Goal: Communication & Community: Participate in discussion

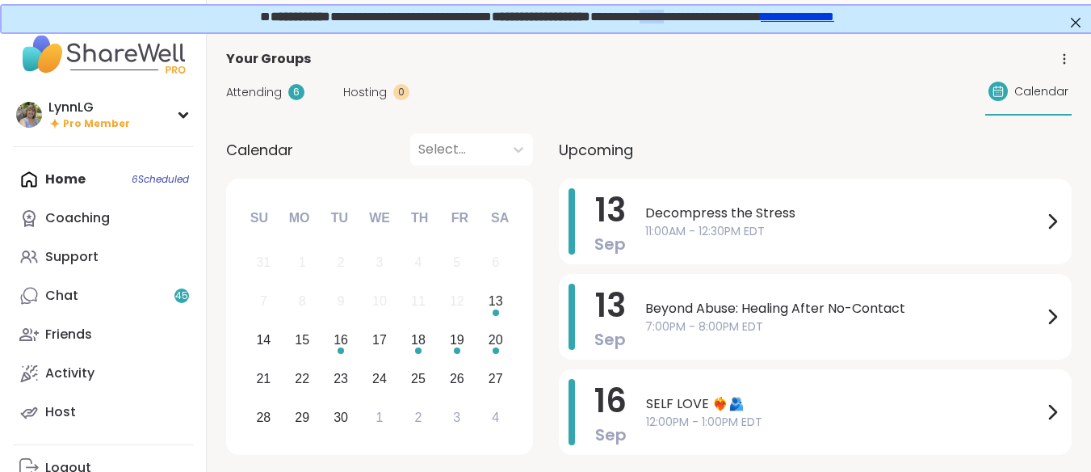
drag, startPoint x: 679, startPoint y: 15, endPoint x: 748, endPoint y: 18, distance: 68.7
click at [717, 15] on span "**********" at bounding box center [545, 15] width 574 height 12
click at [833, 14] on link "**********" at bounding box center [795, 15] width 73 height 12
click at [856, 230] on span "11:00AM - 12:30PM EDT" at bounding box center [843, 231] width 397 height 17
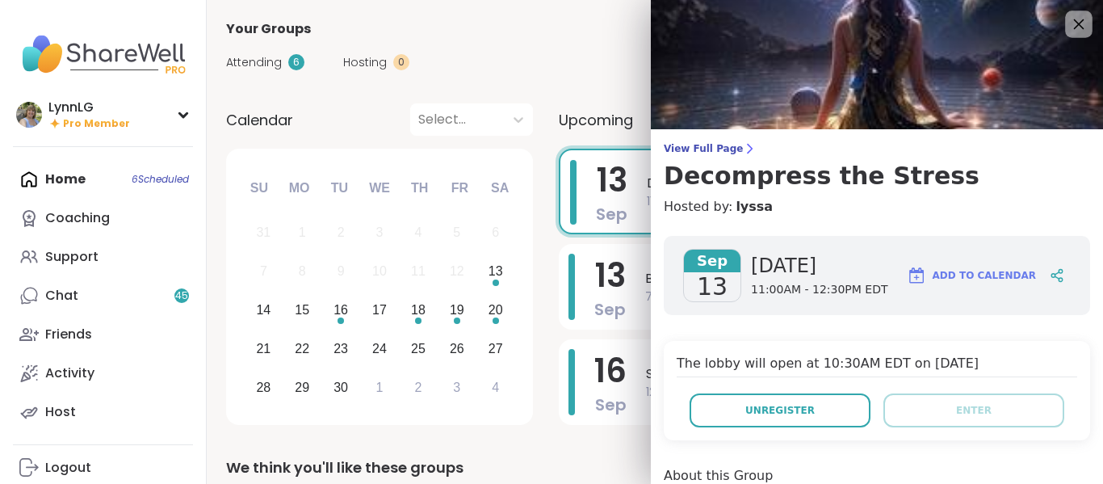
click at [1074, 21] on icon at bounding box center [1079, 24] width 10 height 10
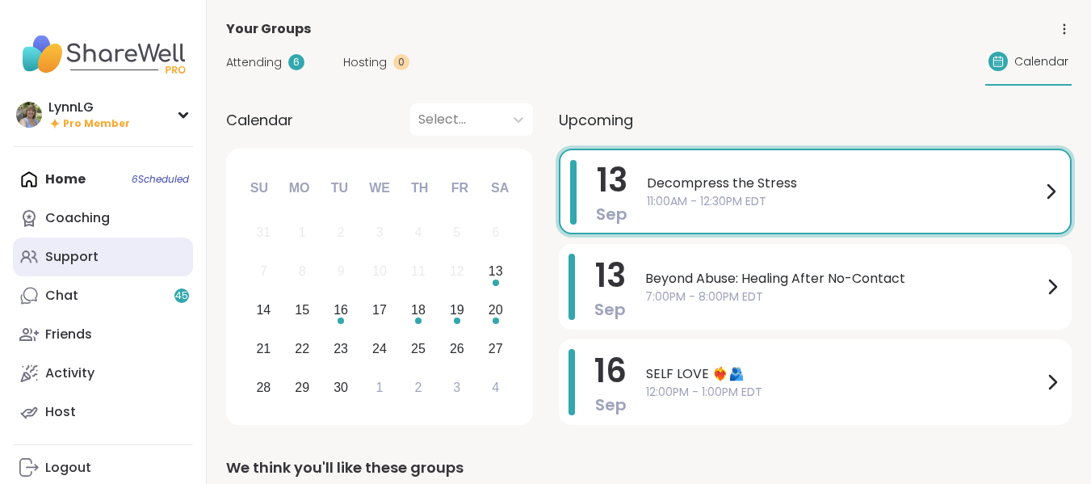
click at [79, 256] on div "Support" at bounding box center [71, 257] width 53 height 18
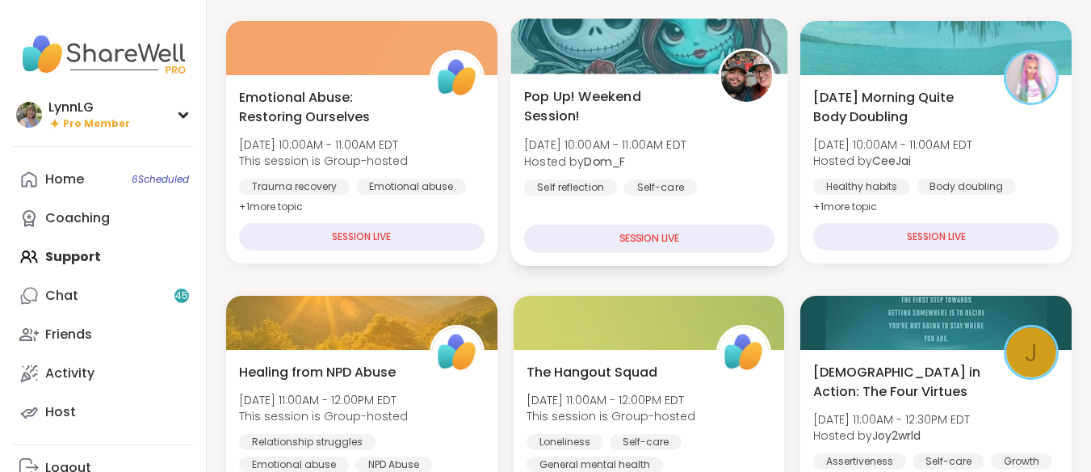
click at [736, 179] on div "Self reflection Self-care General mental health" at bounding box center [649, 199] width 250 height 40
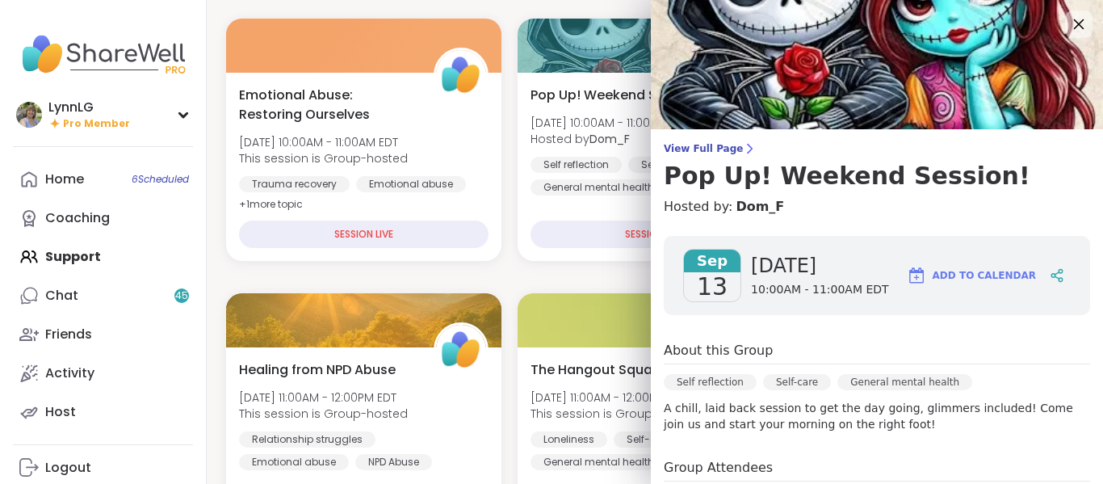
click at [1074, 24] on icon at bounding box center [1079, 24] width 10 height 10
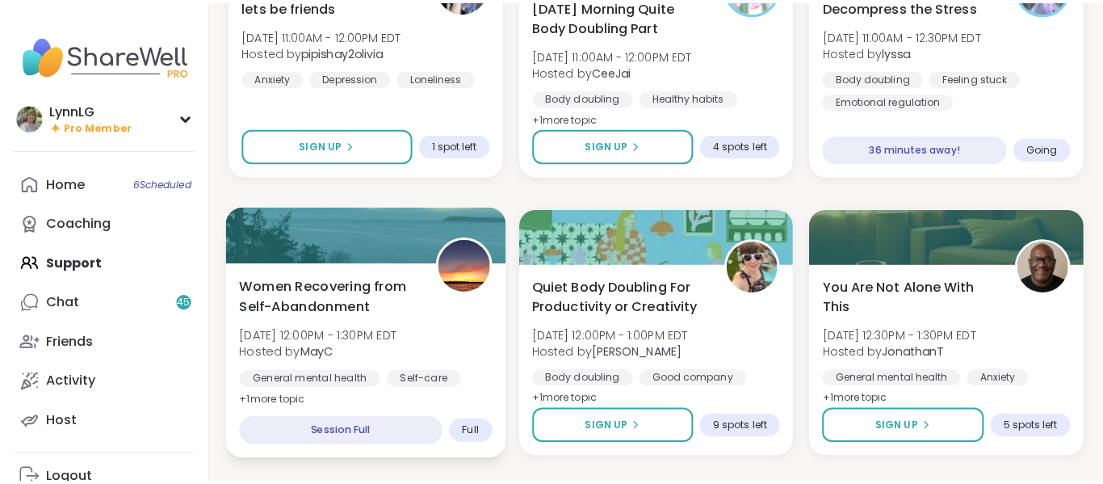
scroll to position [879, 0]
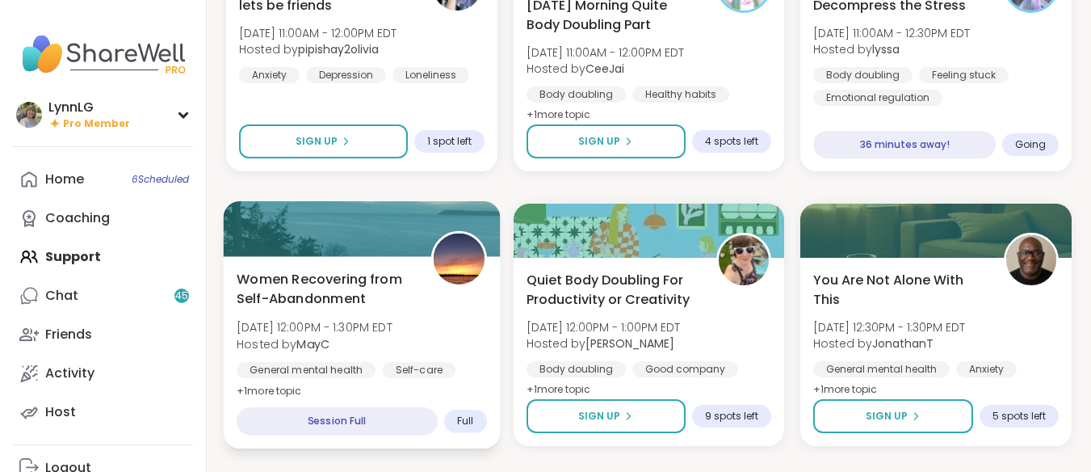
click at [451, 334] on div "Women Recovering from Self-Abandonment Sat, Sep 13 | 12:00PM - 1:30PM EDT Hoste…" at bounding box center [362, 335] width 250 height 132
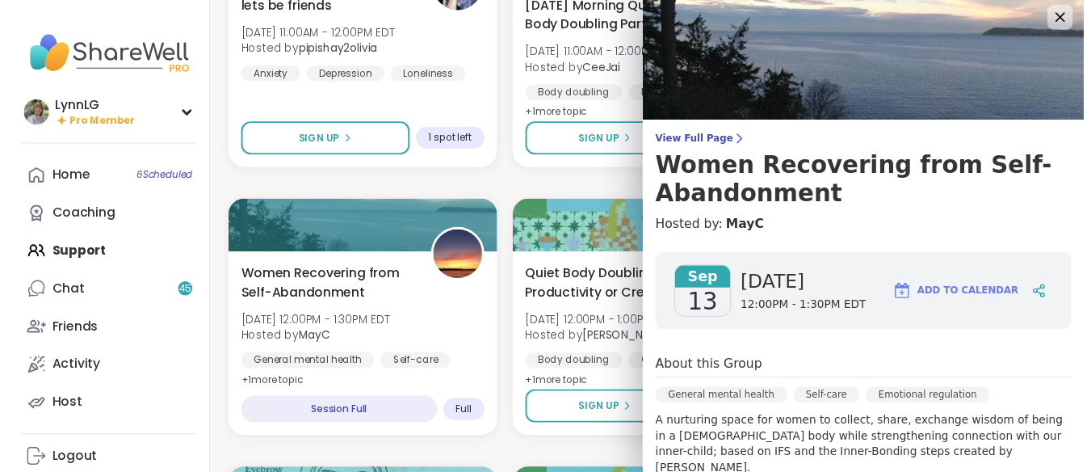
scroll to position [0, 0]
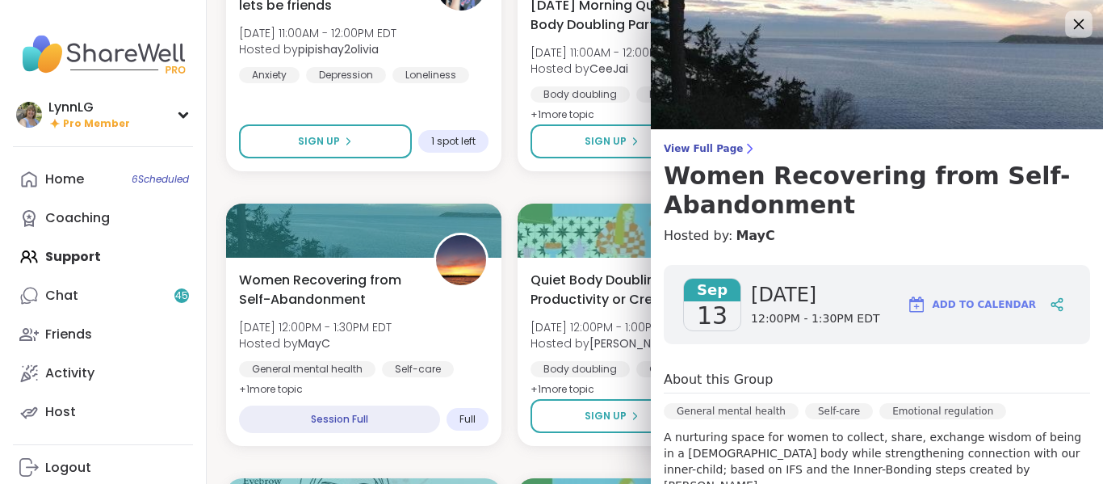
click at [1065, 25] on div at bounding box center [1078, 23] width 27 height 27
click at [1074, 25] on icon at bounding box center [1079, 24] width 10 height 10
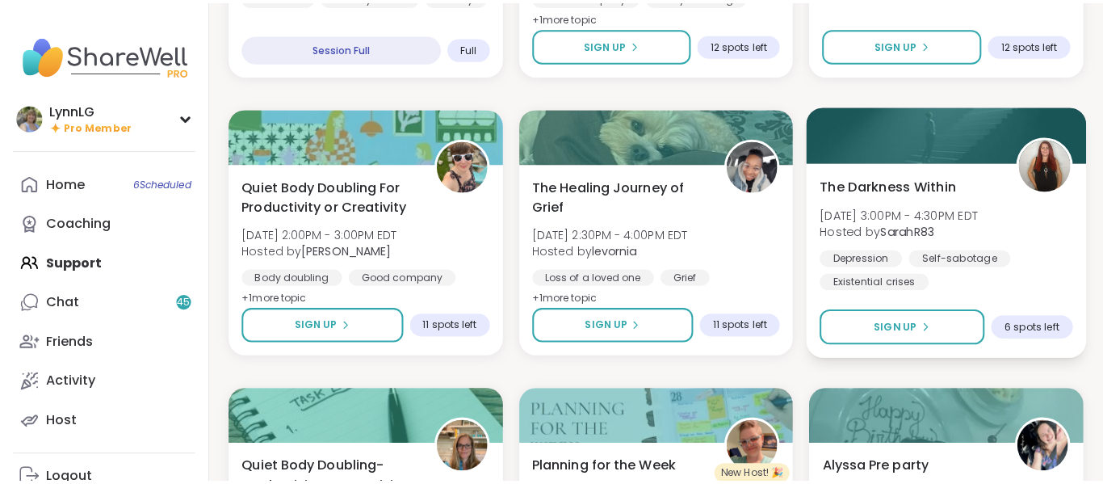
scroll to position [1524, 0]
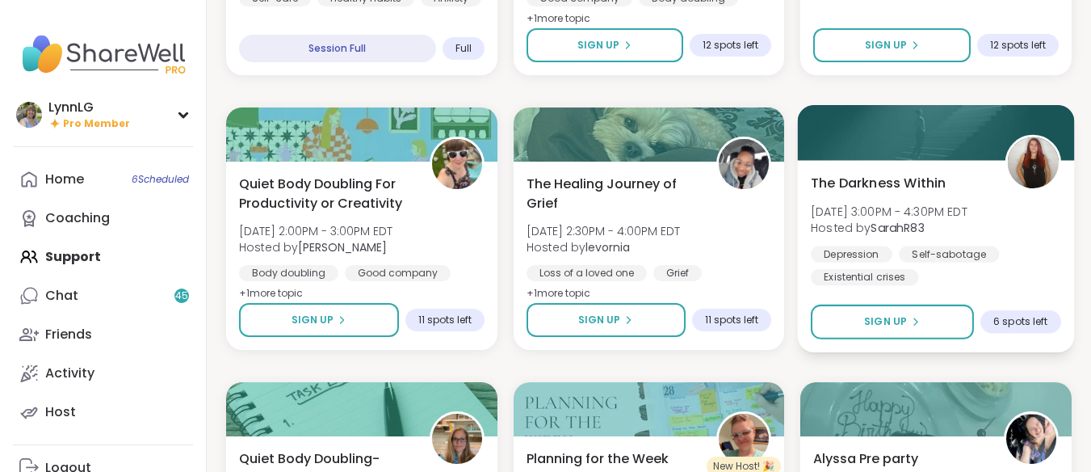
click at [1021, 239] on div "The Darkness Within Sat, Sep 13 | 3:00PM - 4:30PM EDT Hosted by SarahR83 Depres…" at bounding box center [936, 229] width 250 height 112
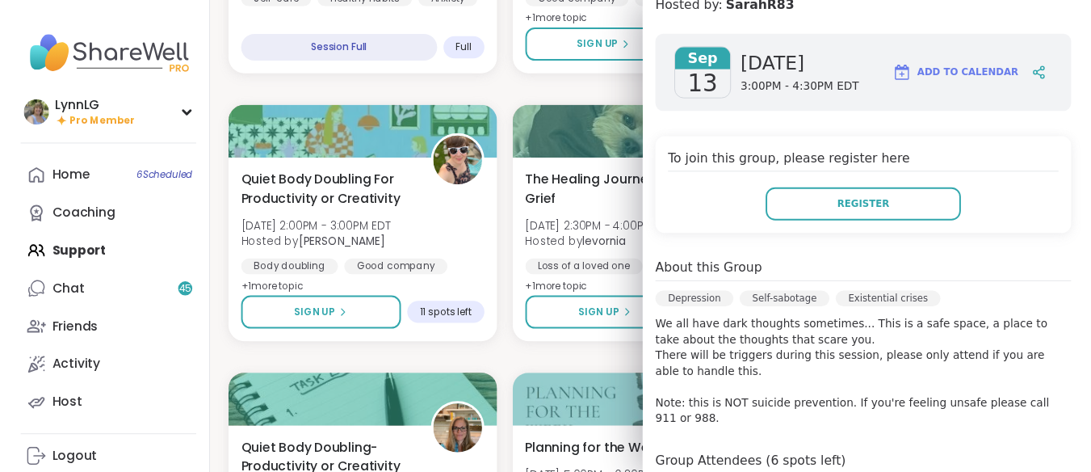
scroll to position [0, 0]
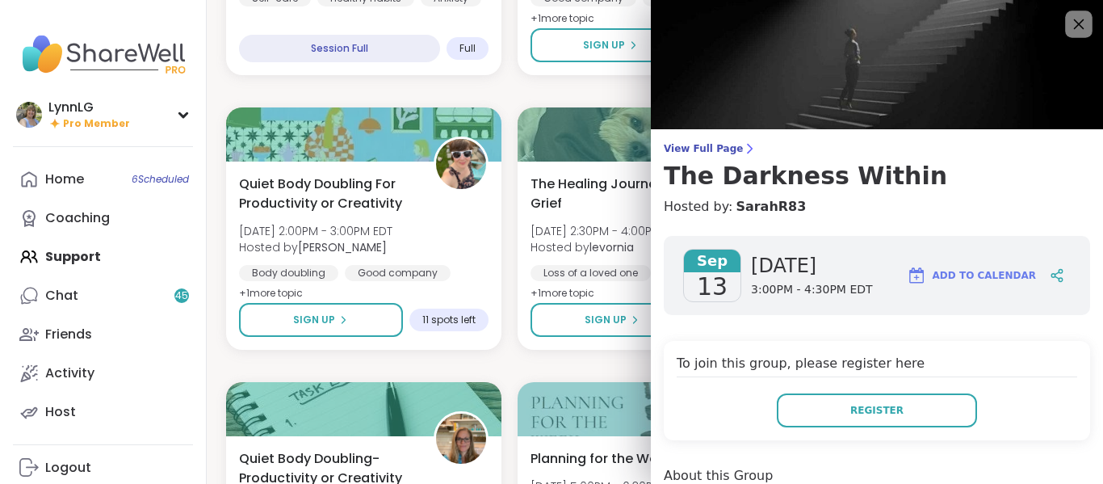
click at [1068, 23] on icon at bounding box center [1078, 24] width 20 height 20
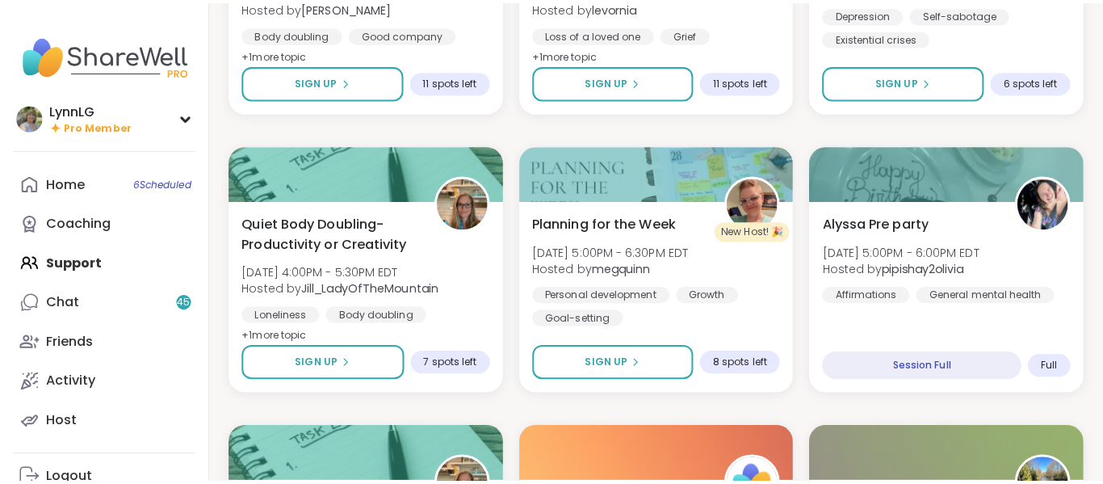
scroll to position [1765, 0]
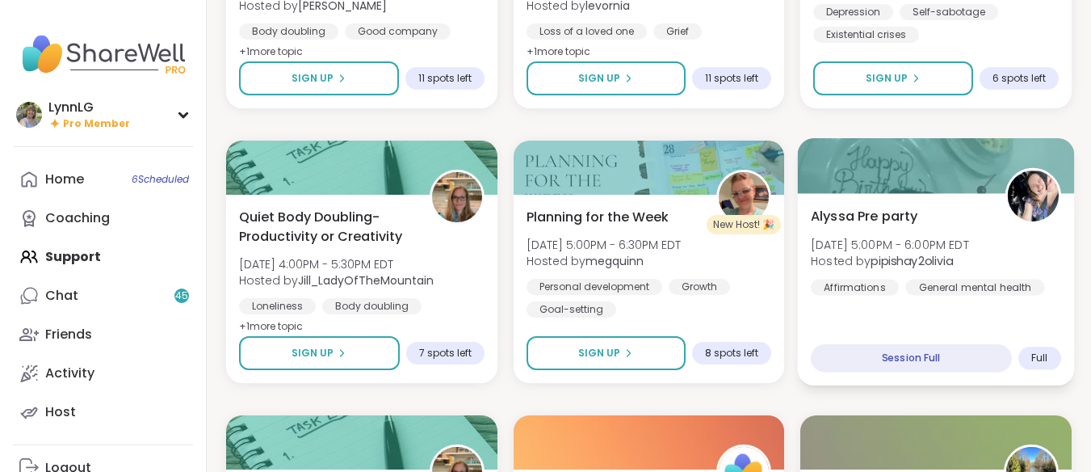
click at [950, 318] on div "Alyssa Pre party Sat, Sep 13 | 5:00PM - 6:00PM EDT Hosted by pipishay2olivia Af…" at bounding box center [936, 289] width 276 height 192
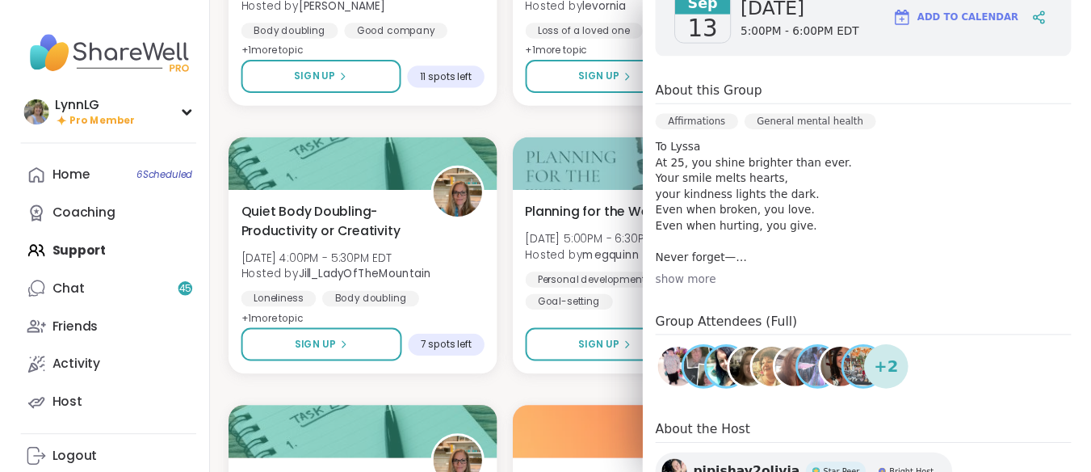
scroll to position [0, 0]
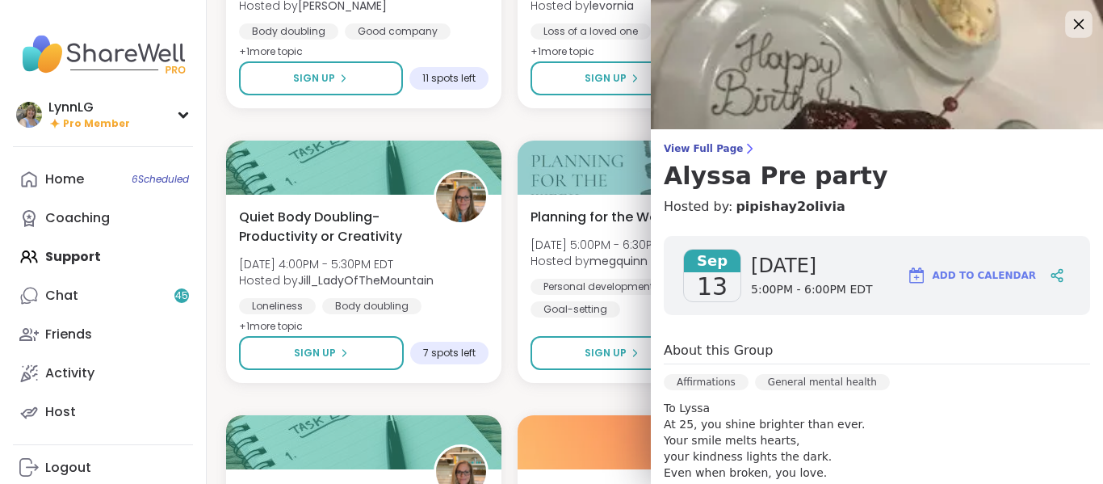
click at [1068, 19] on icon at bounding box center [1078, 24] width 20 height 20
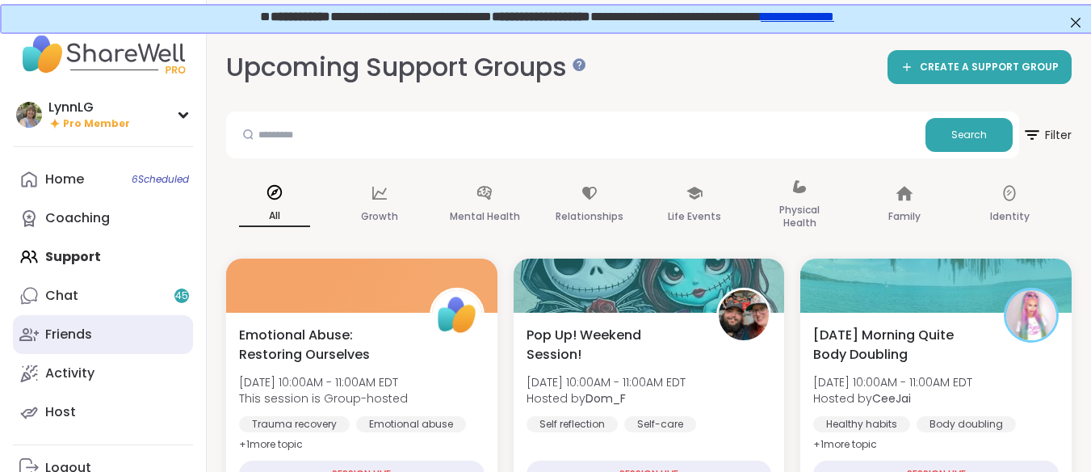
click at [59, 327] on div "Friends" at bounding box center [68, 334] width 47 height 18
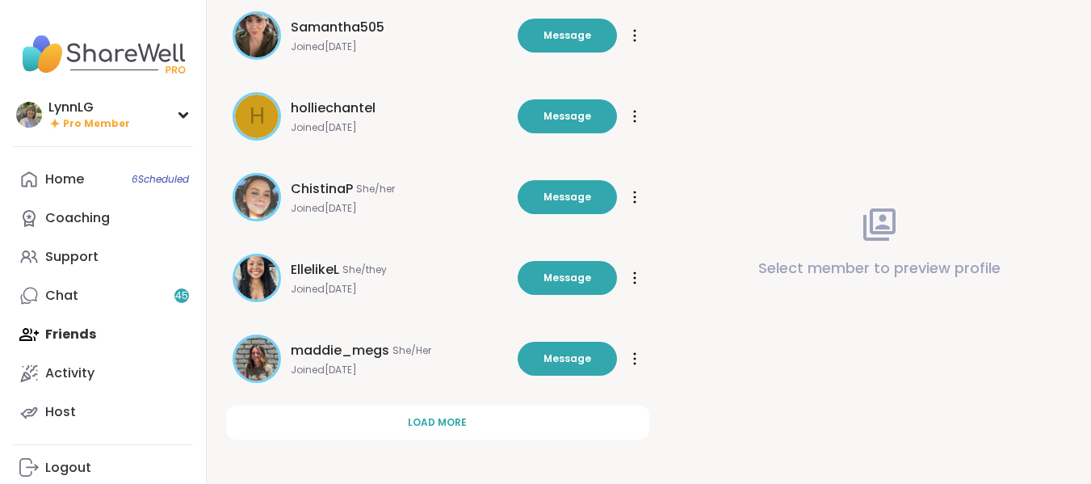
scroll to position [554, 0]
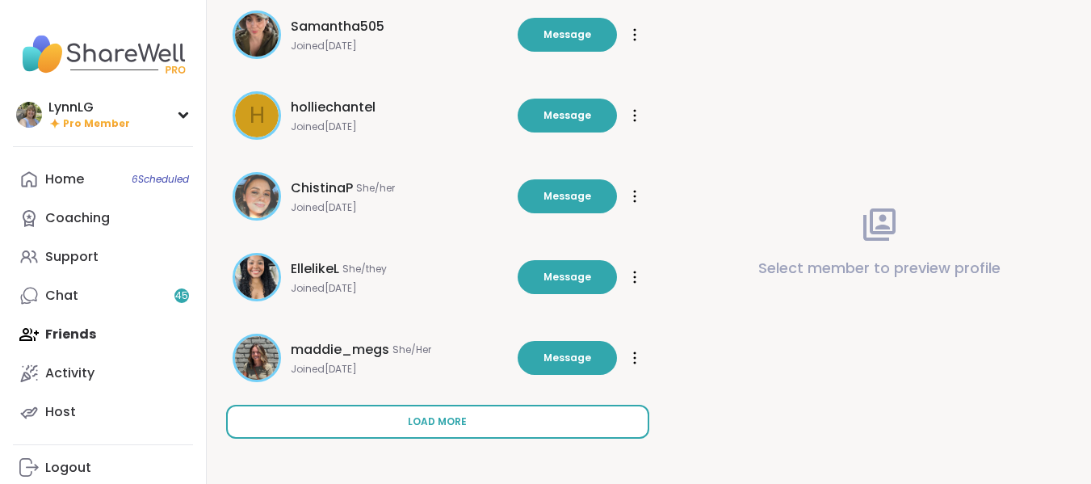
click at [447, 419] on span "Load more" at bounding box center [437, 421] width 59 height 15
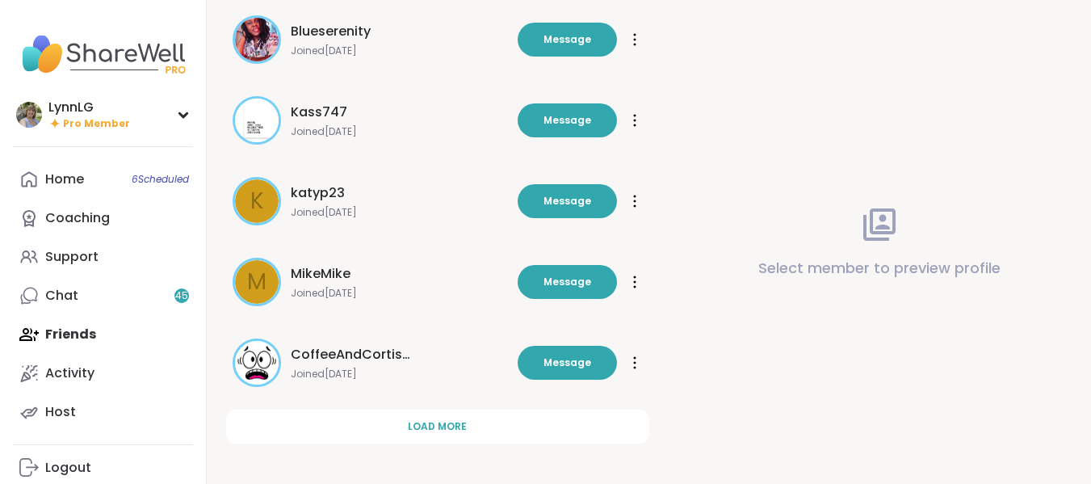
scroll to position [1361, 0]
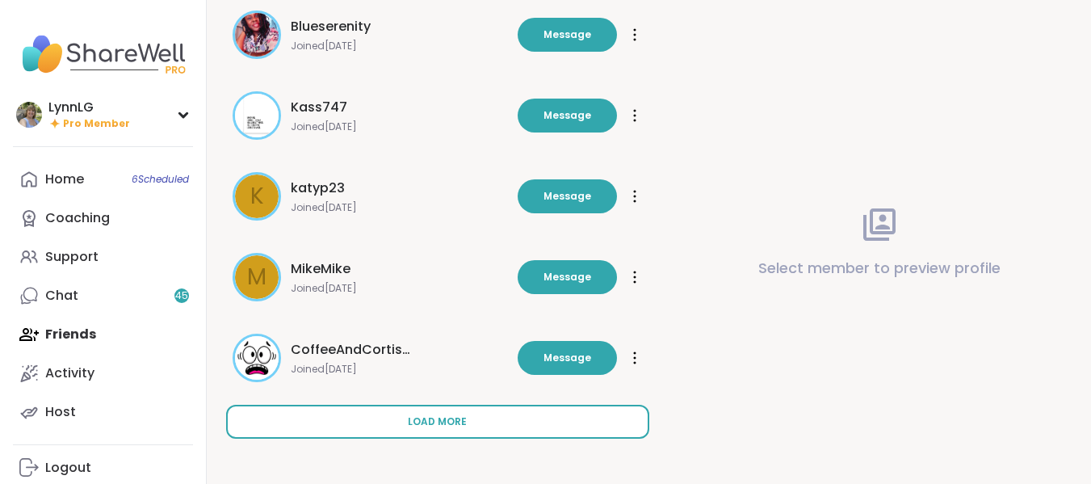
click at [445, 422] on span "Load more" at bounding box center [437, 421] width 59 height 15
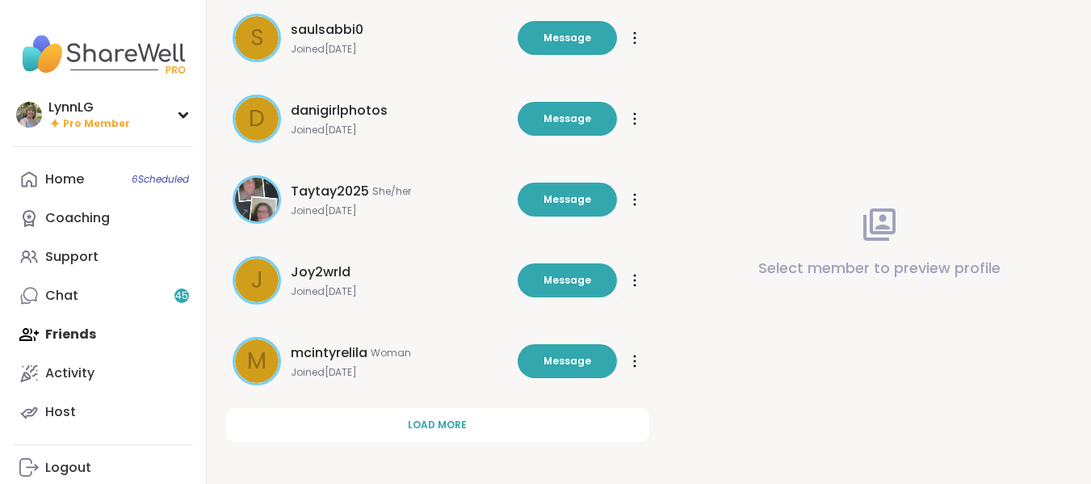
scroll to position [2169, 0]
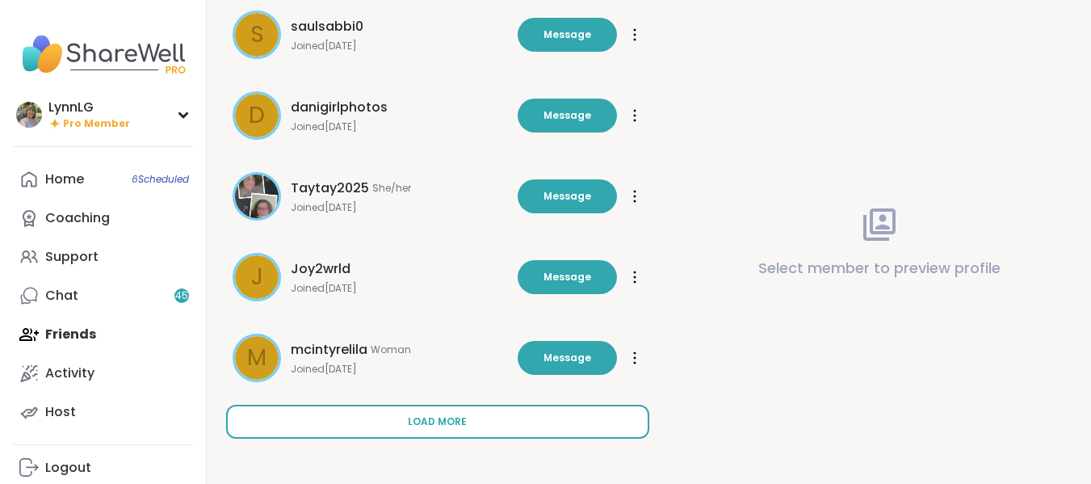
click at [441, 423] on span "Load more" at bounding box center [437, 421] width 59 height 15
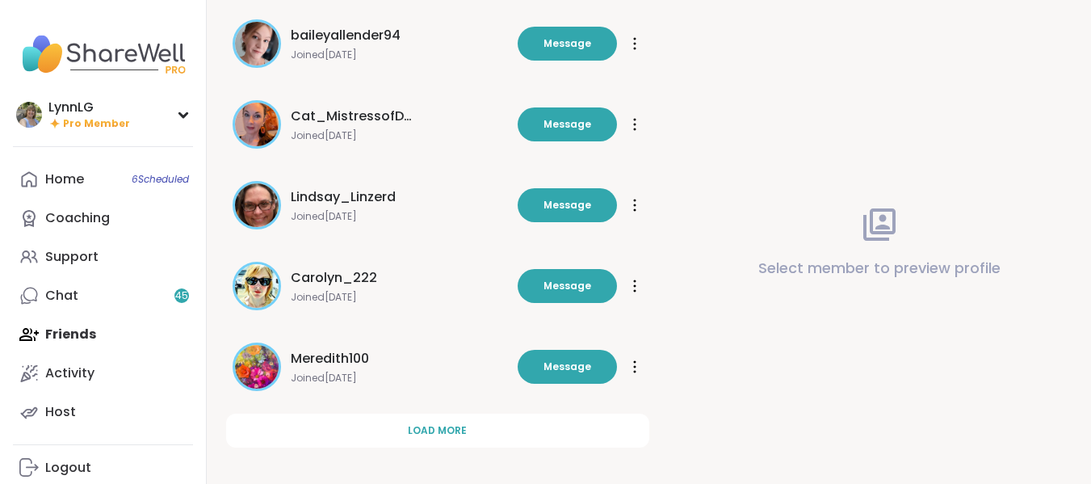
scroll to position [2976, 0]
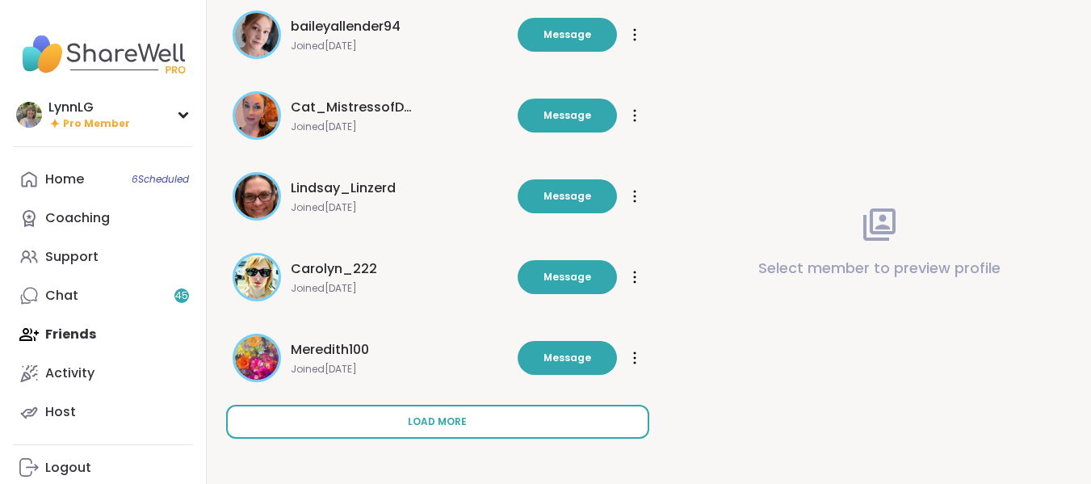
click at [450, 412] on button "Load more" at bounding box center [437, 422] width 423 height 34
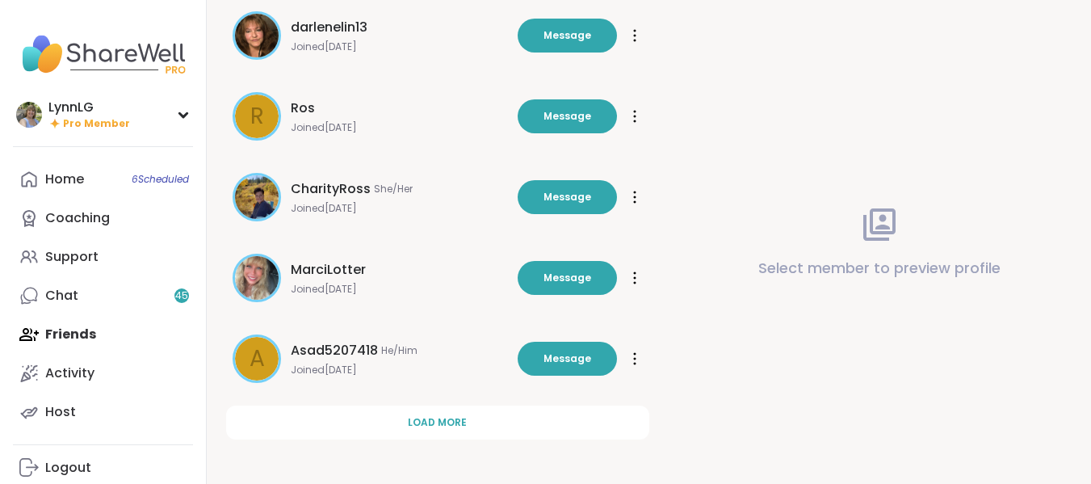
scroll to position [3784, 0]
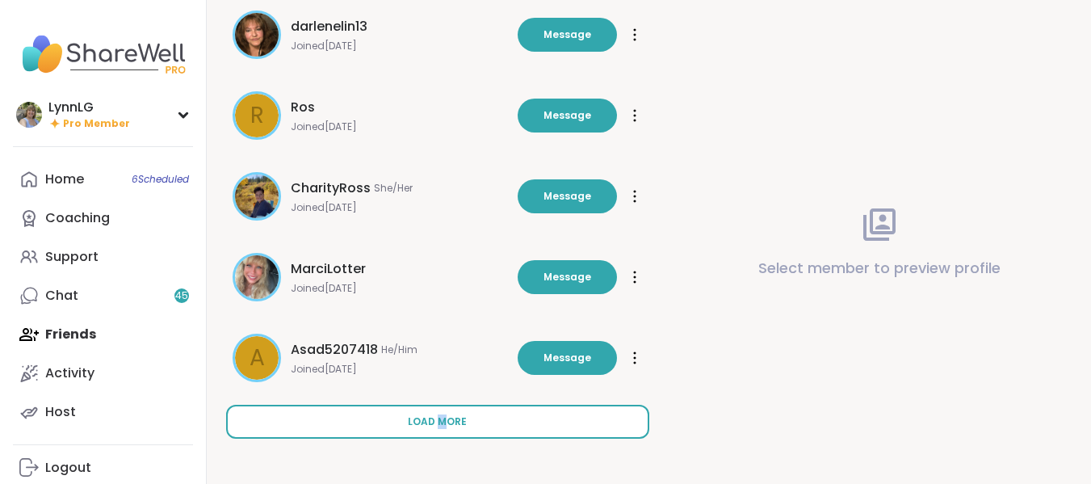
drag, startPoint x: 443, startPoint y: 412, endPoint x: 440, endPoint y: 420, distance: 8.7
click at [438, 418] on span "Load more" at bounding box center [437, 421] width 59 height 15
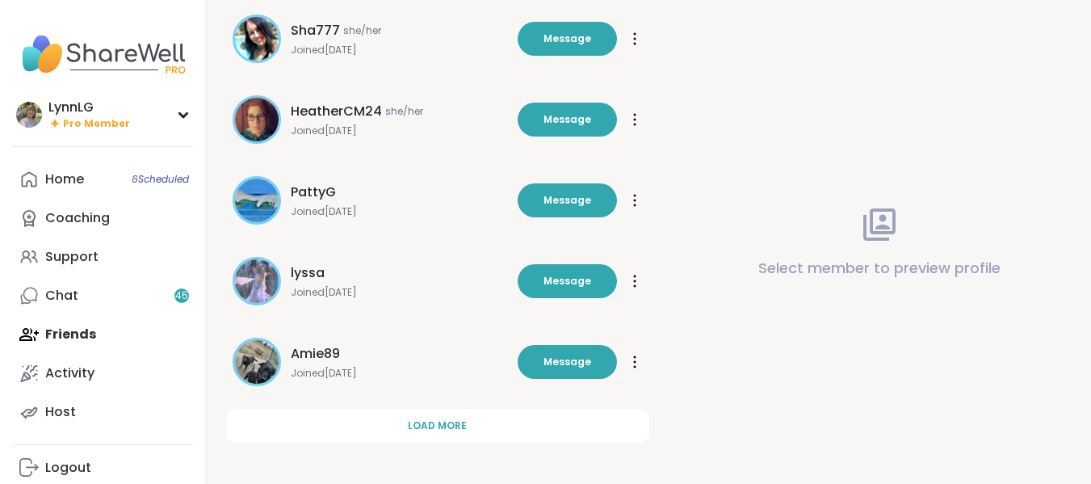
scroll to position [4591, 0]
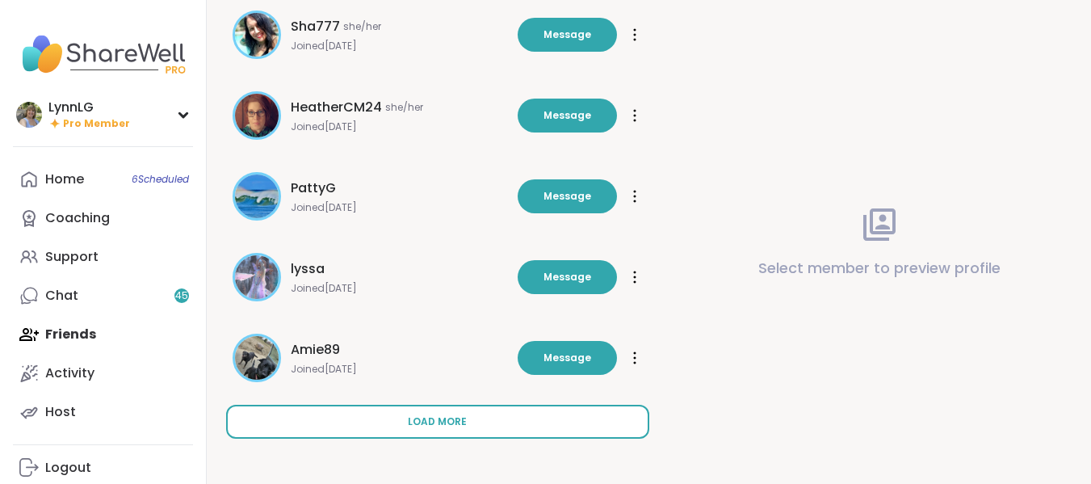
click at [441, 424] on span "Load more" at bounding box center [437, 421] width 59 height 15
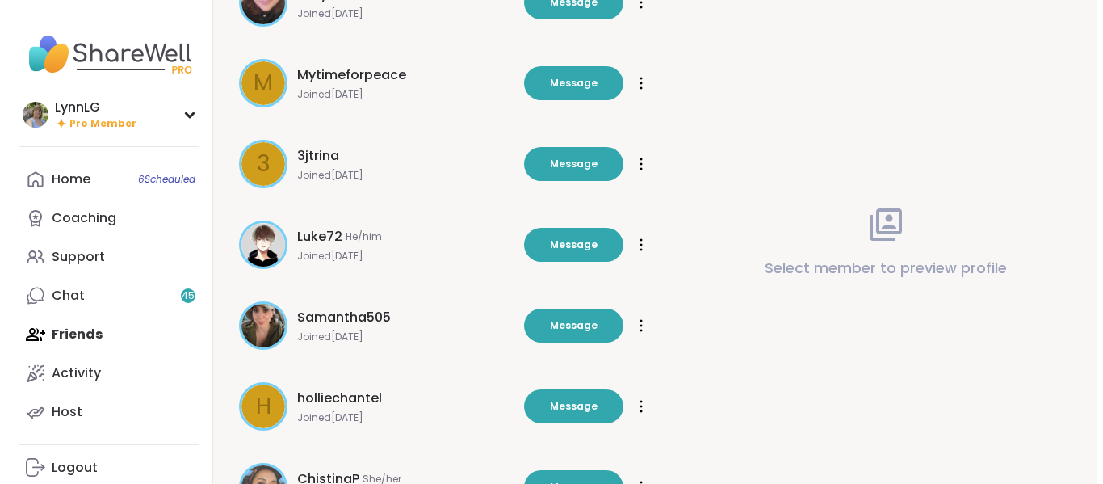
scroll to position [0, 0]
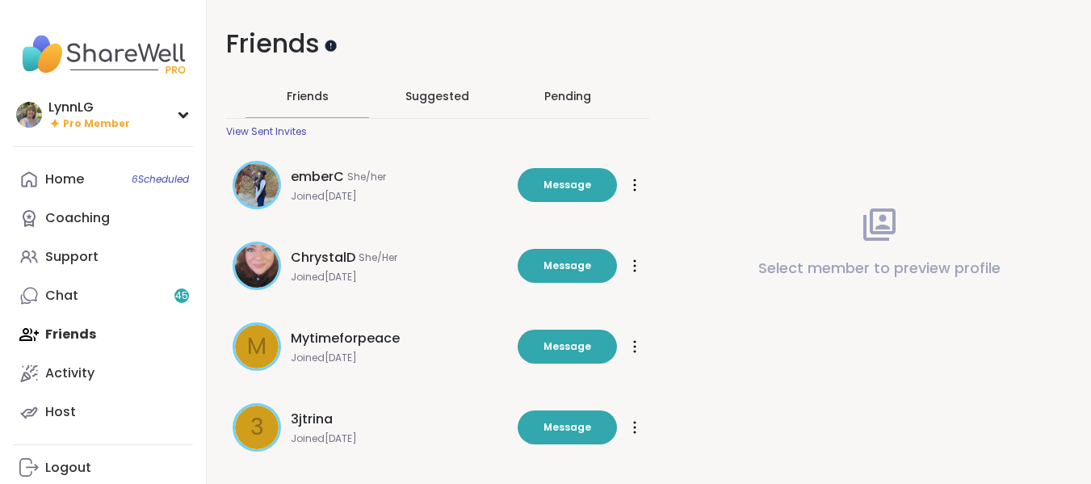
click at [331, 44] on div at bounding box center [331, 45] width 12 height 12
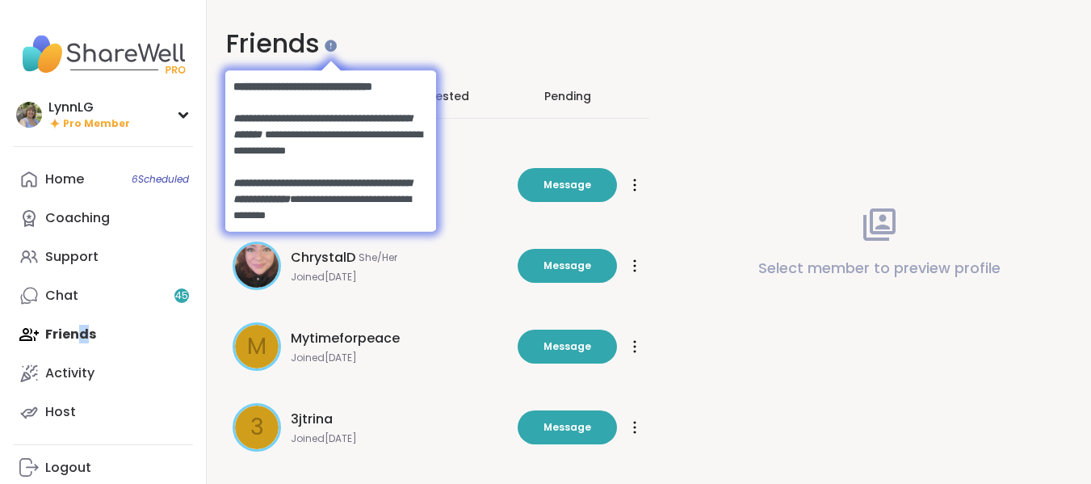
drag, startPoint x: 82, startPoint y: 336, endPoint x: 92, endPoint y: 338, distance: 10.0
click at [83, 337] on div "Home 6 Scheduled Coaching Support Chat 45 Friends Activity Host" at bounding box center [103, 295] width 180 height 271
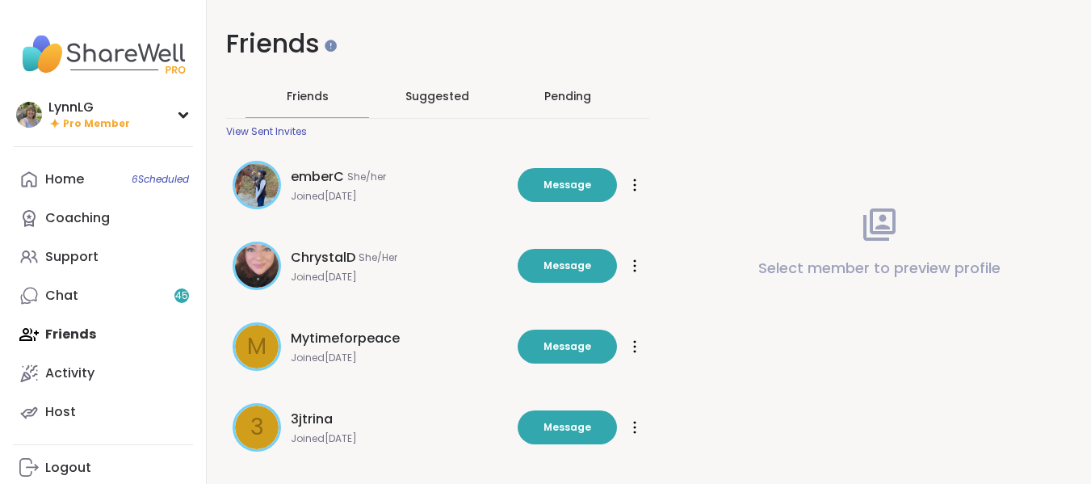
click at [65, 333] on div "Home 6 Scheduled Coaching Support Chat 45 Friends Activity Host" at bounding box center [103, 295] width 180 height 271
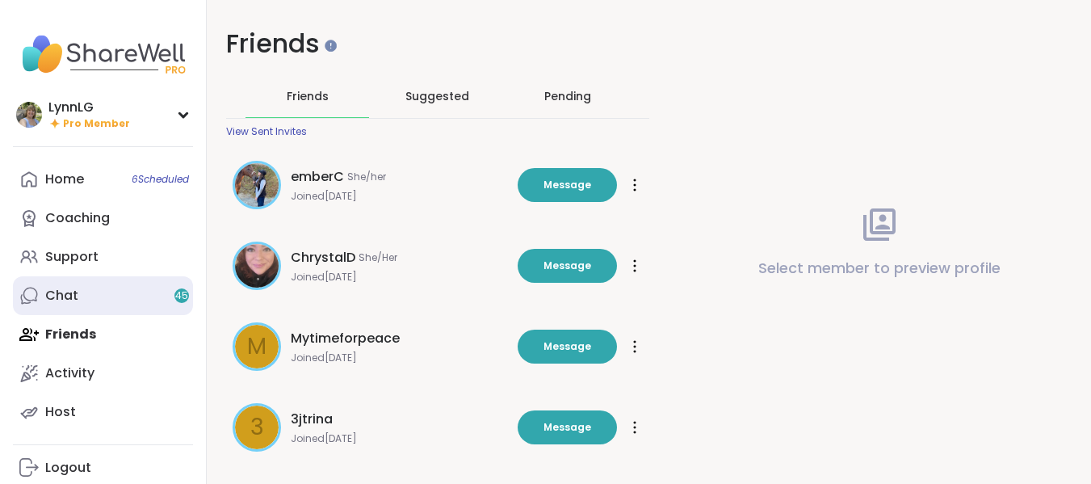
click at [74, 290] on div "Chat 45" at bounding box center [61, 296] width 33 height 18
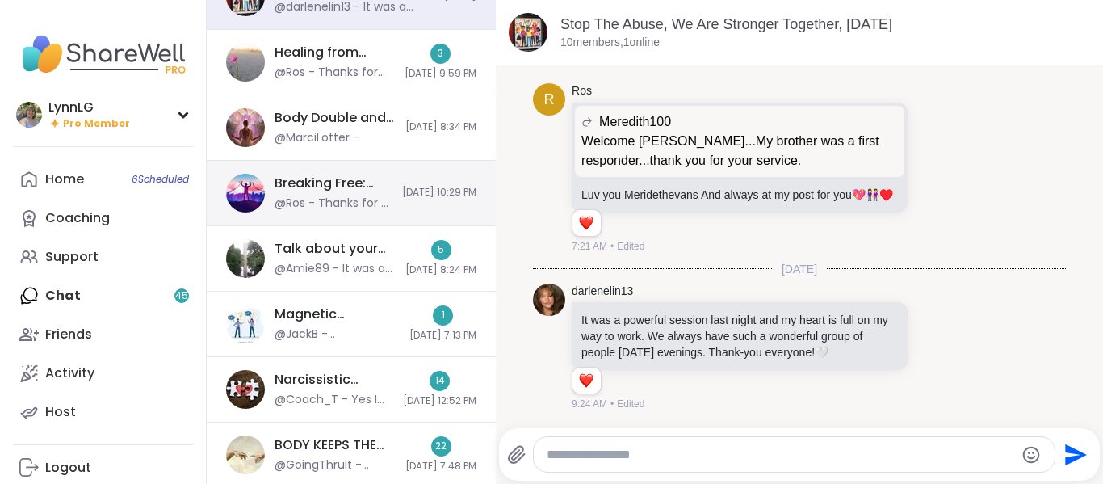
scroll to position [148, 0]
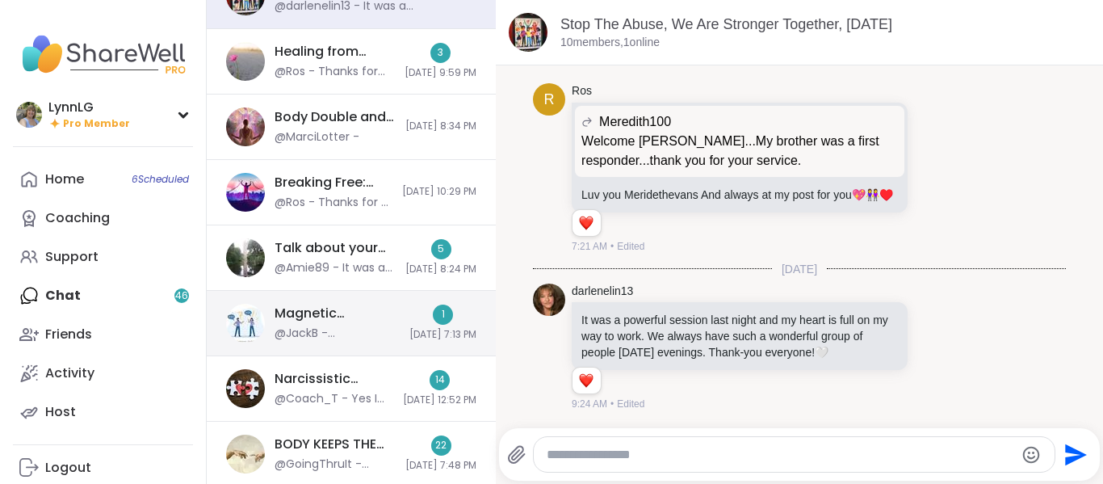
click at [367, 308] on div "Magnetic Speaking Skills: Silence & Pacing, Sep 11" at bounding box center [337, 313] width 125 height 18
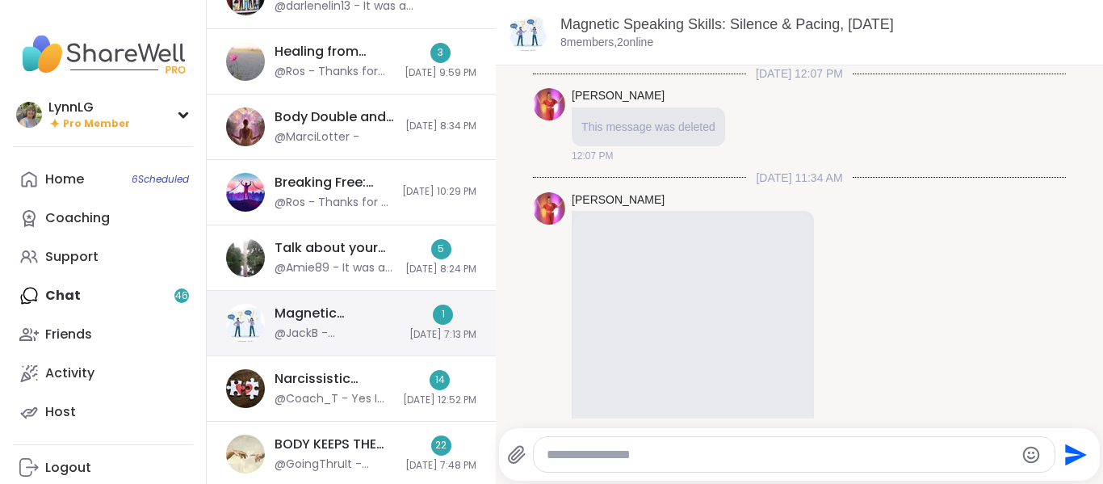
scroll to position [3542, 0]
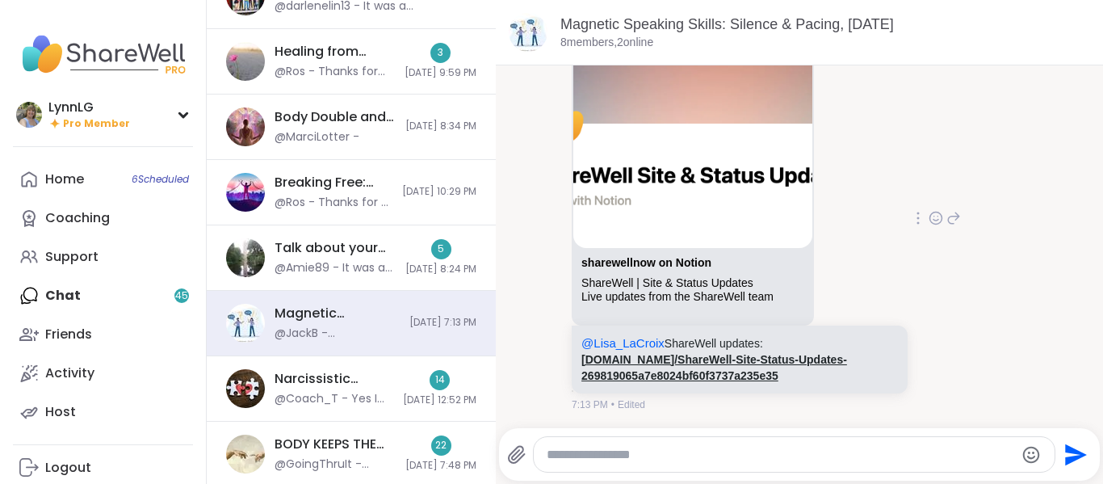
click at [717, 363] on link "sharewellnow.notion.site/ShareWell-Site-Status-Updates-269819065a7e8024bf60f373…" at bounding box center [714, 367] width 266 height 29
click at [621, 369] on link "sharewellnow.notion.site/ShareWell-Site-Status-Updates-269819065a7e8024bf60f373…" at bounding box center [714, 367] width 266 height 29
drag, startPoint x: 139, startPoint y: 2, endPoint x: 53, endPoint y: 115, distance: 141.8
click at [53, 115] on div "LynnLG" at bounding box center [89, 108] width 82 height 18
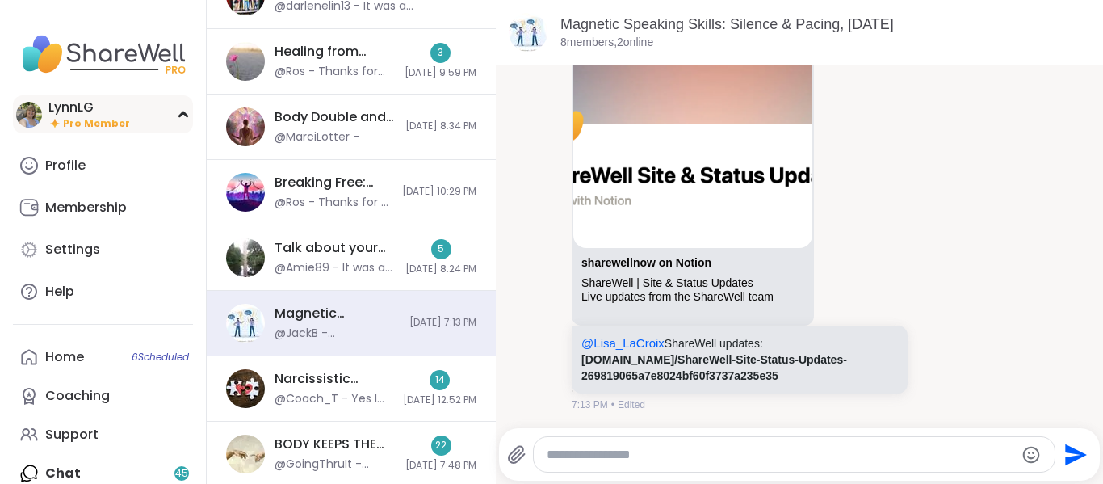
click at [65, 111] on div "LynnLG" at bounding box center [89, 108] width 82 height 18
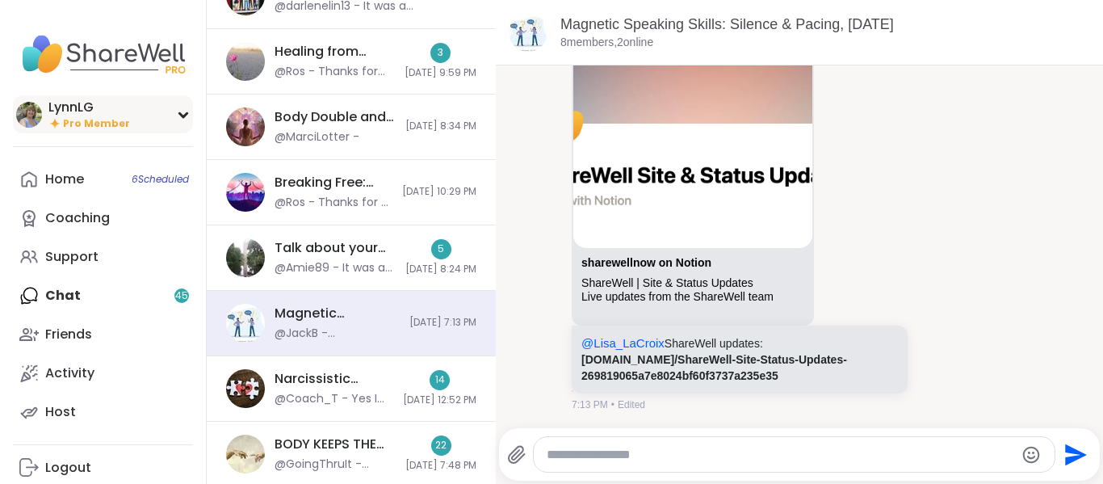
click at [65, 111] on div "LynnLG" at bounding box center [89, 108] width 82 height 18
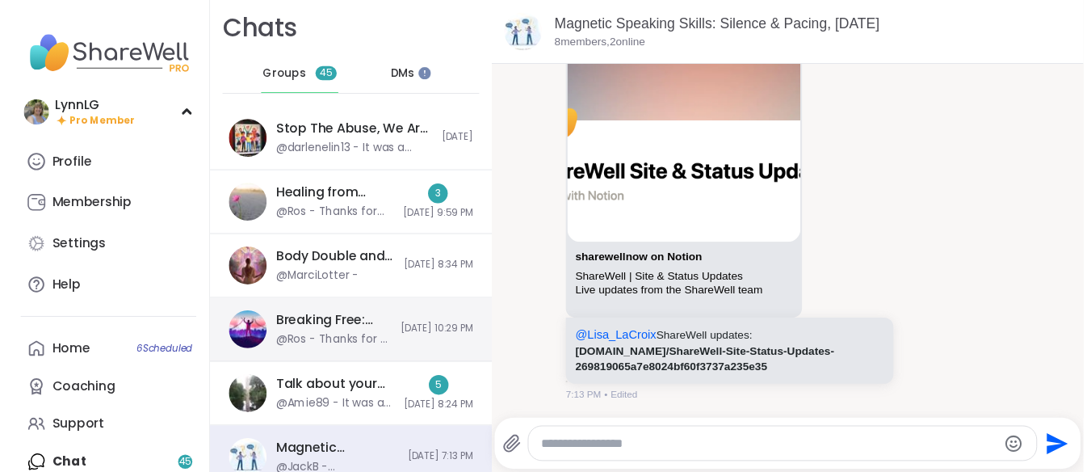
scroll to position [0, 0]
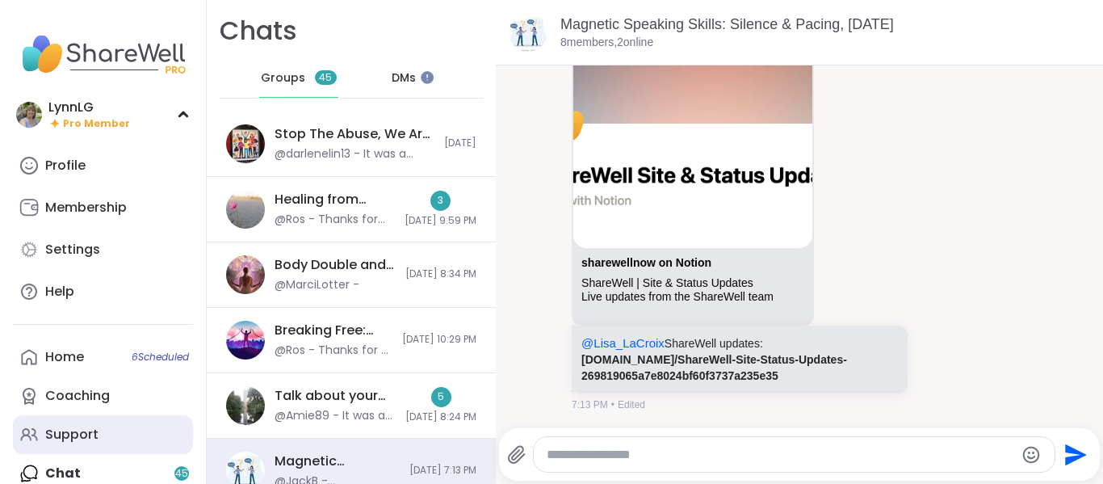
click at [69, 432] on div "Support" at bounding box center [71, 435] width 53 height 18
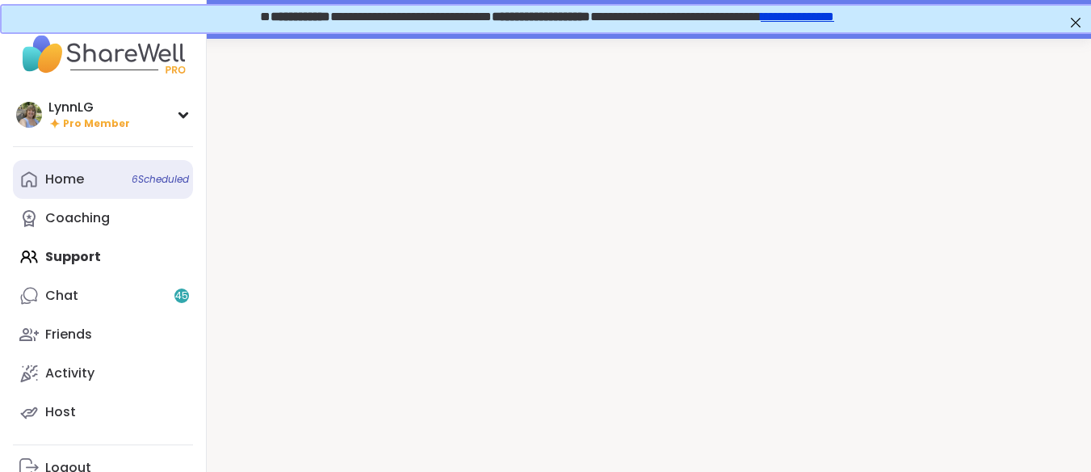
click at [154, 176] on span "6 Scheduled" at bounding box center [160, 179] width 57 height 13
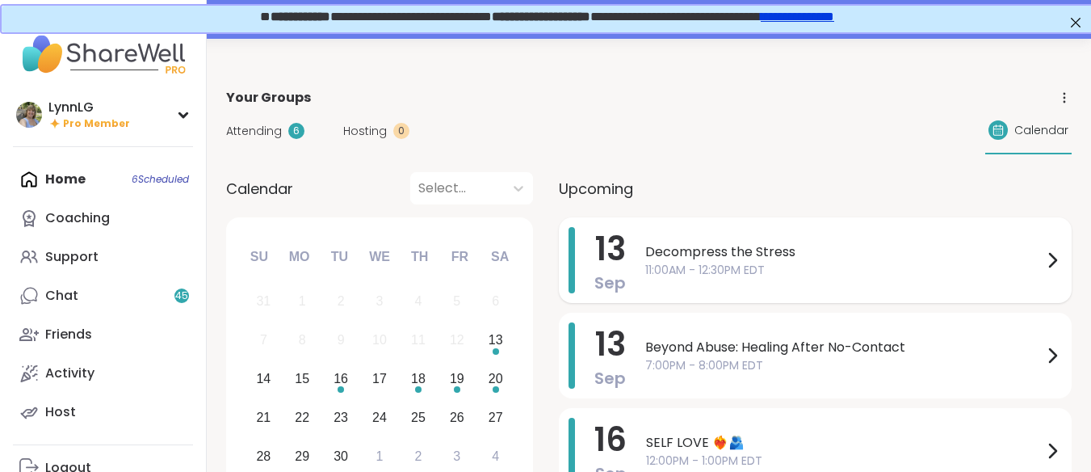
click at [835, 270] on span "11:00AM - 12:30PM EDT" at bounding box center [843, 270] width 397 height 17
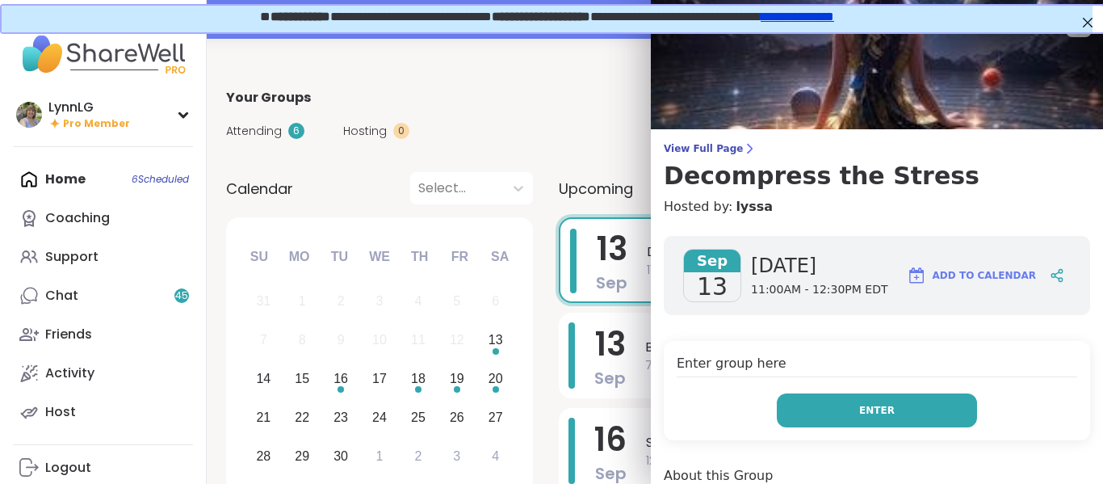
click at [842, 413] on button "Enter" at bounding box center [877, 410] width 200 height 34
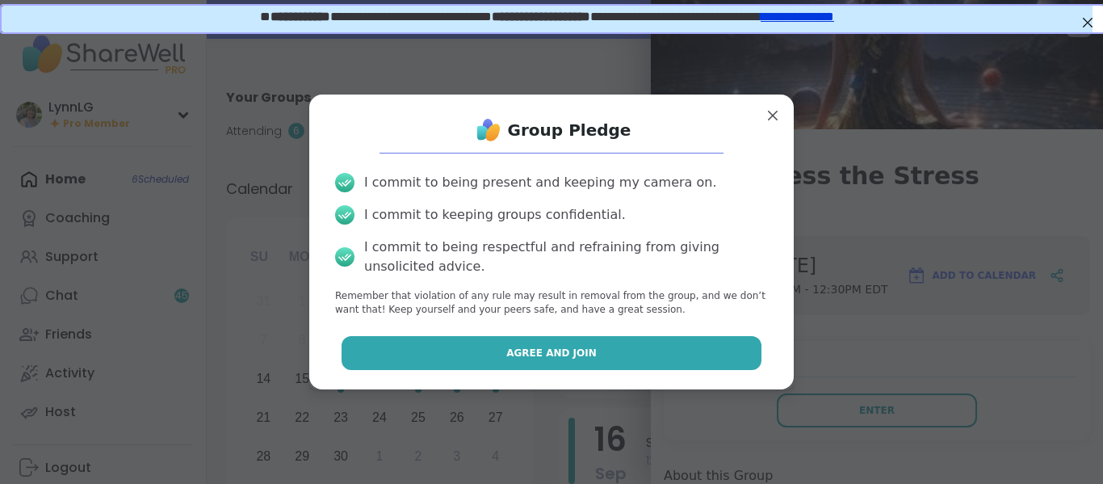
click at [543, 352] on span "Agree and Join" at bounding box center [551, 353] width 90 height 15
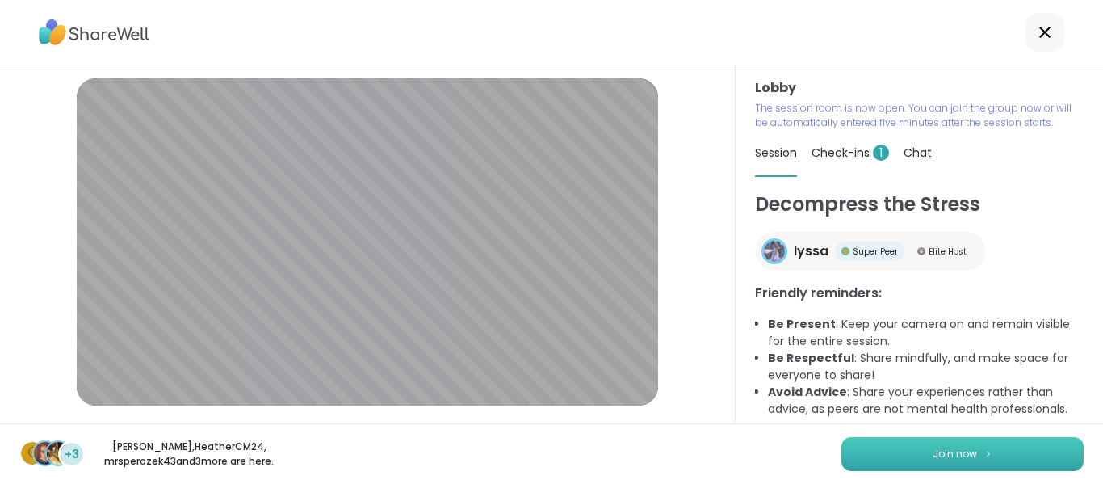
click at [950, 448] on span "Join now" at bounding box center [955, 454] width 44 height 15
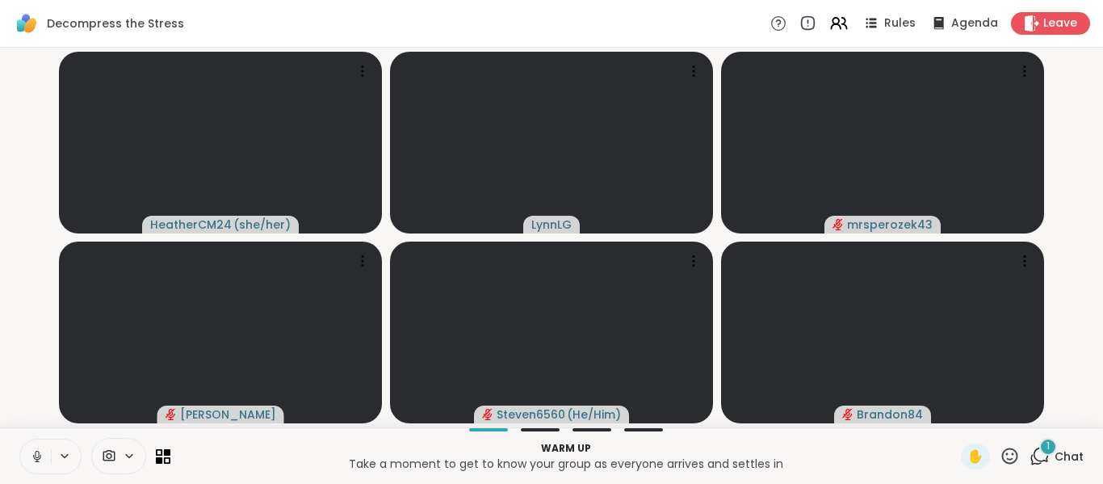
click at [1057, 456] on span "Chat" at bounding box center [1069, 456] width 29 height 16
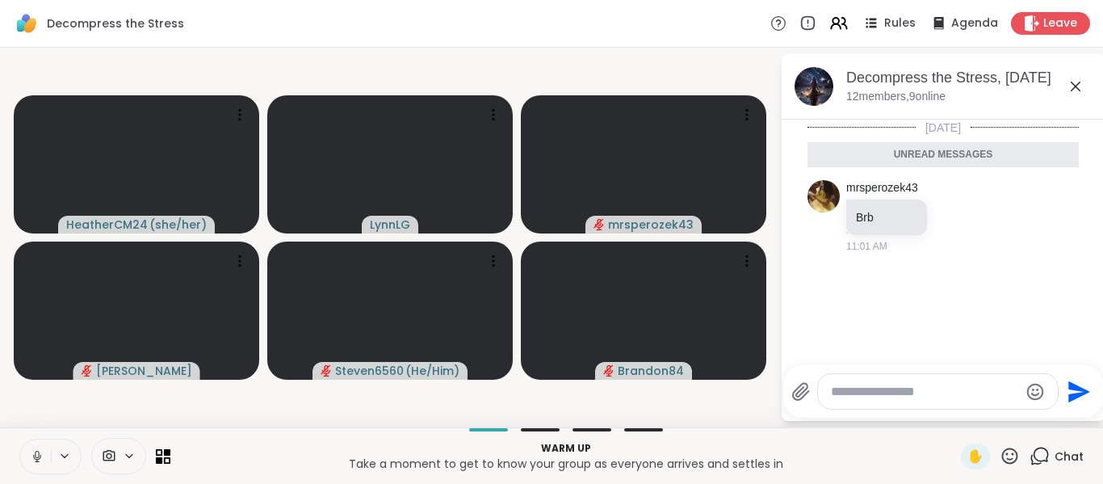
click at [38, 455] on icon at bounding box center [37, 456] width 15 height 15
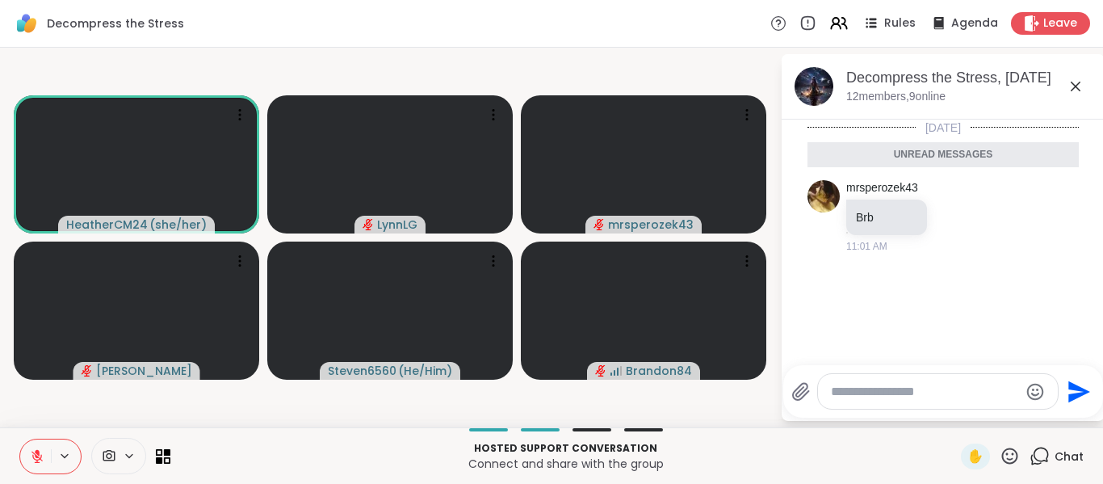
click at [31, 453] on icon at bounding box center [37, 456] width 15 height 15
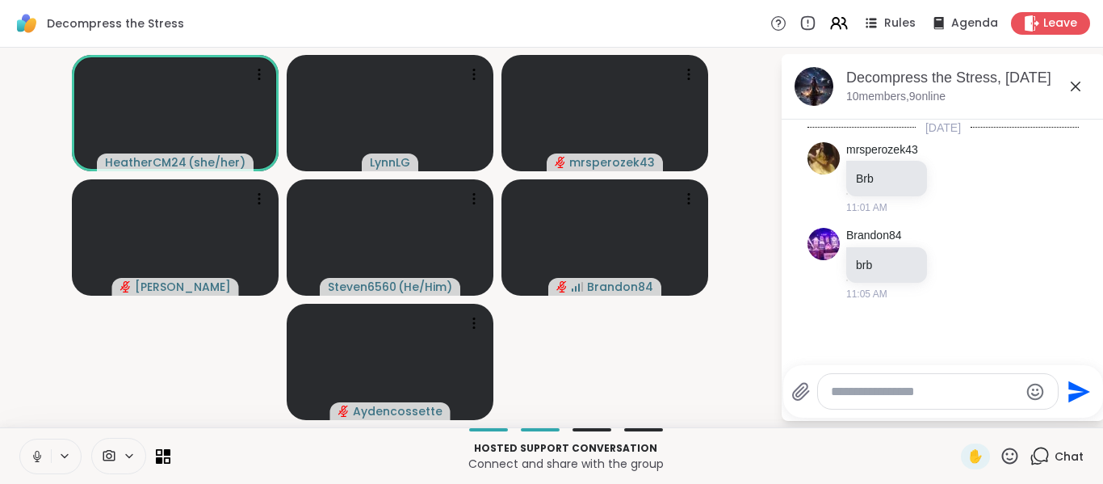
click at [31, 456] on icon at bounding box center [37, 456] width 15 height 15
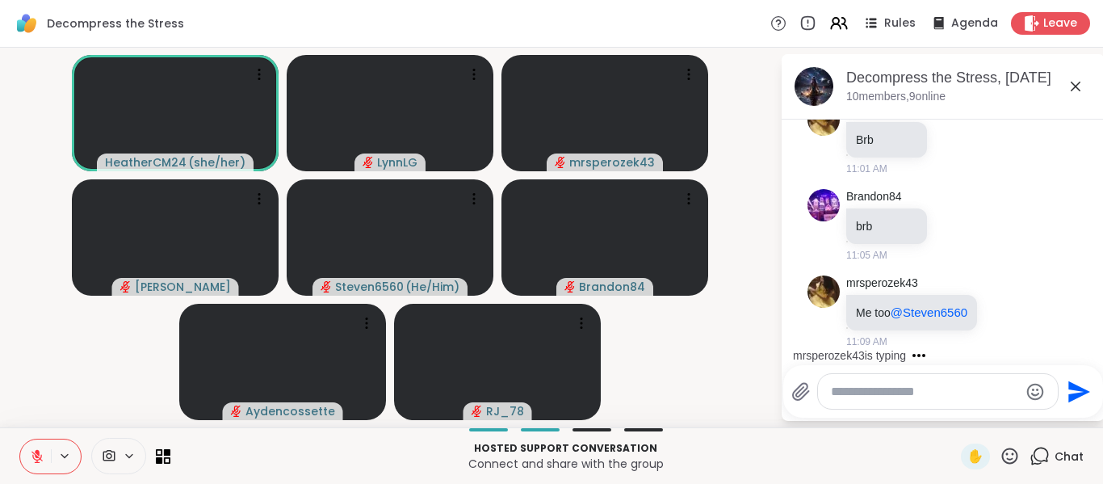
scroll to position [141, 0]
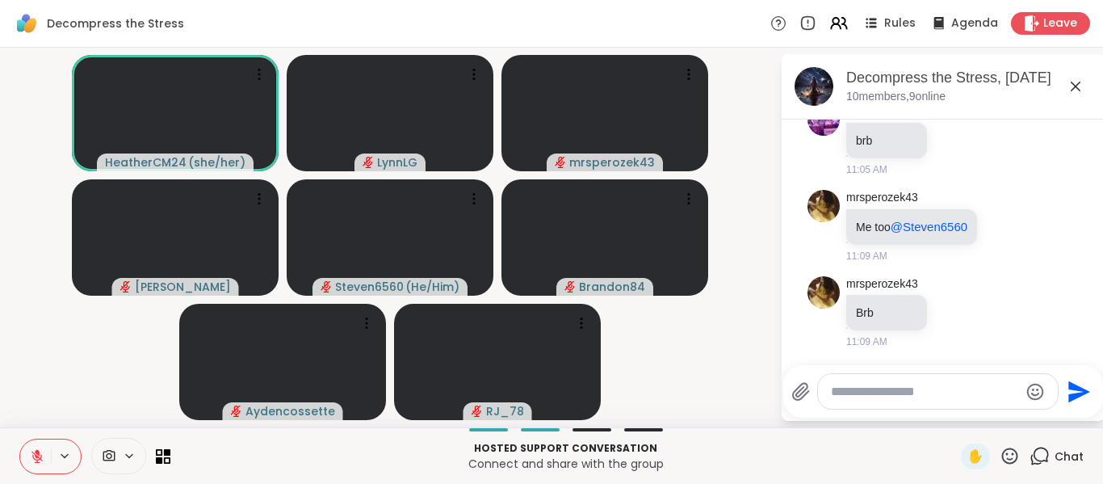
click at [26, 461] on button at bounding box center [35, 456] width 31 height 34
click at [44, 468] on button at bounding box center [35, 456] width 31 height 34
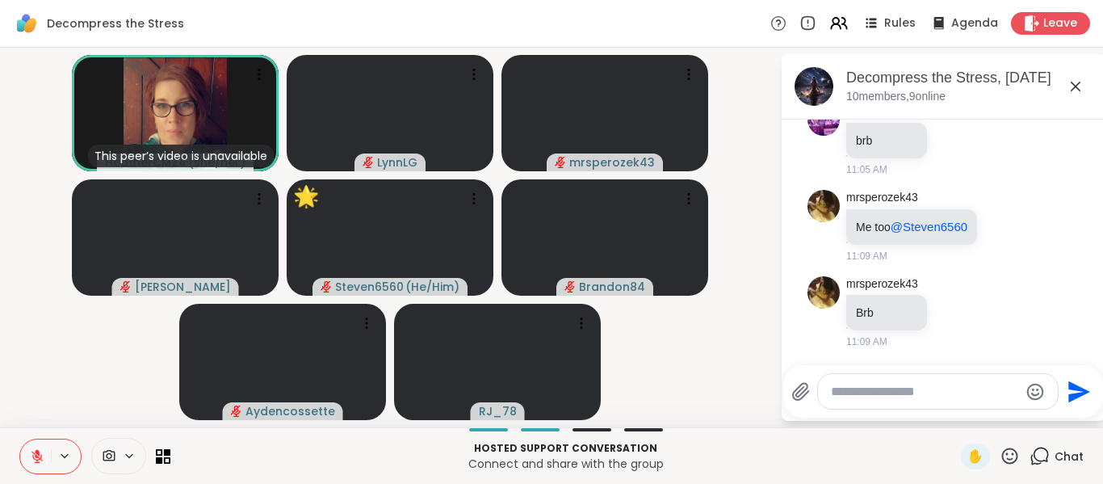
click at [1002, 451] on icon at bounding box center [1010, 455] width 16 height 16
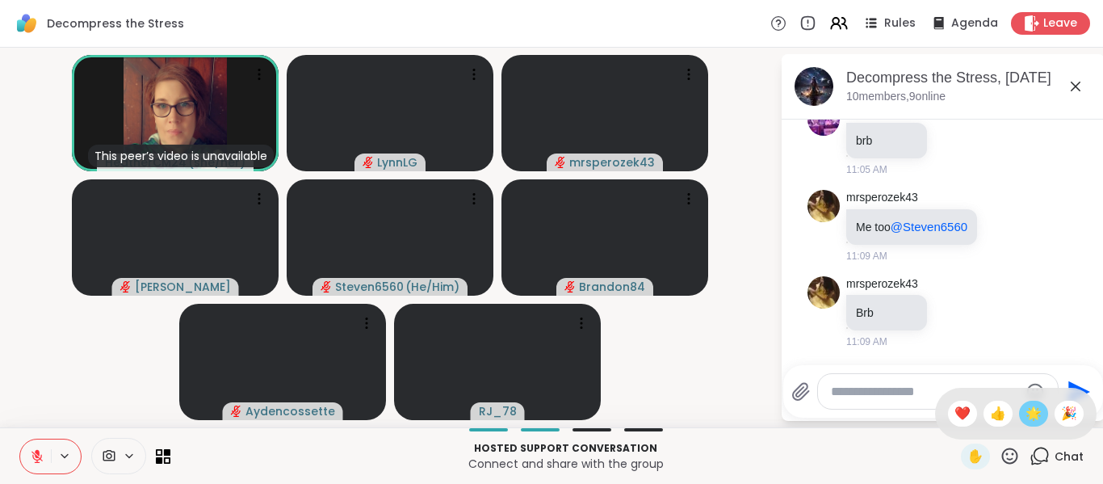
click at [1029, 413] on div "🌟" at bounding box center [1033, 414] width 29 height 26
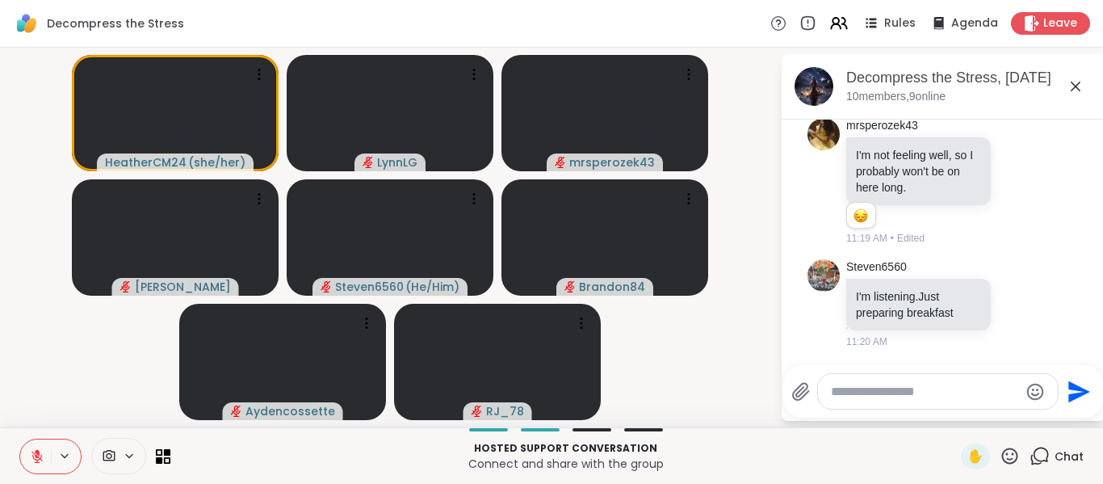
scroll to position [917, 0]
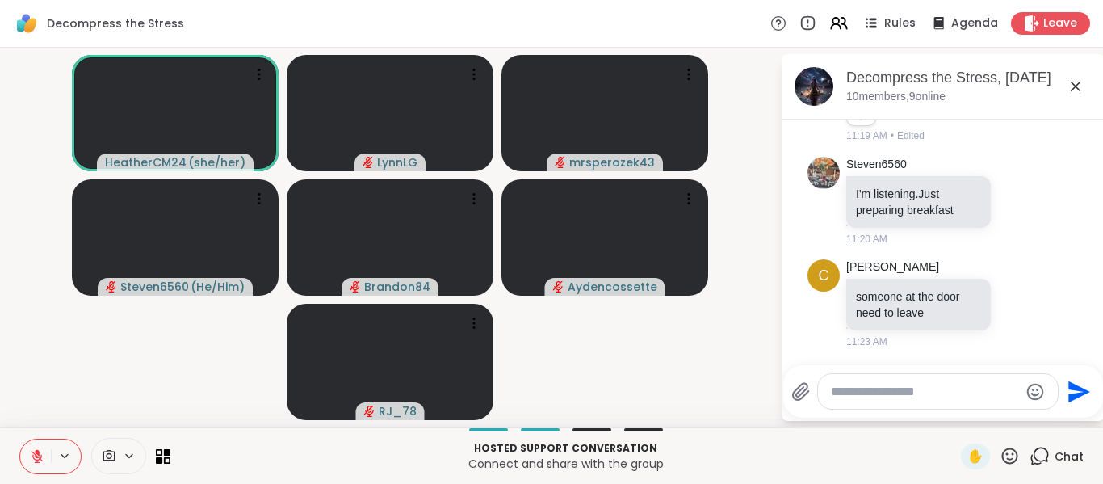
click at [37, 455] on icon at bounding box center [37, 456] width 15 height 15
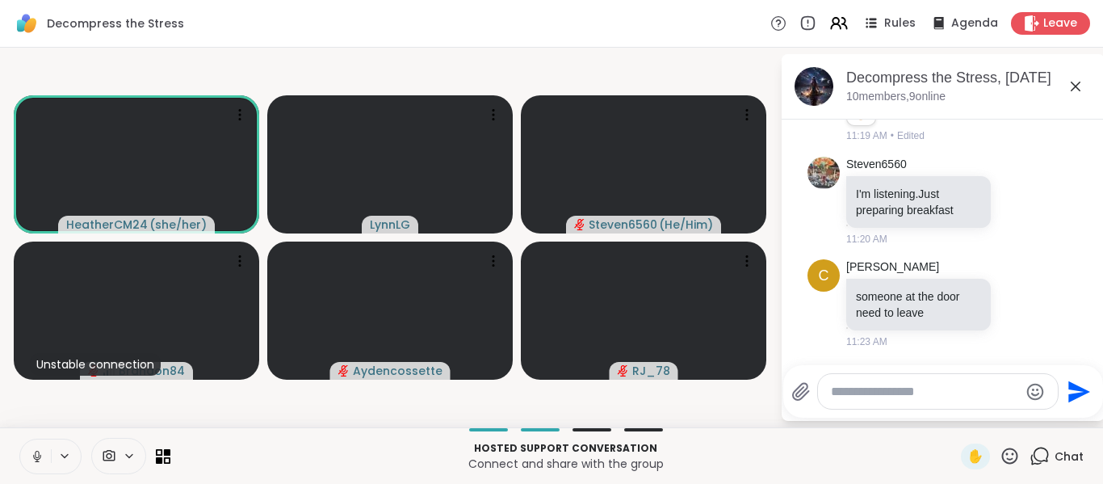
click at [41, 459] on icon at bounding box center [37, 456] width 15 height 15
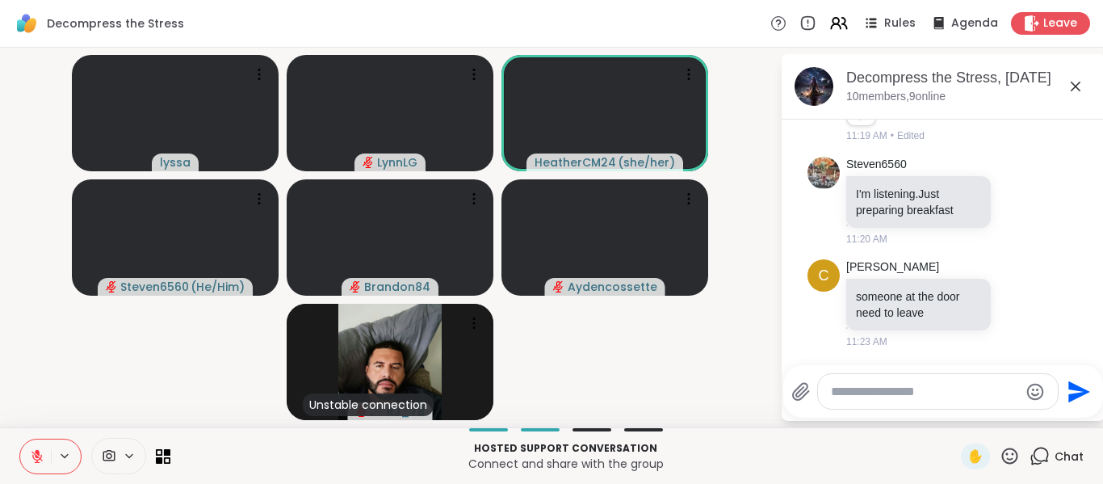
drag, startPoint x: 40, startPoint y: 461, endPoint x: 131, endPoint y: 374, distance: 125.6
click at [131, 374] on div "Decompress the Stress Rules Agenda Leave lyssa LynnLG HeatherCM24 ( she/her ) S…" at bounding box center [551, 242] width 1103 height 484
drag, startPoint x: 19, startPoint y: 460, endPoint x: 40, endPoint y: 451, distance: 22.8
click at [19, 459] on div "Hosted support conversation Connect and share with the group ✋ Chat" at bounding box center [551, 455] width 1103 height 57
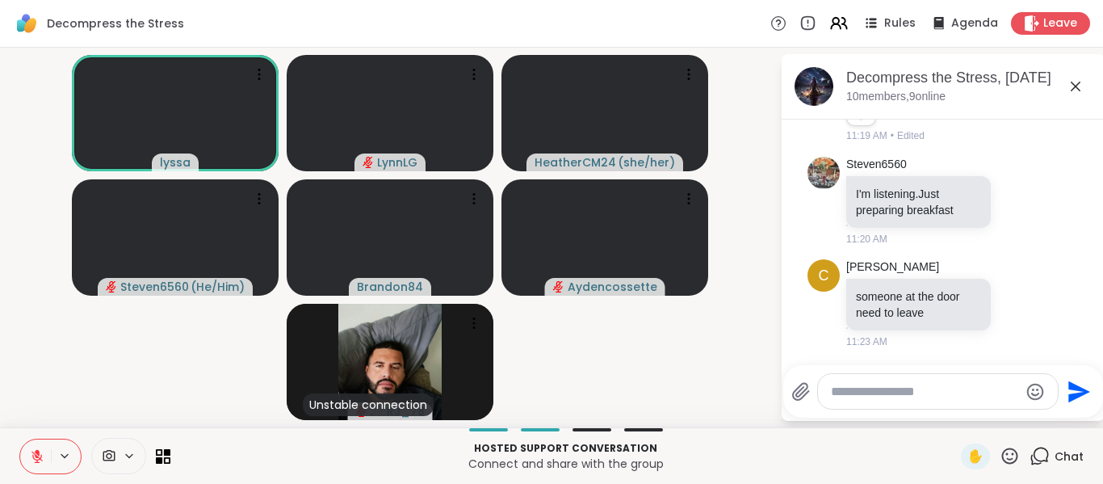
click at [39, 460] on icon at bounding box center [37, 456] width 15 height 15
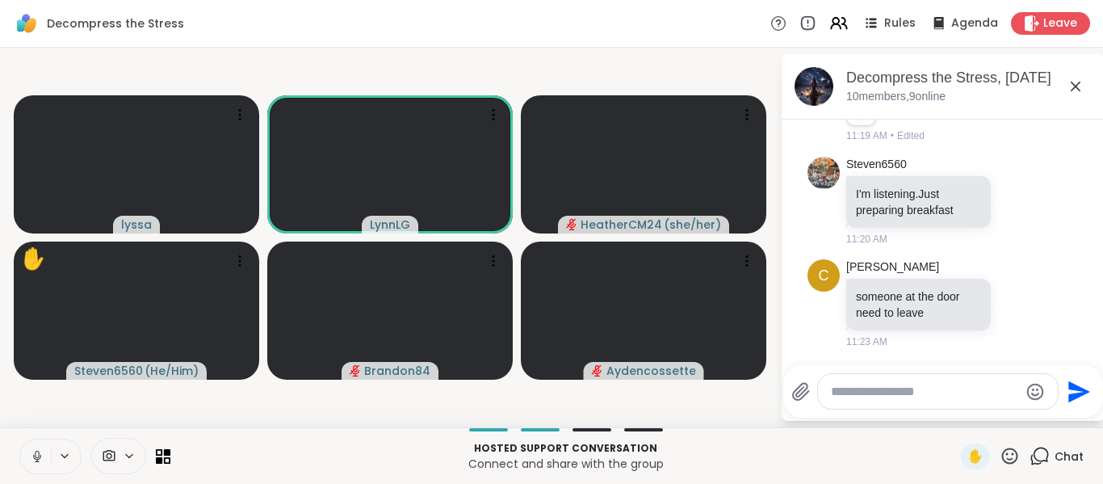
click at [40, 461] on icon at bounding box center [37, 456] width 15 height 15
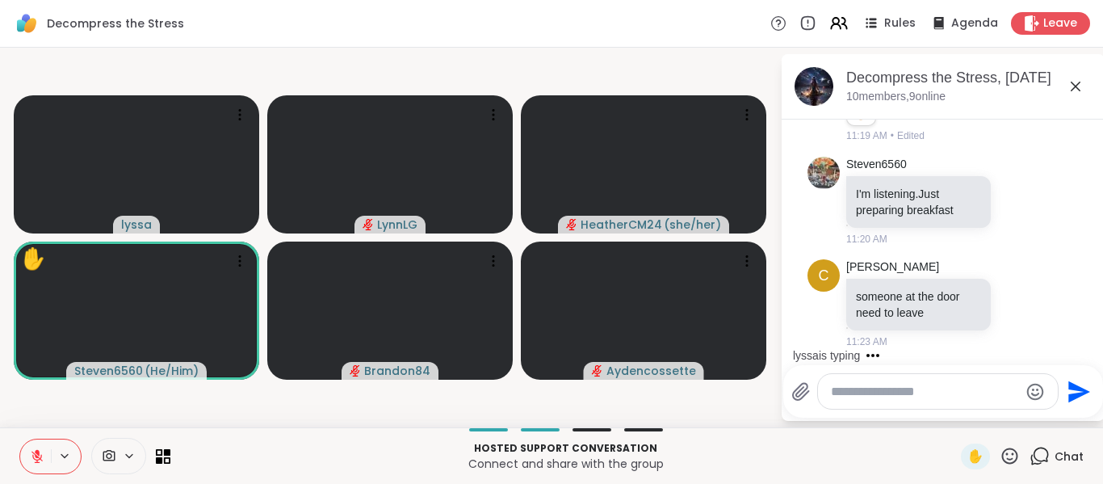
drag, startPoint x: 36, startPoint y: 458, endPoint x: 54, endPoint y: 413, distance: 48.6
click at [54, 413] on div "Decompress the Stress Rules Agenda Leave lyssa LynnLG HeatherCM24 ( she/her ) ✋…" at bounding box center [551, 242] width 1103 height 484
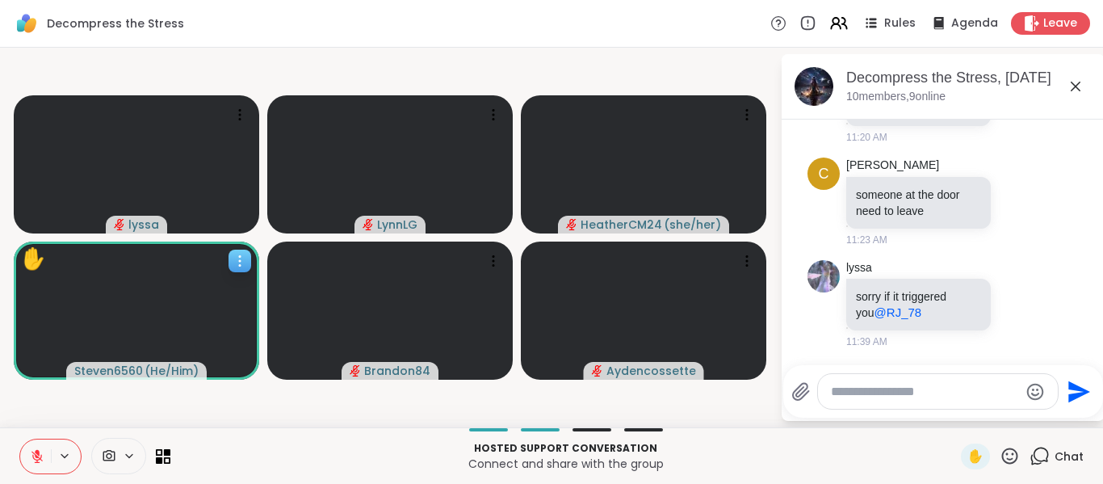
drag, startPoint x: 38, startPoint y: 463, endPoint x: 72, endPoint y: 375, distance: 94.3
click at [72, 375] on div "Decompress the Stress Rules Agenda Leave lyssa LynnLG HeatherCM24 ( she/her ) ✋…" at bounding box center [551, 242] width 1103 height 484
click at [31, 446] on button at bounding box center [35, 456] width 31 height 34
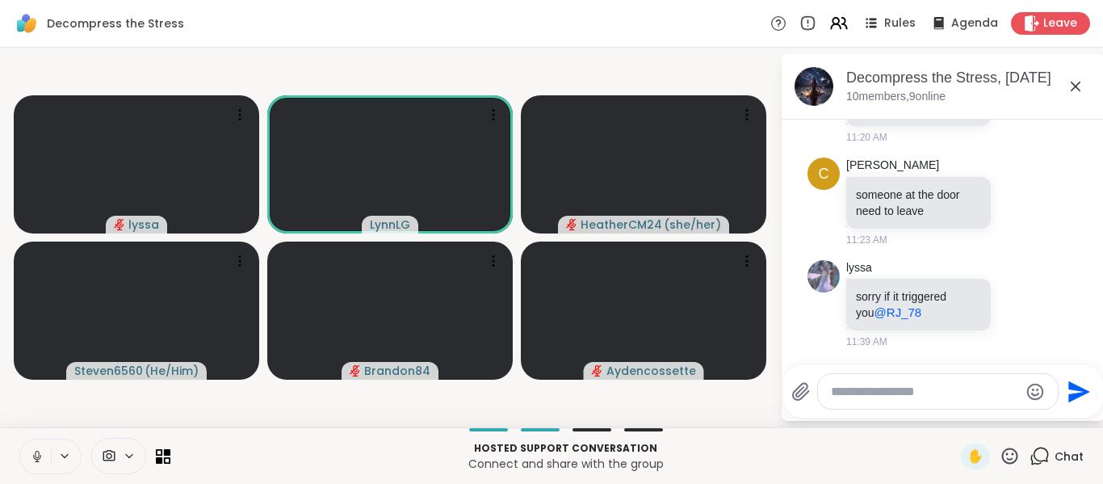
click at [36, 455] on icon at bounding box center [37, 454] width 4 height 7
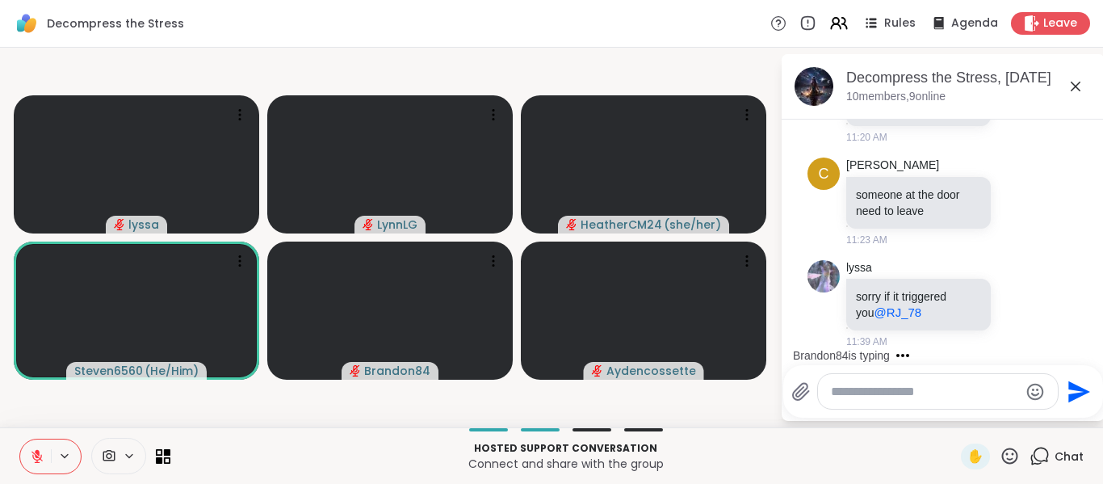
scroll to position [1105, 0]
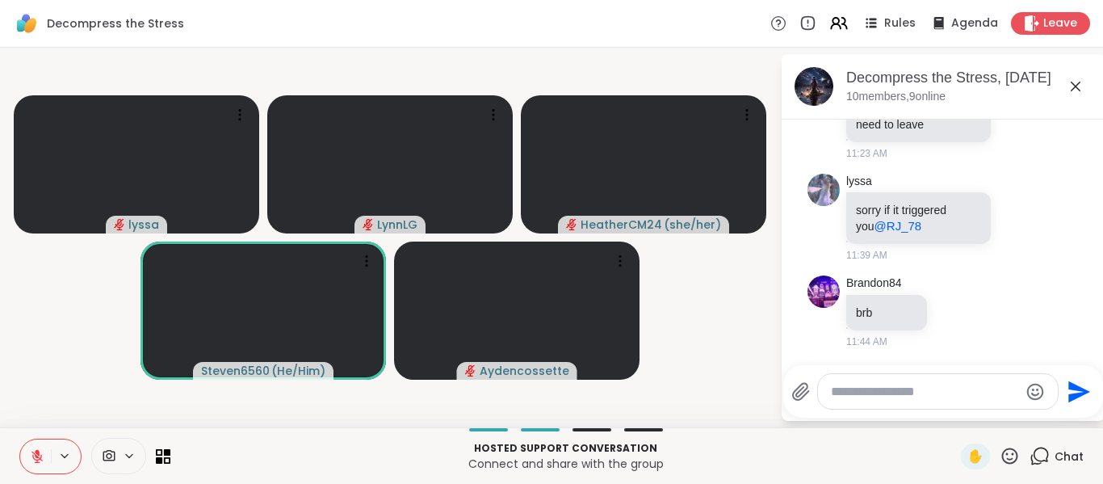
click at [842, 395] on textarea "Type your message" at bounding box center [925, 392] width 188 height 16
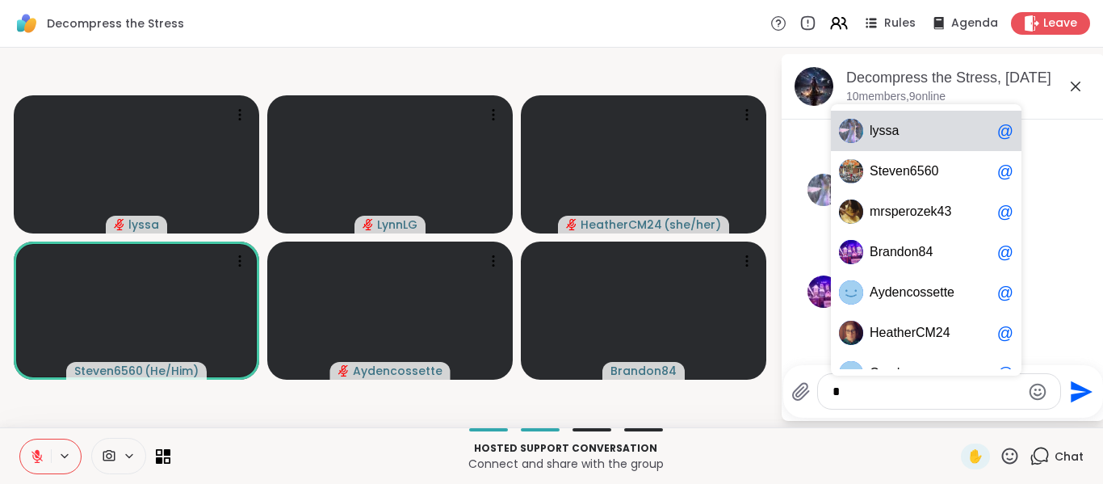
click at [921, 125] on span "l y s s a" at bounding box center [930, 131] width 121 height 16
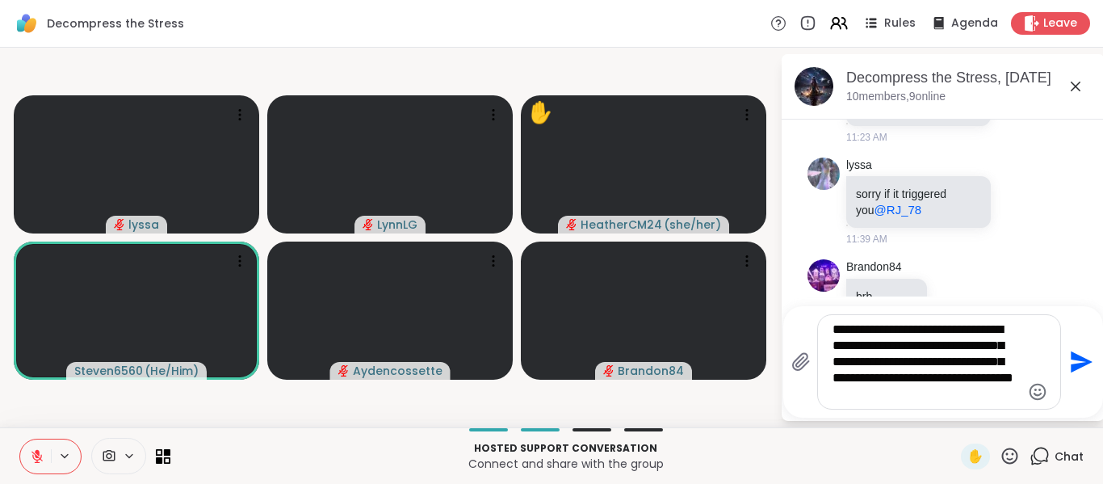
click at [1008, 422] on div "**********" at bounding box center [551, 238] width 1103 height 380
click at [916, 394] on textarea "**********" at bounding box center [927, 361] width 188 height 81
click at [0, 0] on icon "Please click to verify you’re human" at bounding box center [0, 0] width 0 height 0
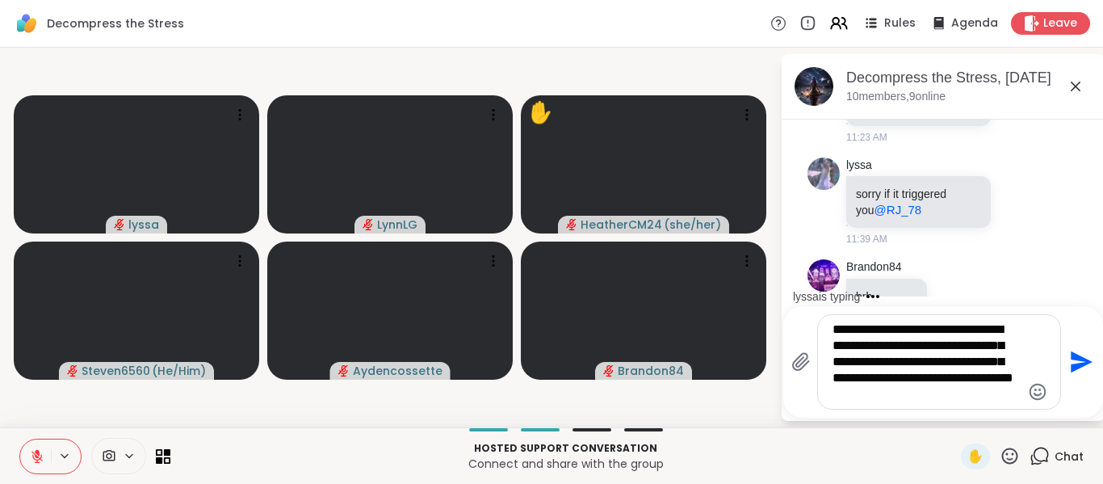
click at [0, 0] on p "*" at bounding box center [0, 0] width 0 height 0
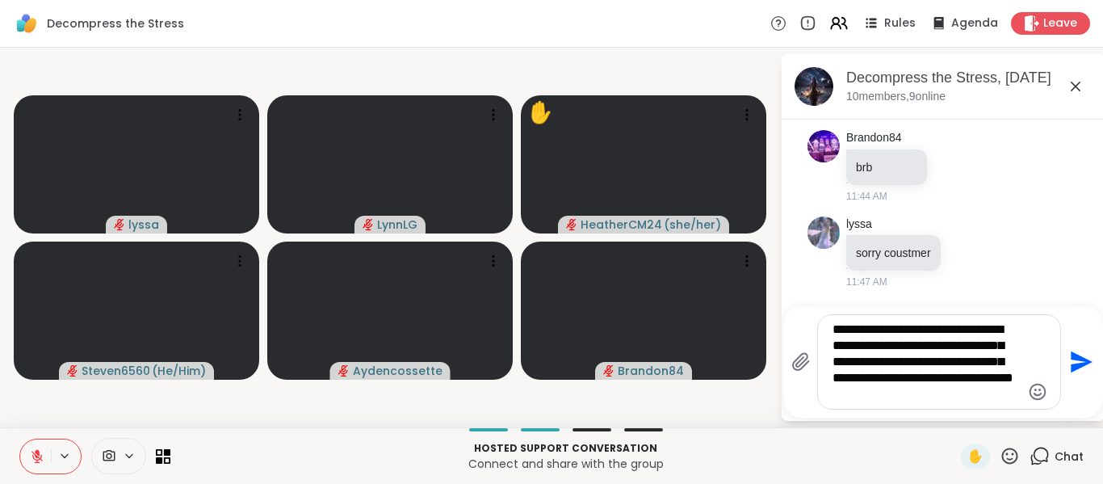
scroll to position [216, 0]
click at [0, 0] on div "**********" at bounding box center [0, 0] width 0 height 0
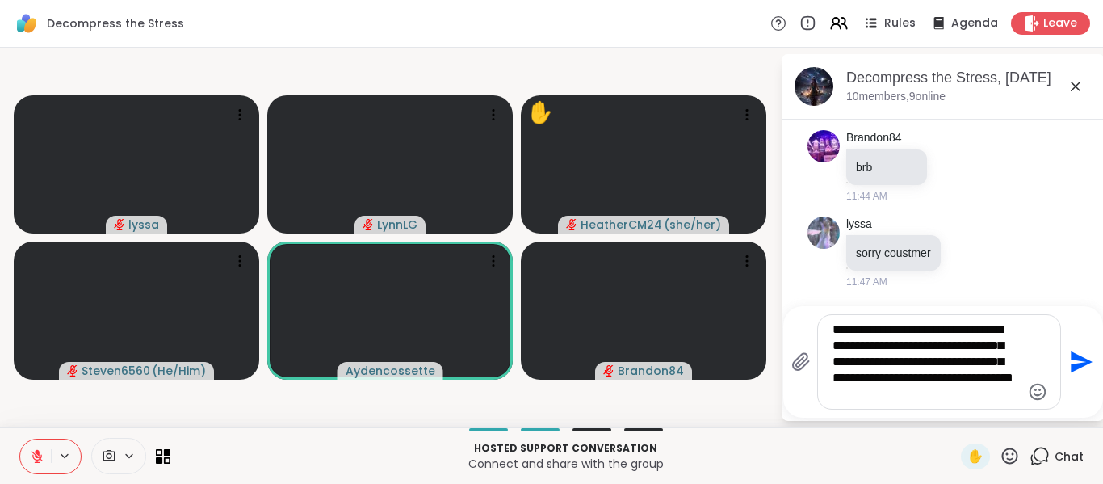
click at [0, 0] on icon at bounding box center [0, 0] width 0 height 0
click at [0, 0] on div "**********" at bounding box center [0, 0] width 0 height 0
click at [0, 0] on icon at bounding box center [0, 0] width 0 height 0
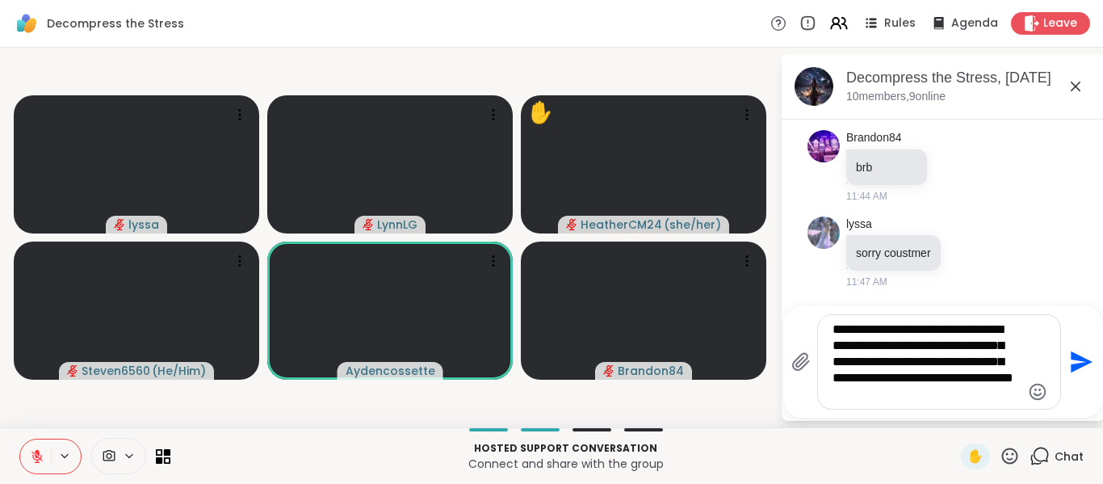
click at [0, 0] on icon at bounding box center [0, 0] width 0 height 0
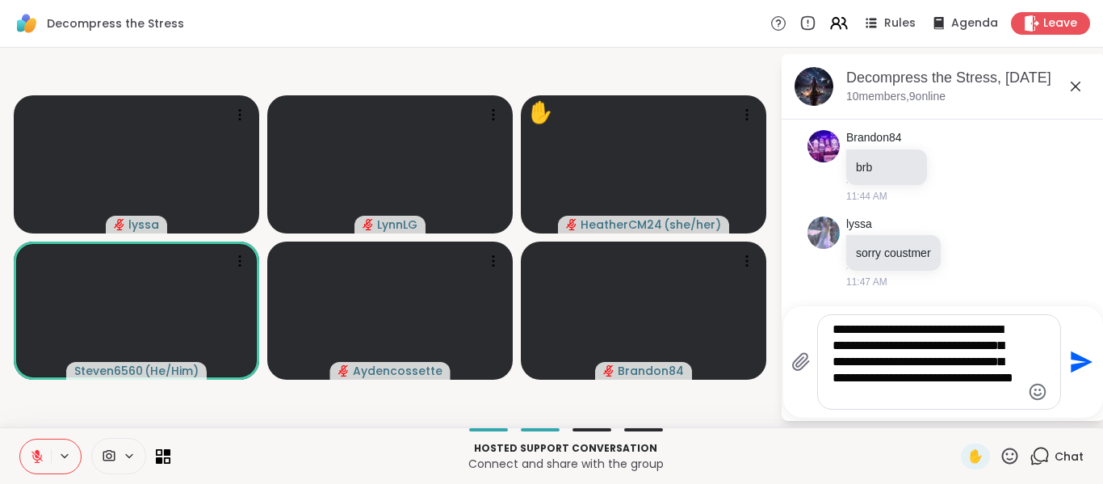
click at [0, 0] on div "**********" at bounding box center [0, 0] width 0 height 0
click at [0, 0] on div "*******" at bounding box center [0, 0] width 0 height 0
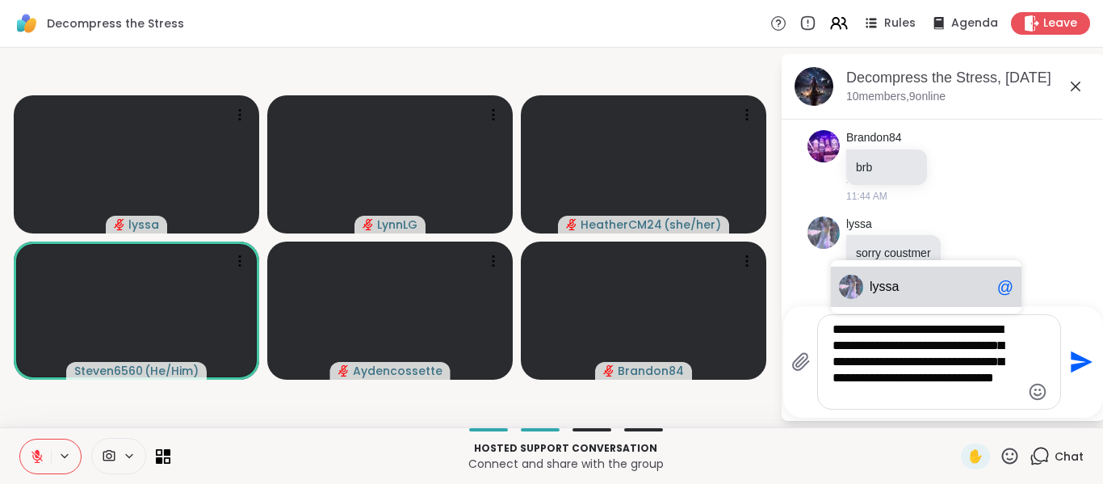
click at [0, 0] on icon "Close assistant" at bounding box center [0, 0] width 0 height 0
click at [899, 397] on textarea "**********" at bounding box center [927, 361] width 188 height 81
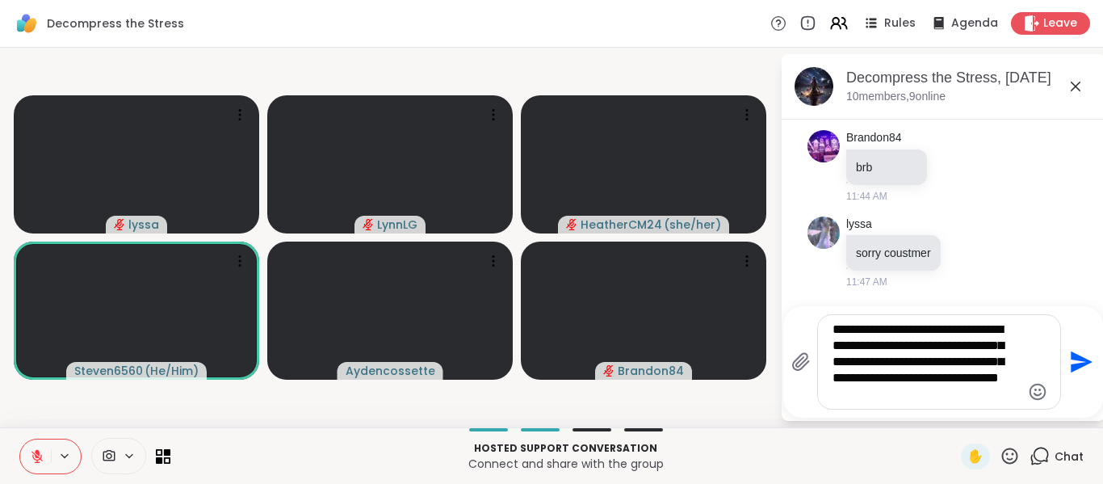
type textarea "**********"
click at [1038, 393] on icon "Emoji picker" at bounding box center [1038, 391] width 17 height 17
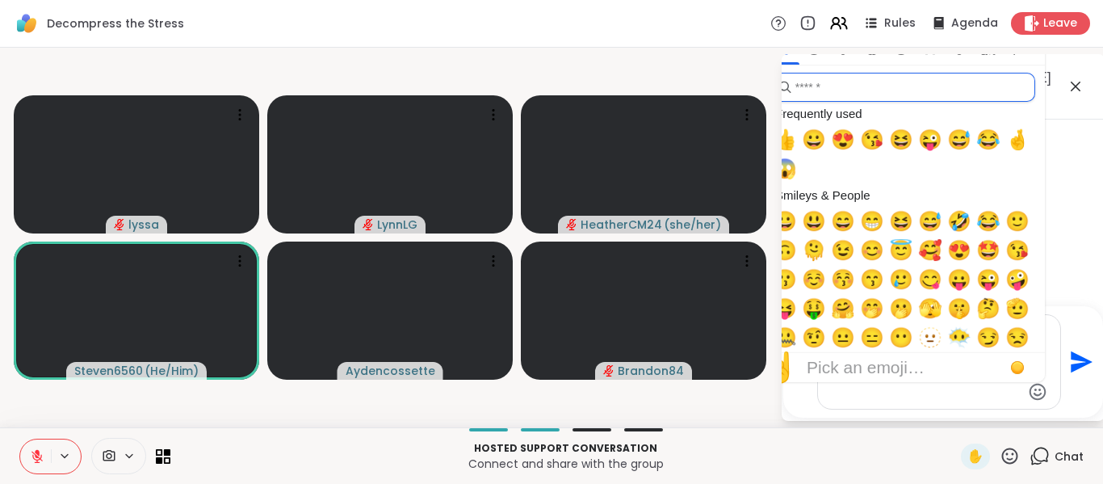
drag, startPoint x: 896, startPoint y: 90, endPoint x: 927, endPoint y: 90, distance: 31.5
click at [927, 90] on input "search" at bounding box center [902, 87] width 265 height 29
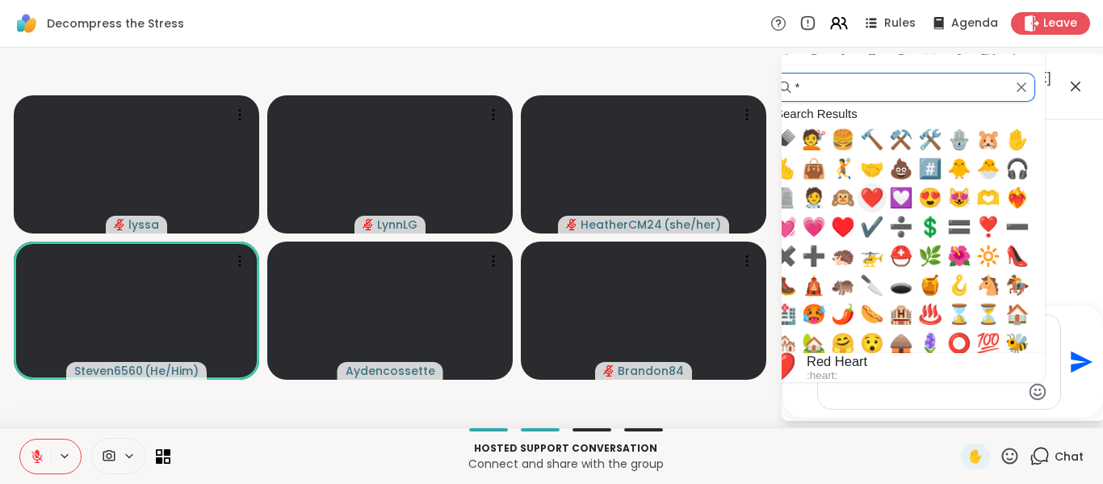
type input "*"
click at [867, 197] on span "❤️" at bounding box center [872, 198] width 24 height 23
type textarea "**********"
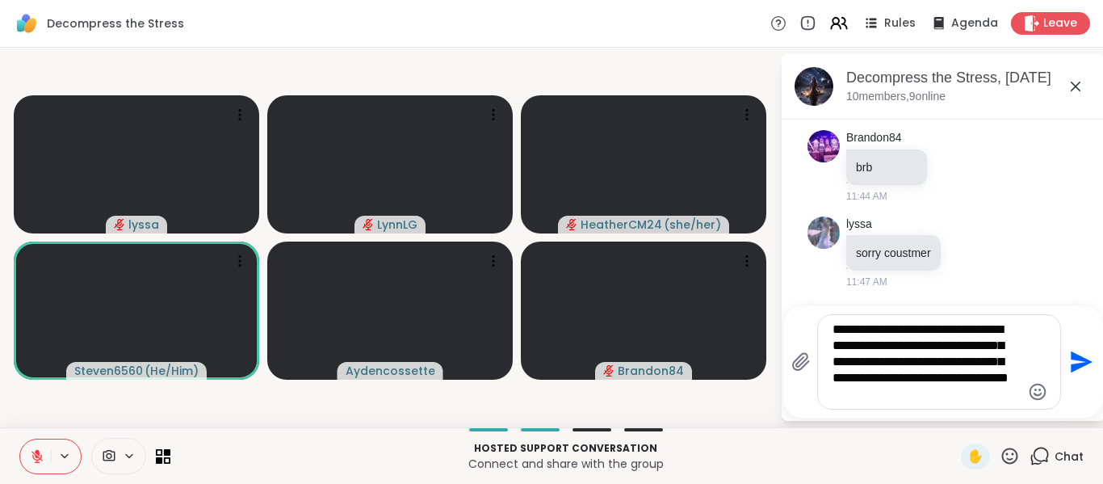
click at [1081, 361] on icon "Send" at bounding box center [1082, 362] width 22 height 22
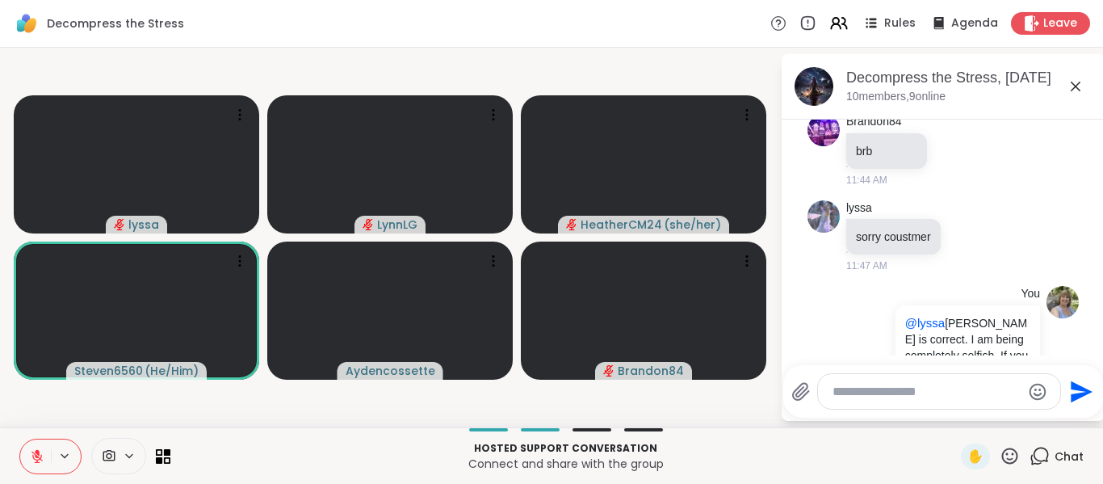
scroll to position [1374, 0]
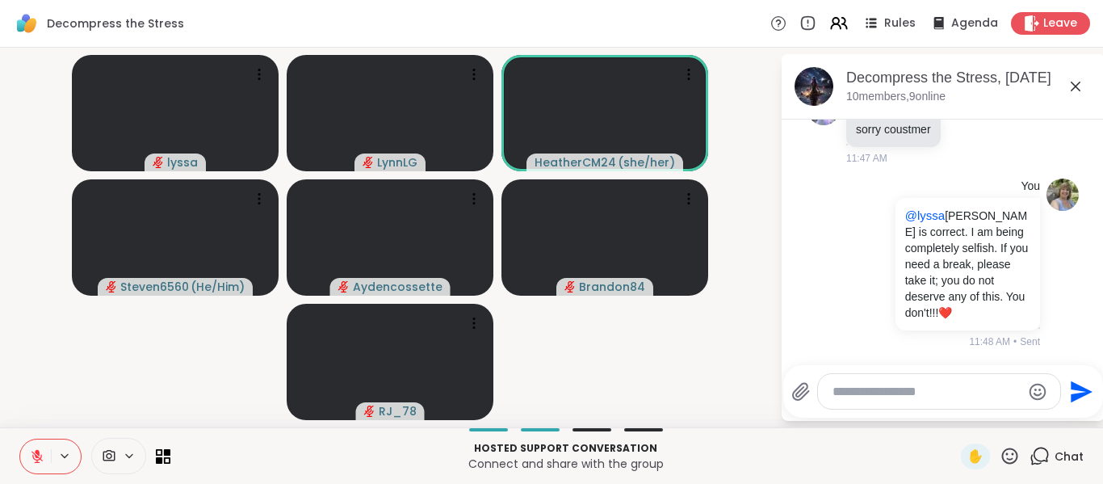
click at [874, 381] on div at bounding box center [939, 391] width 242 height 35
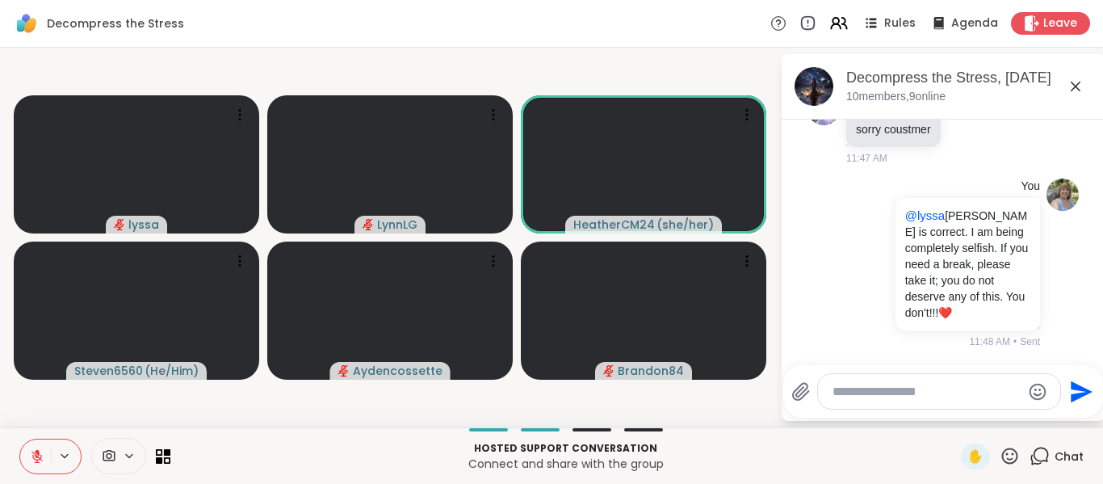
click at [34, 459] on icon at bounding box center [36, 456] width 11 height 11
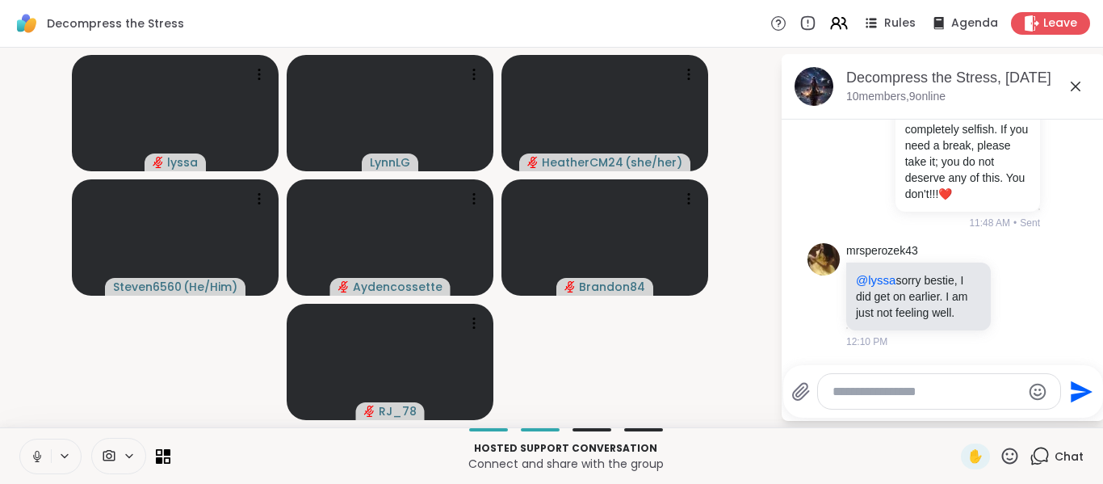
scroll to position [1595, 0]
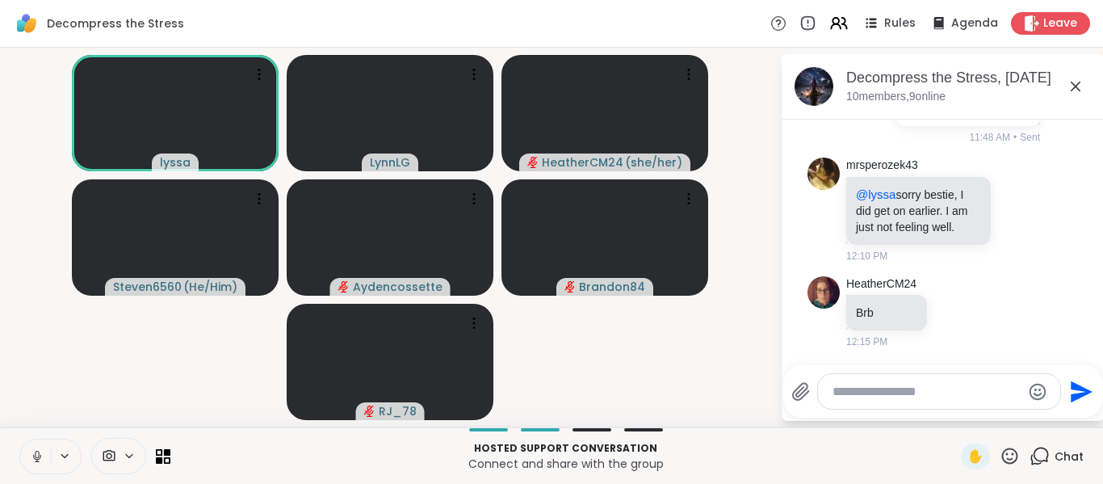
drag, startPoint x: 611, startPoint y: 21, endPoint x: 581, endPoint y: 27, distance: 30.4
click at [581, 27] on div "Decompress the Stress Rules Agenda Leave" at bounding box center [551, 24] width 1103 height 48
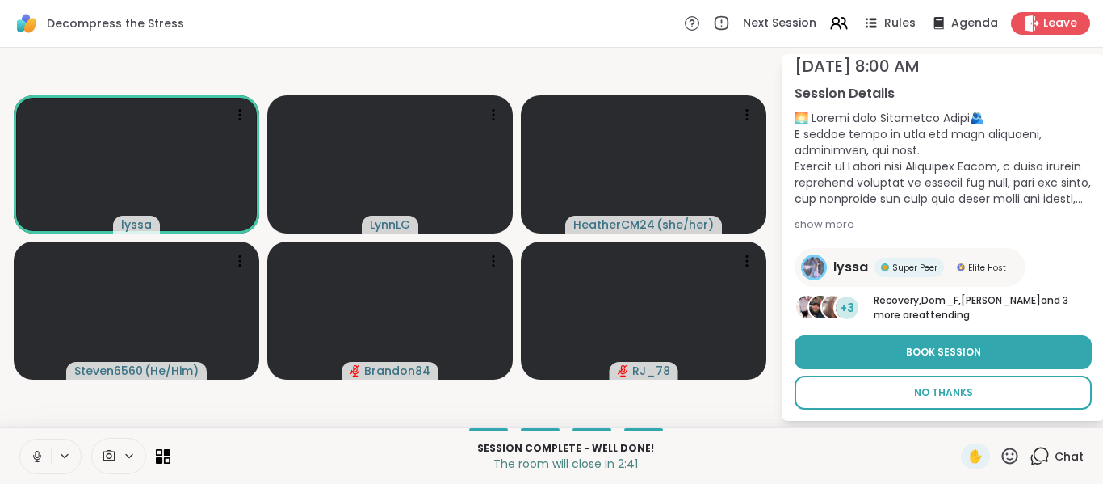
scroll to position [86, 0]
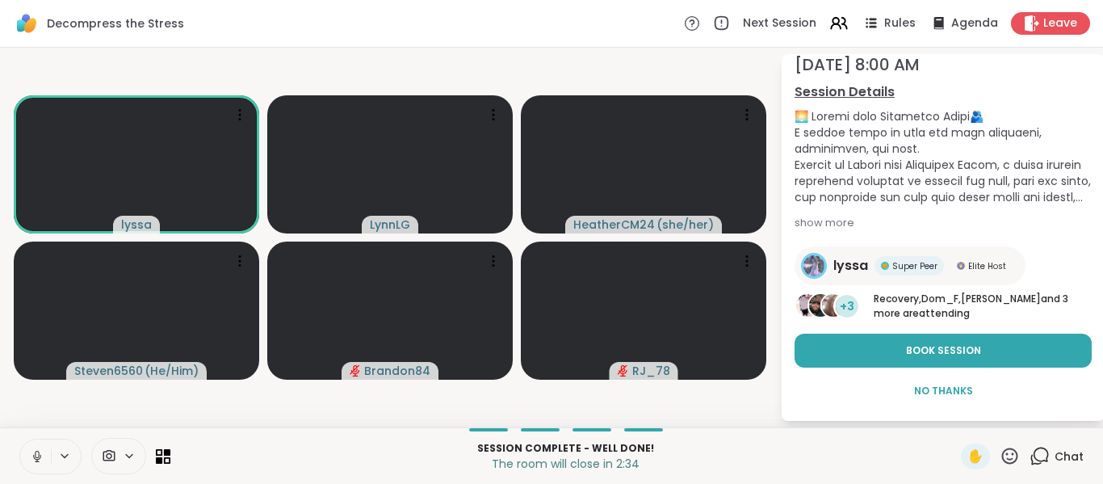
click at [718, 395] on video-player-container "lyssa LynnLG HeatherCM24 ( she/her ) Steven6560 ( He/Him ) Brandon84 RJ_78" at bounding box center [390, 237] width 761 height 367
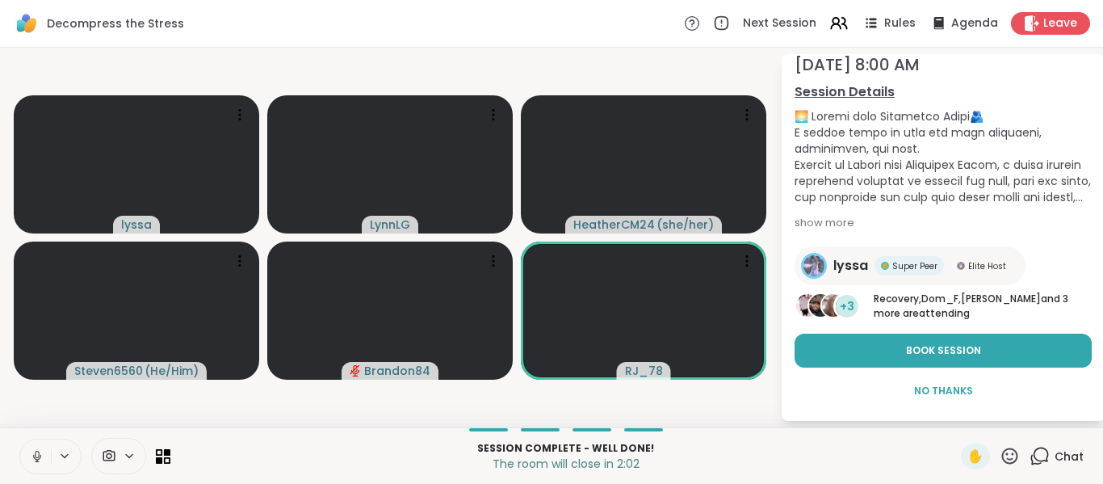
click at [687, 401] on video-player-container "lyssa LynnLG HeatherCM24 ( she/her ) Steven6560 ( He/Him ) Brandon84 RJ_78" at bounding box center [390, 237] width 761 height 367
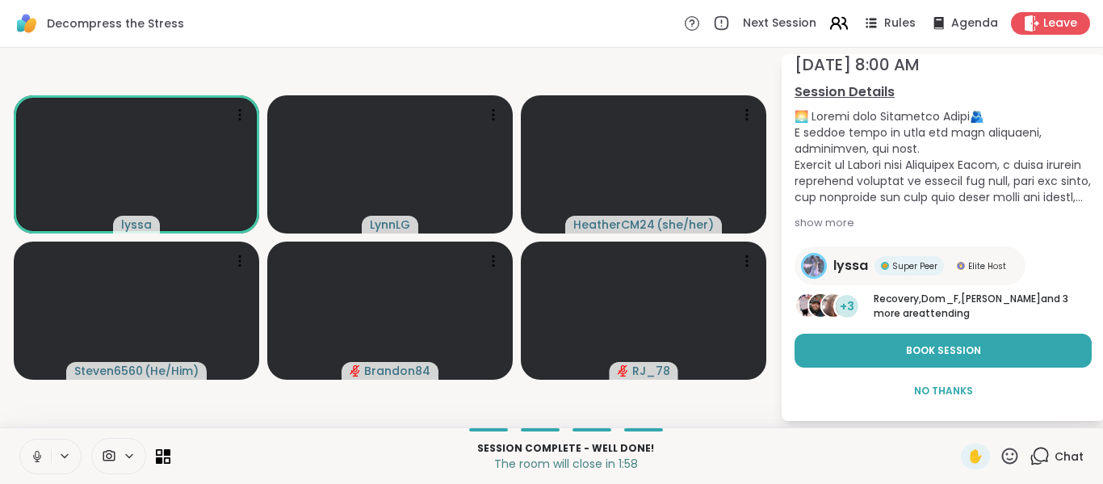
click at [833, 24] on icon at bounding box center [836, 21] width 6 height 6
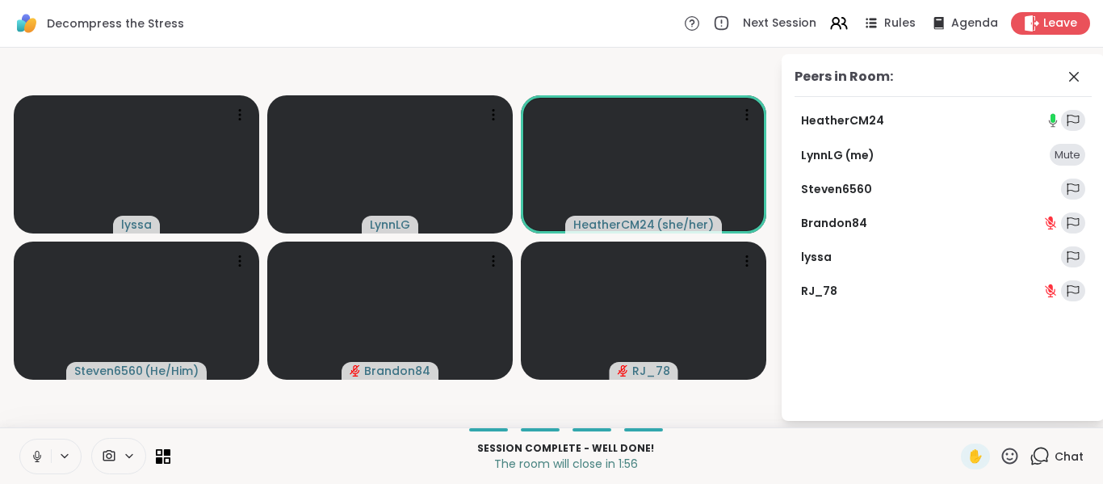
click at [842, 191] on link "Steven6560" at bounding box center [836, 189] width 71 height 16
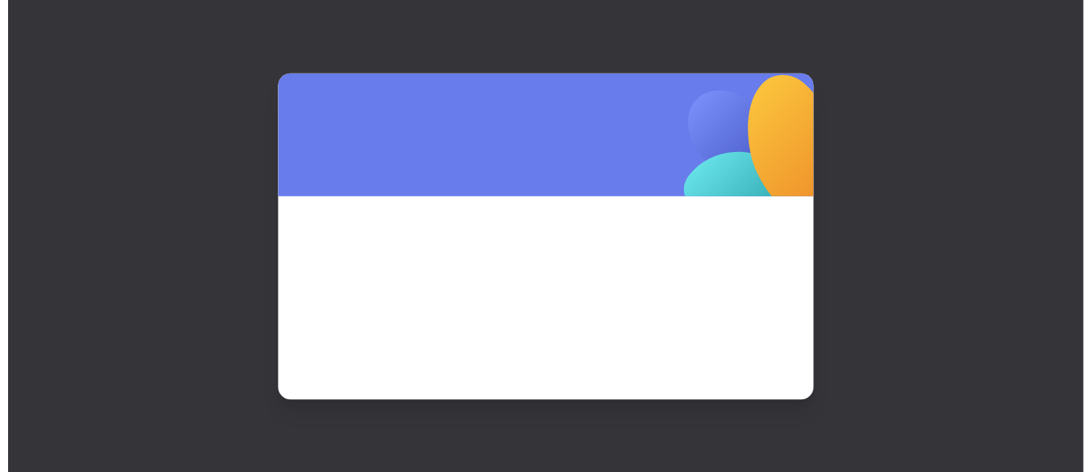
scroll to position [0, 0]
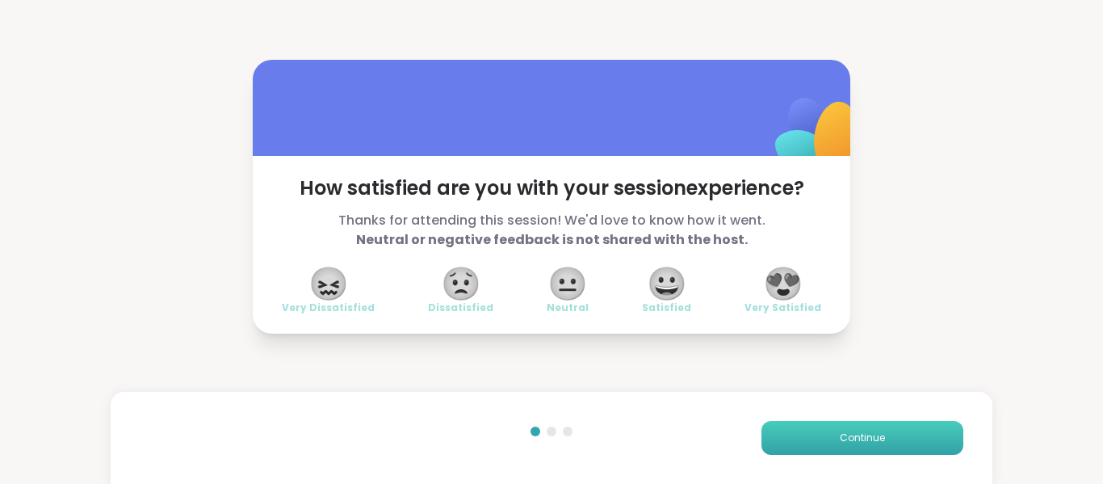
click at [828, 447] on button "Continue" at bounding box center [862, 438] width 202 height 34
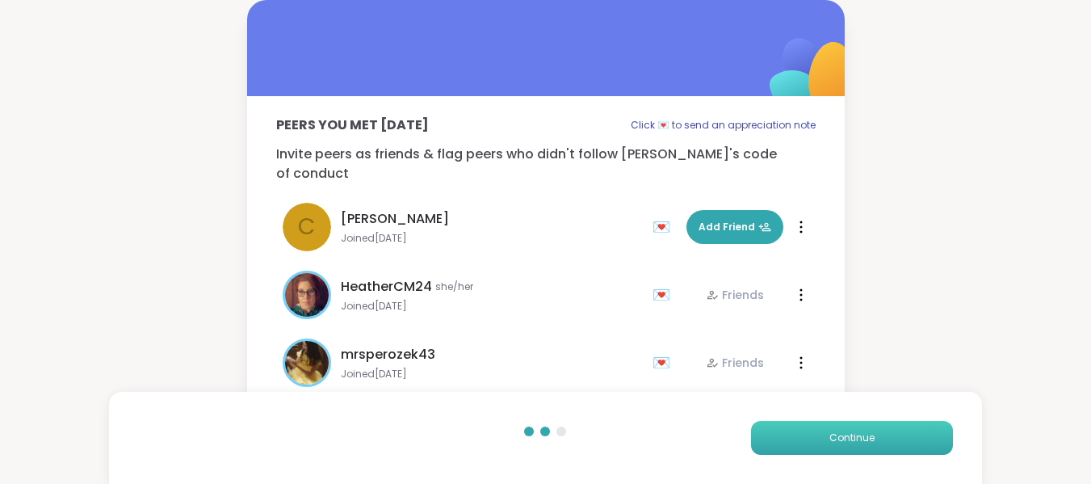
click at [843, 436] on span "Continue" at bounding box center [851, 437] width 45 height 15
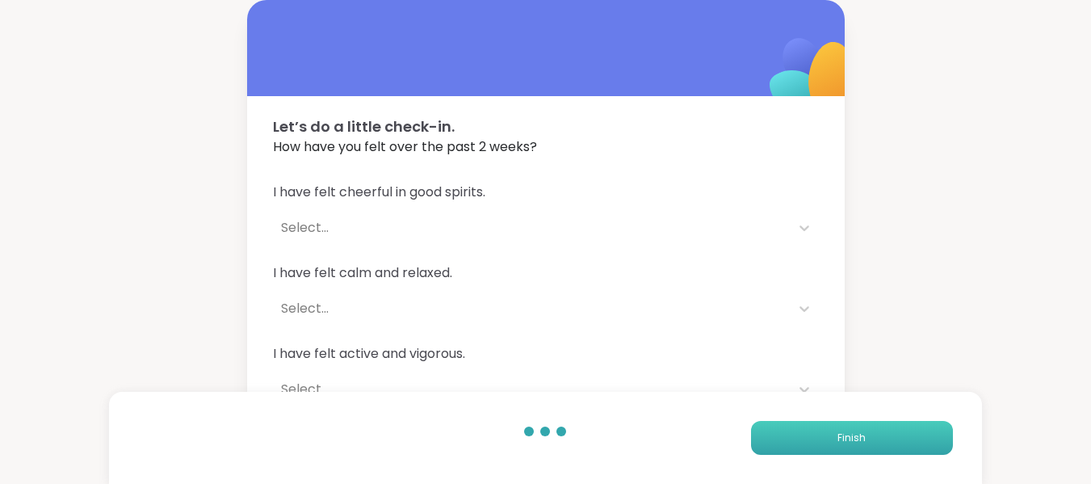
click at [843, 436] on span "Finish" at bounding box center [851, 437] width 28 height 15
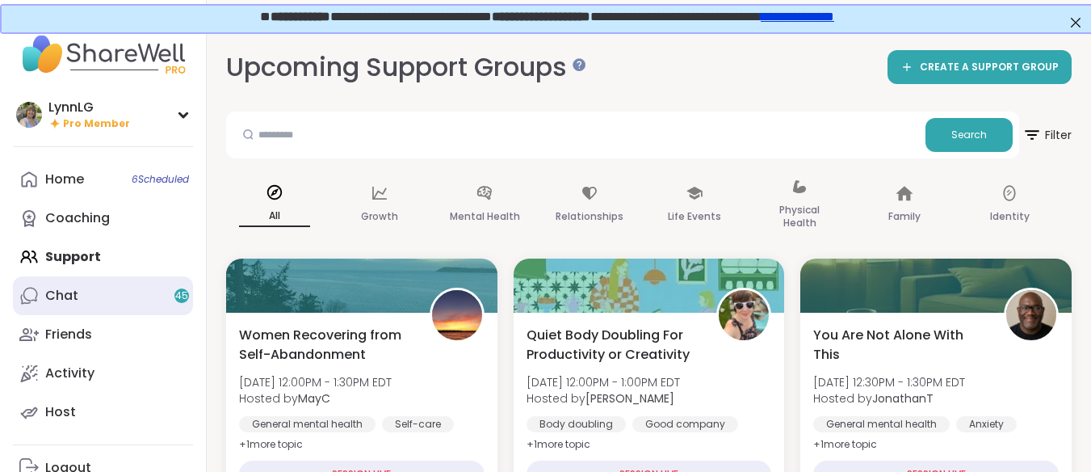
click at [73, 291] on div "Chat 45" at bounding box center [61, 296] width 33 height 18
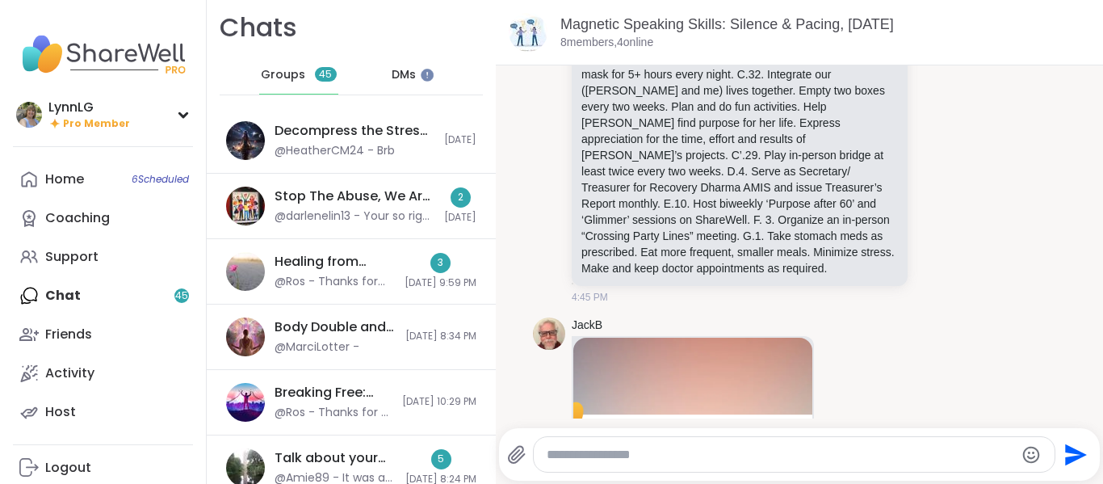
scroll to position [2, 0]
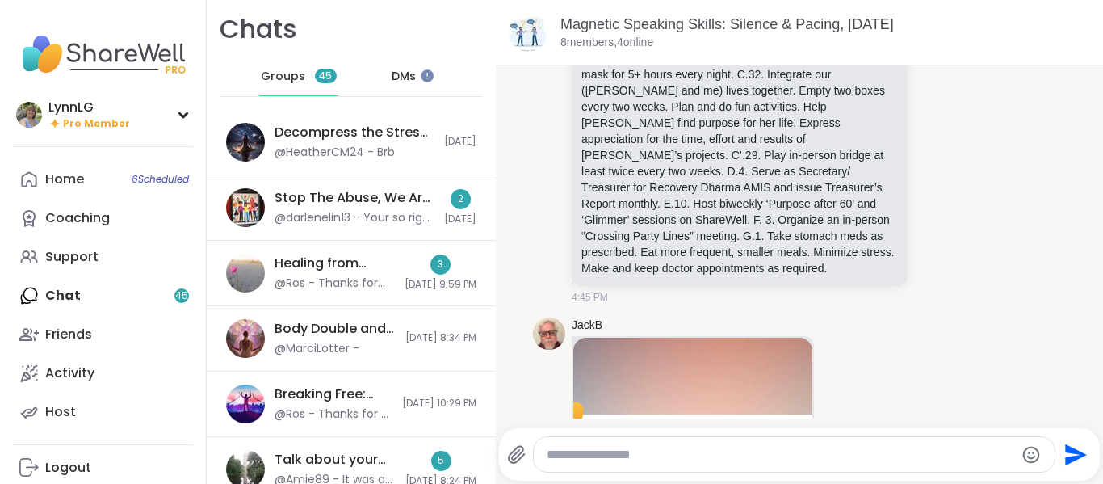
click at [398, 70] on span "DMs" at bounding box center [404, 77] width 24 height 16
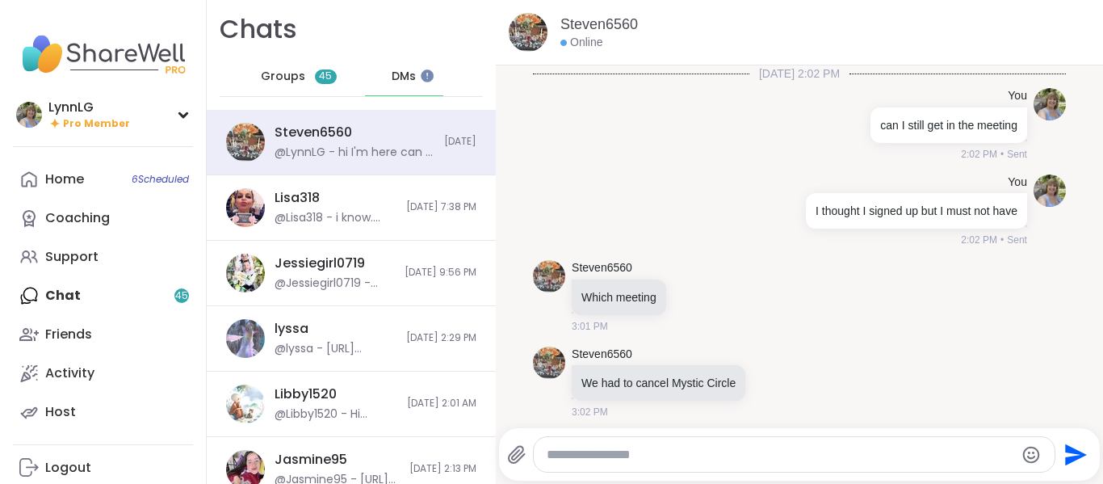
scroll to position [963, 0]
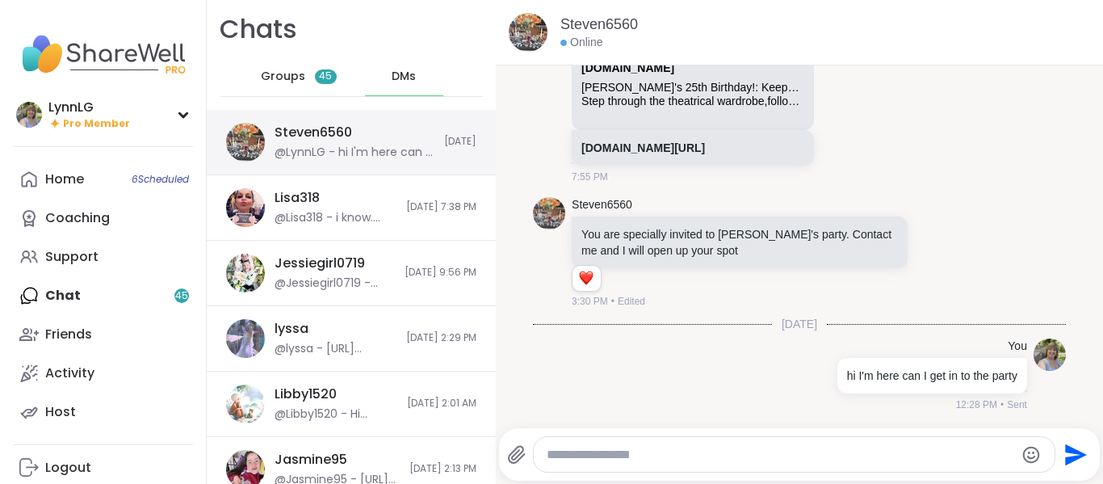
click at [404, 134] on div "Steven6560 @LynnLG - hi I'm here can I get in to the party" at bounding box center [355, 142] width 160 height 37
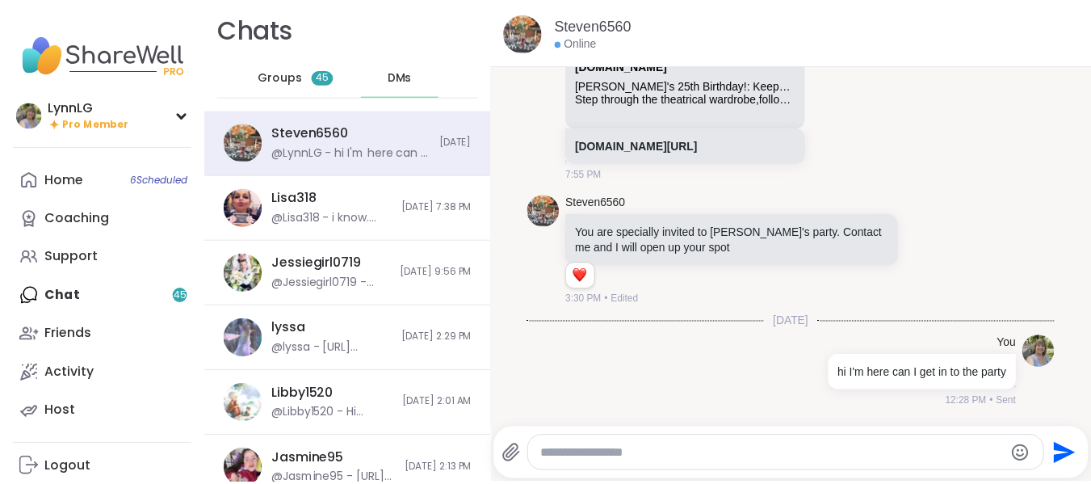
scroll to position [3, 0]
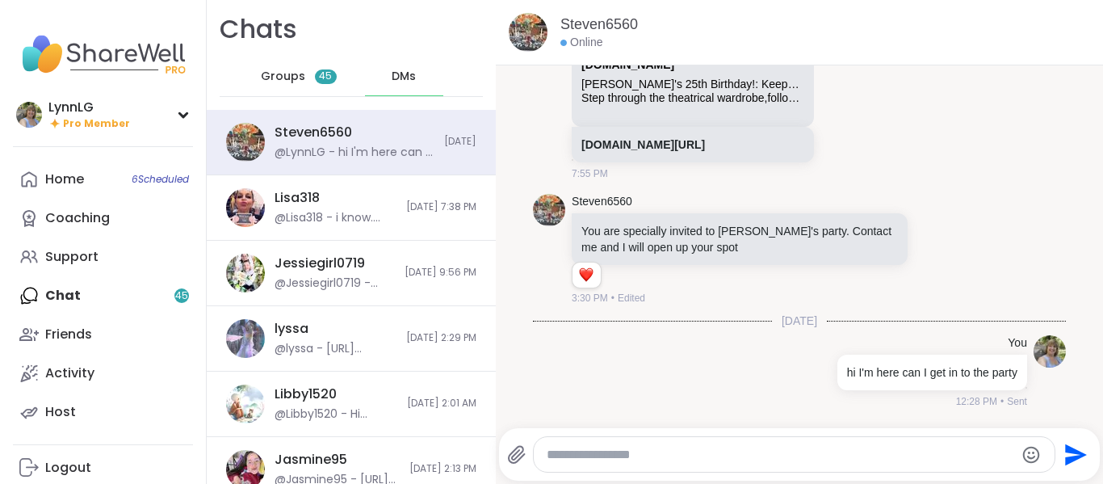
click at [748, 459] on textarea "Type your message" at bounding box center [781, 455] width 468 height 16
click at [594, 26] on link "Steven6560" at bounding box center [599, 25] width 78 height 20
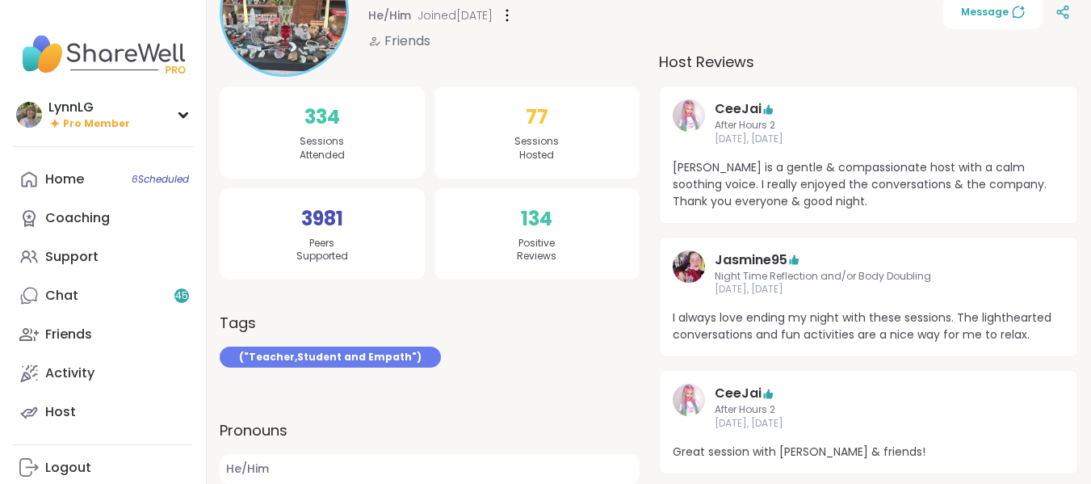
scroll to position [242, 0]
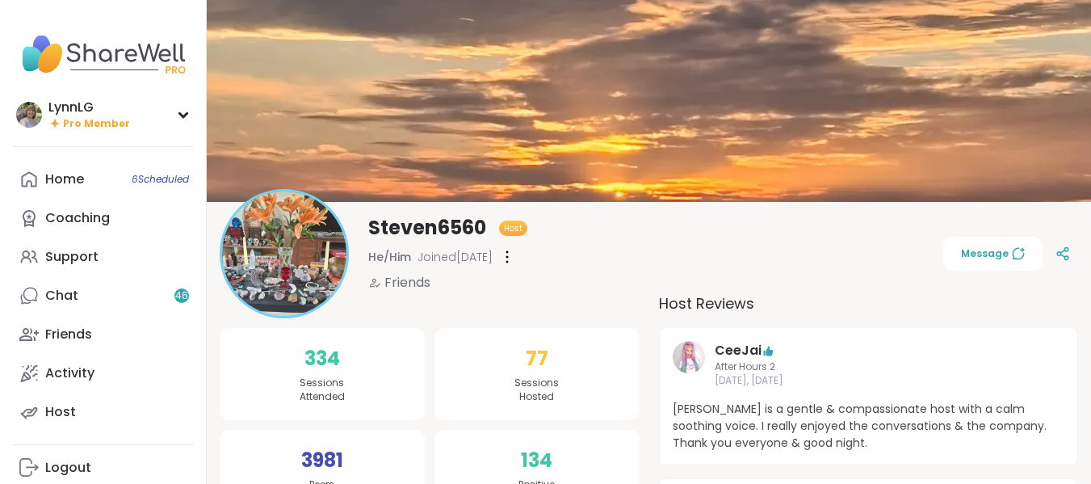
click at [994, 249] on span "Message" at bounding box center [993, 253] width 64 height 15
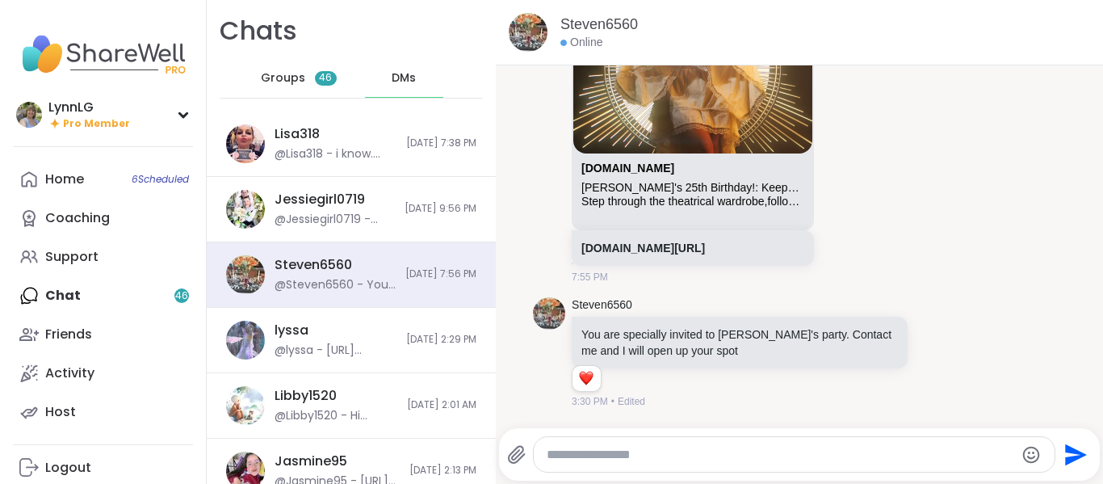
scroll to position [3, 0]
click at [738, 352] on p "You are specially invited to [PERSON_NAME]'s party. Contact me and I will open …" at bounding box center [739, 341] width 317 height 32
click at [644, 452] on textarea "Type your message" at bounding box center [781, 455] width 468 height 16
click at [683, 462] on textarea "Type your message" at bounding box center [781, 455] width 468 height 16
type textarea "**********"
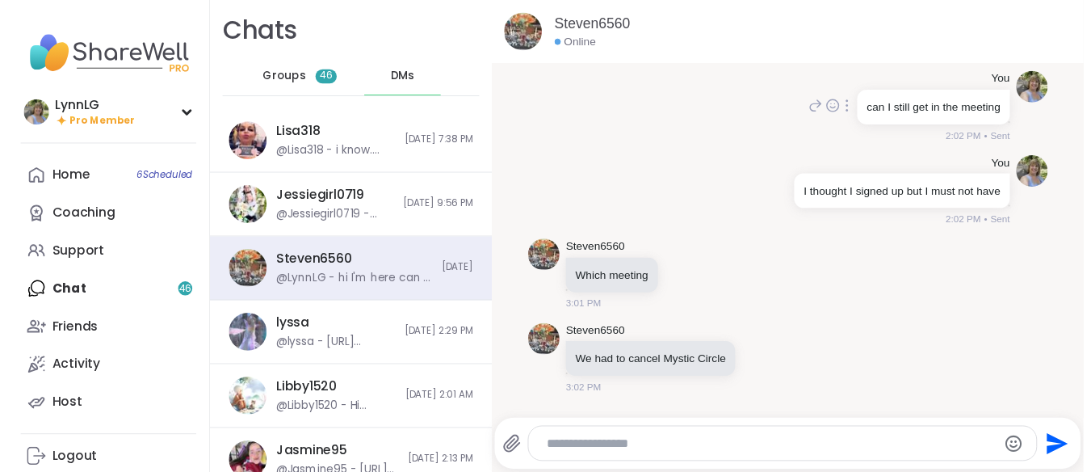
scroll to position [0, 0]
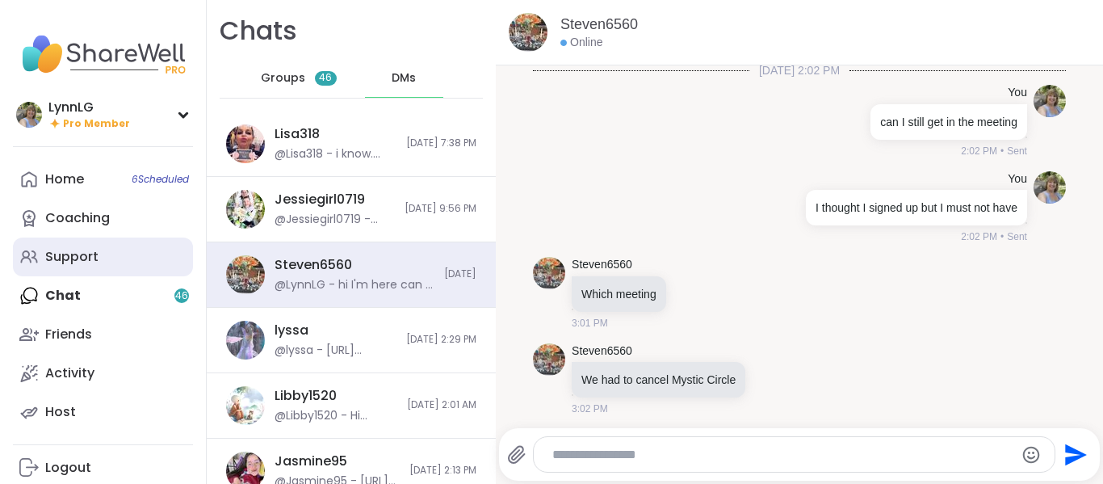
click at [113, 250] on link "Support" at bounding box center [103, 256] width 180 height 39
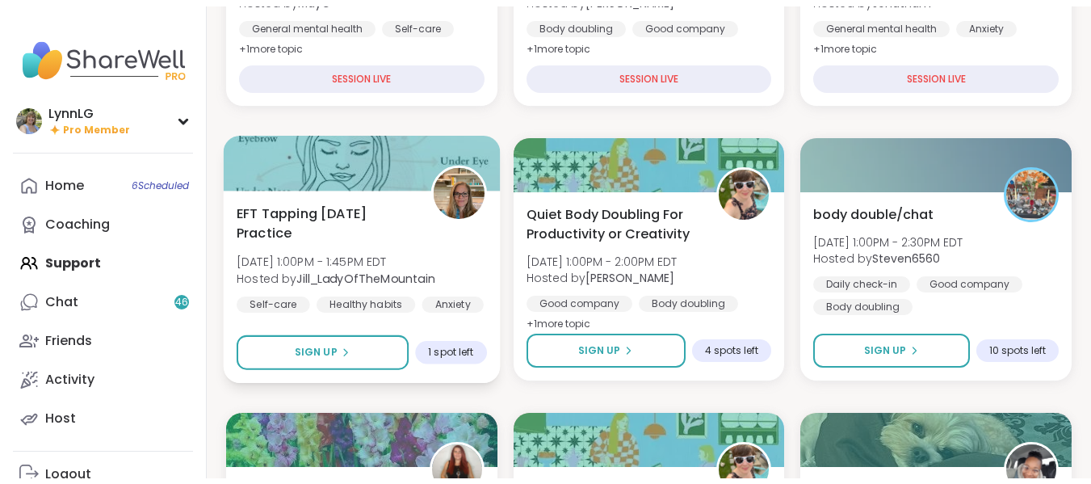
scroll to position [403, 0]
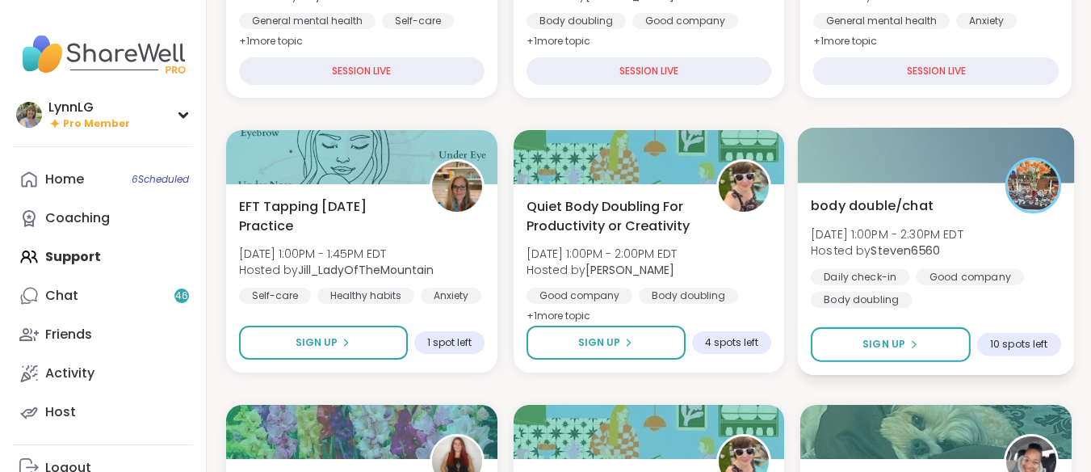
click at [1005, 240] on div "body double/chat Sat, Sep 13 | 1:00PM - 2:30PM EDT Hosted by Steven6560 Daily c…" at bounding box center [936, 251] width 250 height 112
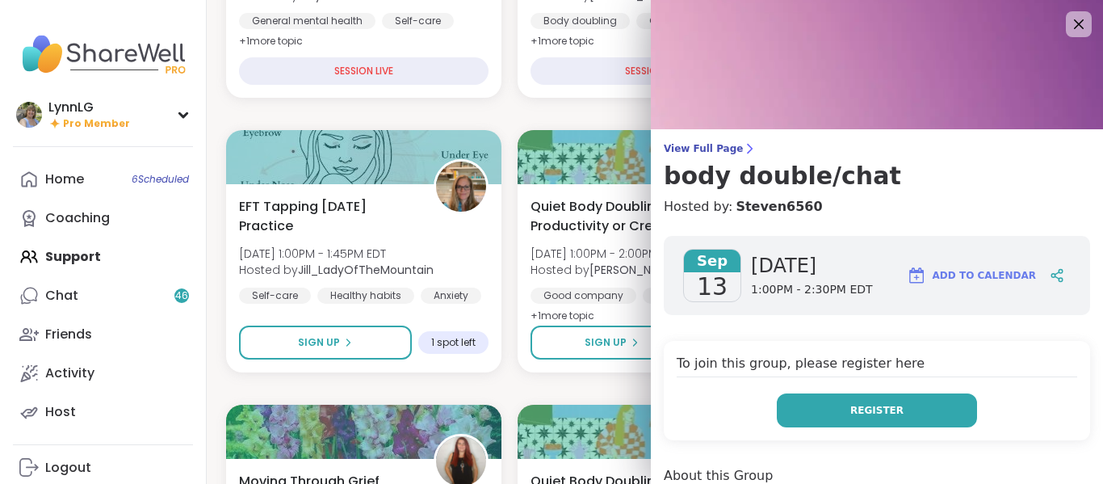
click at [850, 412] on span "Register" at bounding box center [876, 410] width 53 height 15
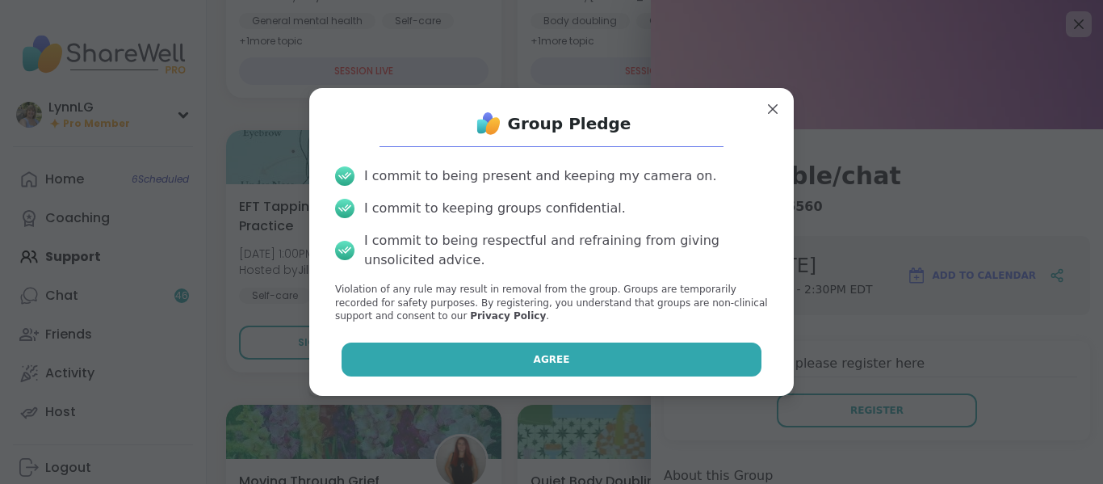
click at [567, 365] on button "Agree" at bounding box center [552, 359] width 421 height 34
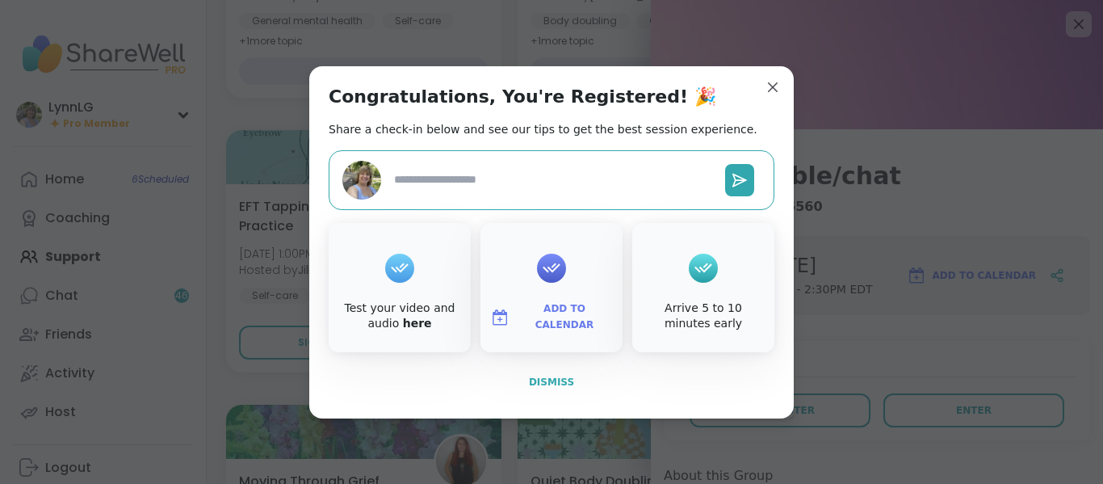
type textarea "*"
click at [552, 384] on span "Dismiss" at bounding box center [551, 381] width 45 height 11
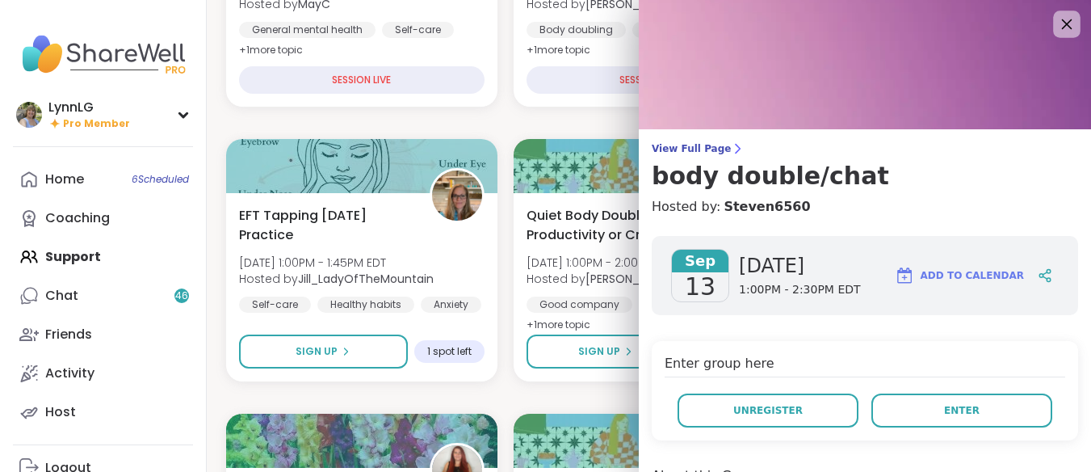
scroll to position [393, 0]
click at [1056, 26] on icon at bounding box center [1066, 24] width 20 height 20
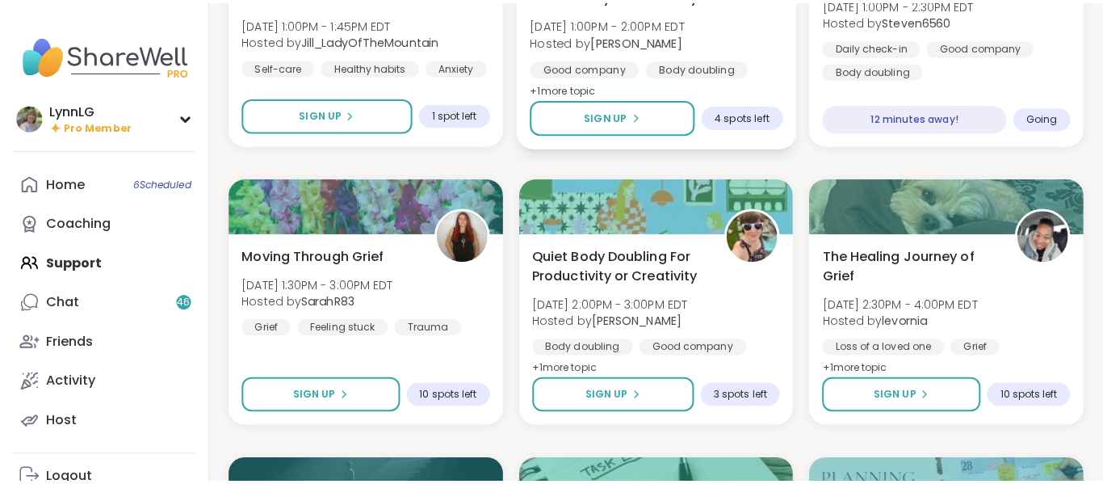
scroll to position [635, 0]
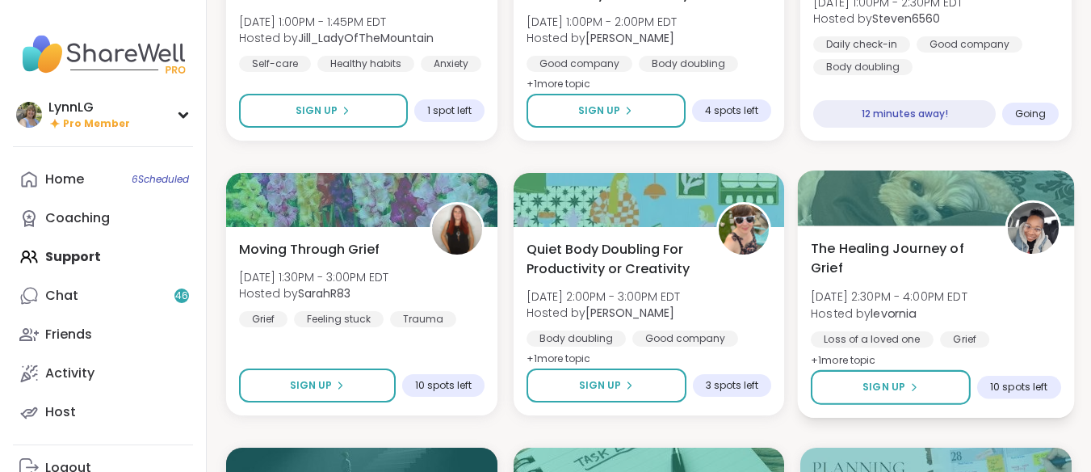
click at [1019, 315] on div "The Healing Journey of Grief Sat, Sep 13 | 2:30PM - 4:00PM EDT Hosted by levorn…" at bounding box center [936, 304] width 250 height 132
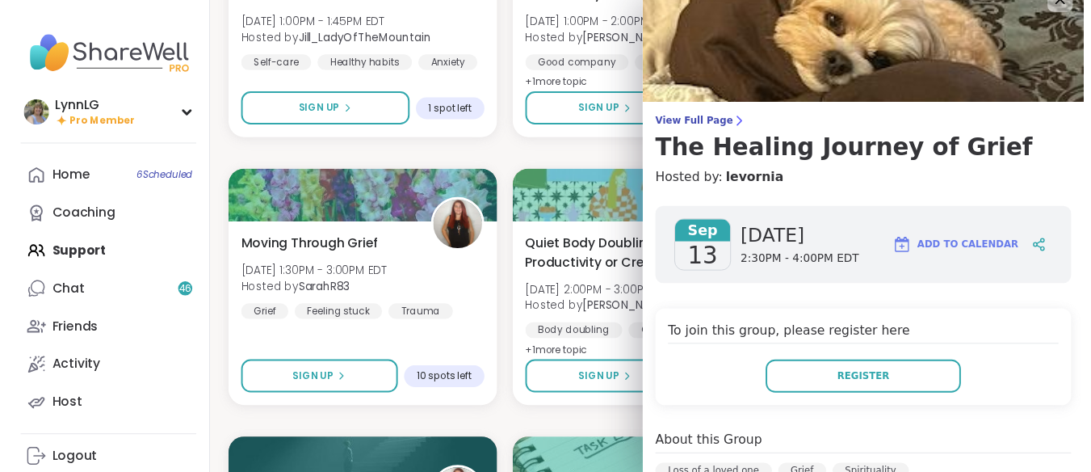
scroll to position [0, 0]
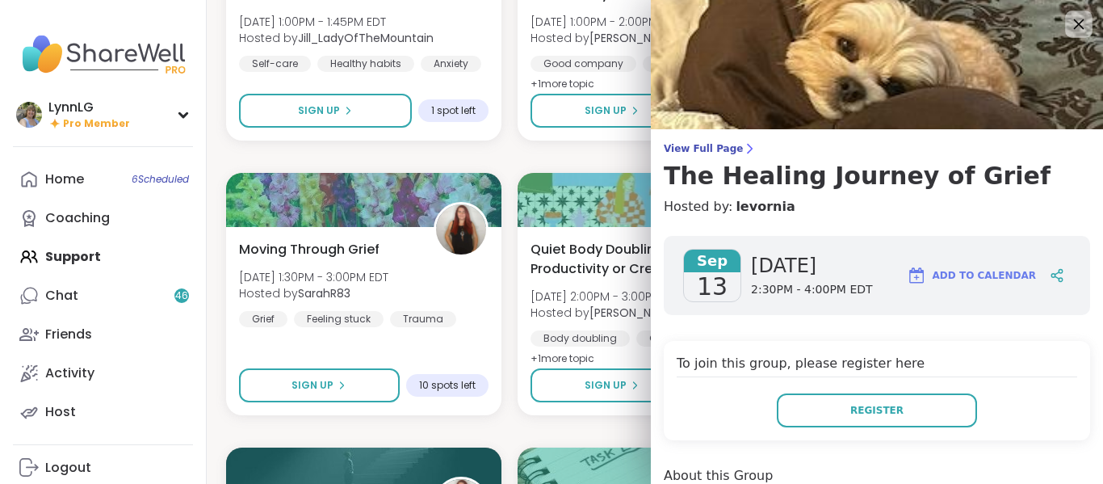
click at [1074, 25] on icon at bounding box center [1079, 24] width 10 height 10
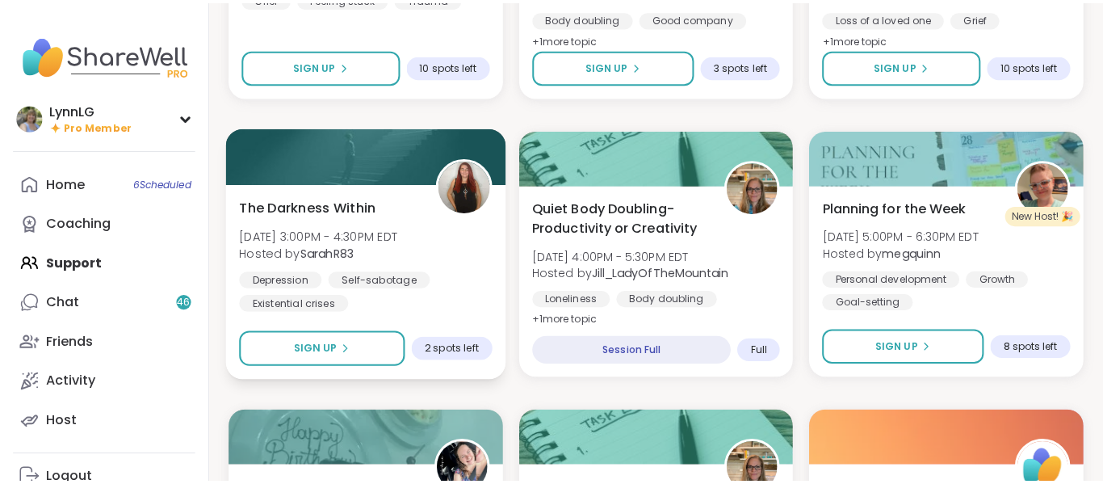
scroll to position [957, 0]
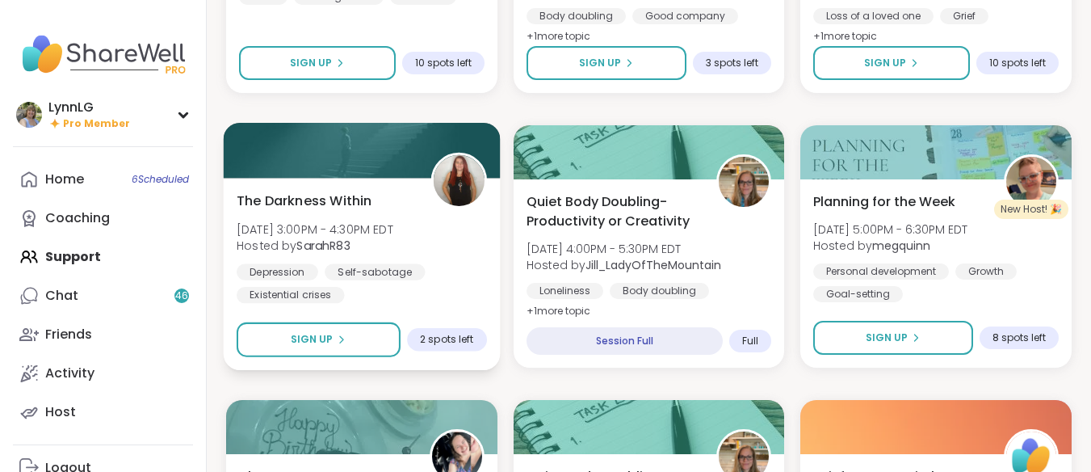
click at [459, 260] on div "The Darkness Within Sat, Sep 13 | 3:00PM - 4:30PM EDT Hosted by SarahR83 Depres…" at bounding box center [362, 247] width 250 height 112
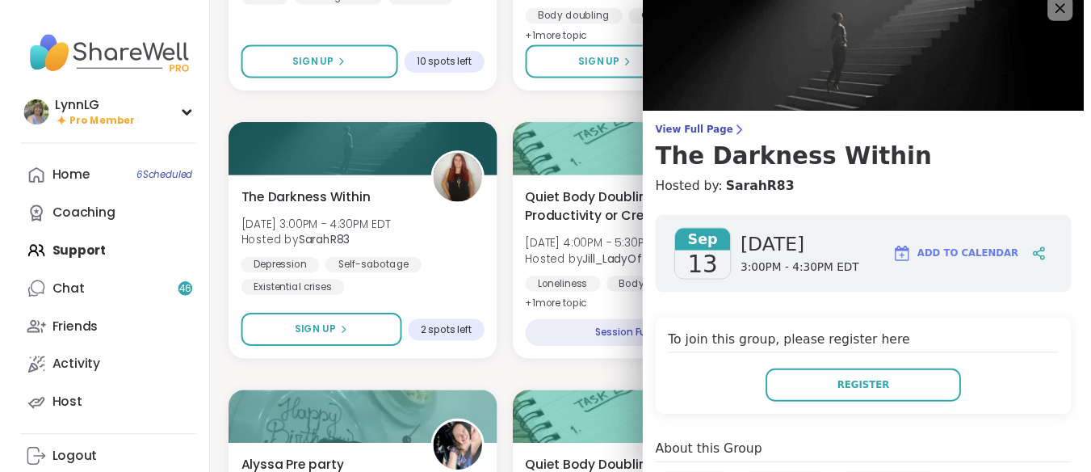
scroll to position [0, 0]
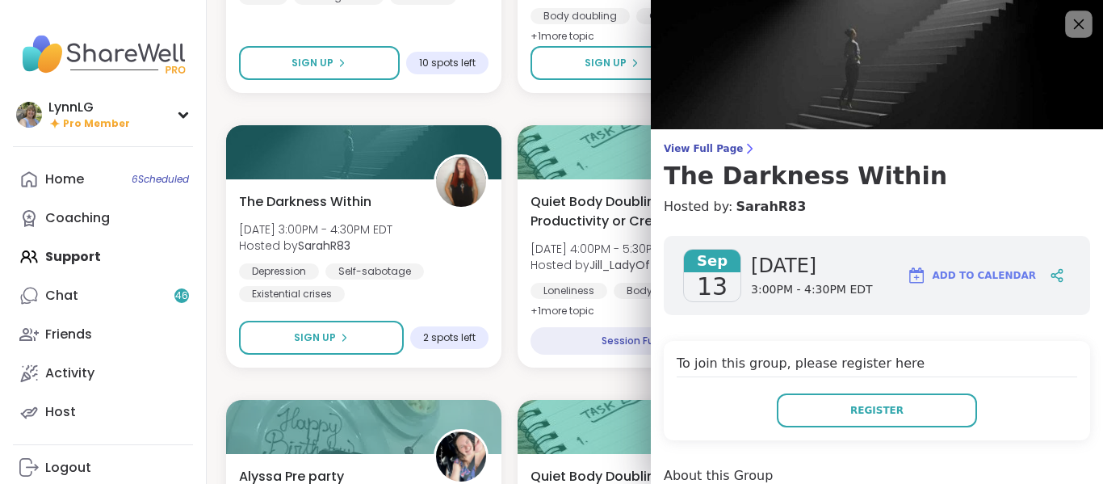
click at [1068, 27] on icon at bounding box center [1078, 24] width 20 height 20
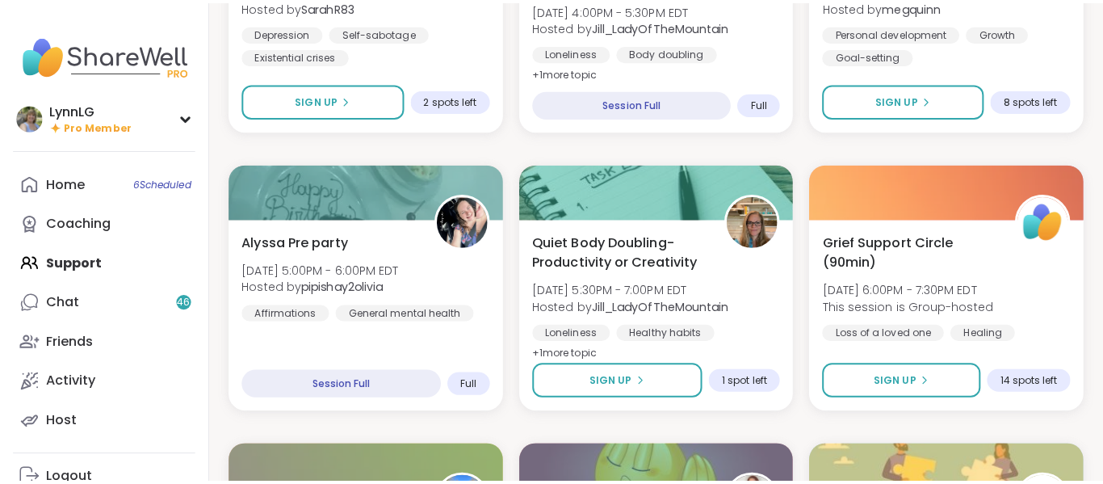
scroll to position [1198, 0]
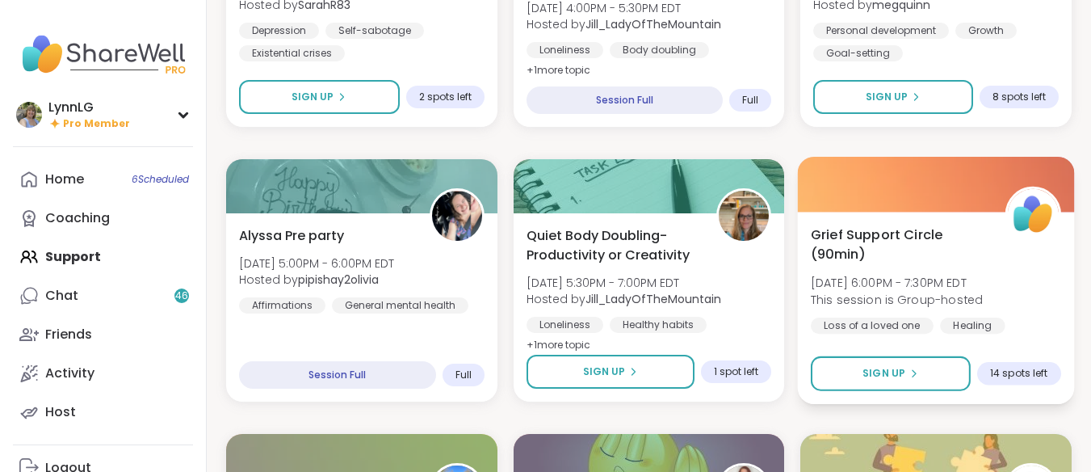
click at [1041, 265] on div "Grief Support Circle (90min) Sat, Sep 13 | 6:00PM - 7:30PM EDT This session is …" at bounding box center [936, 290] width 250 height 132
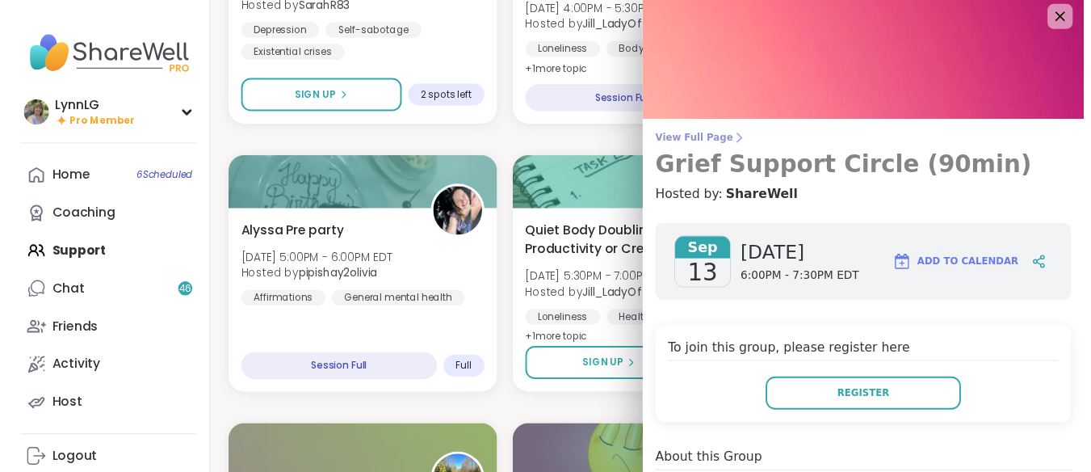
scroll to position [0, 0]
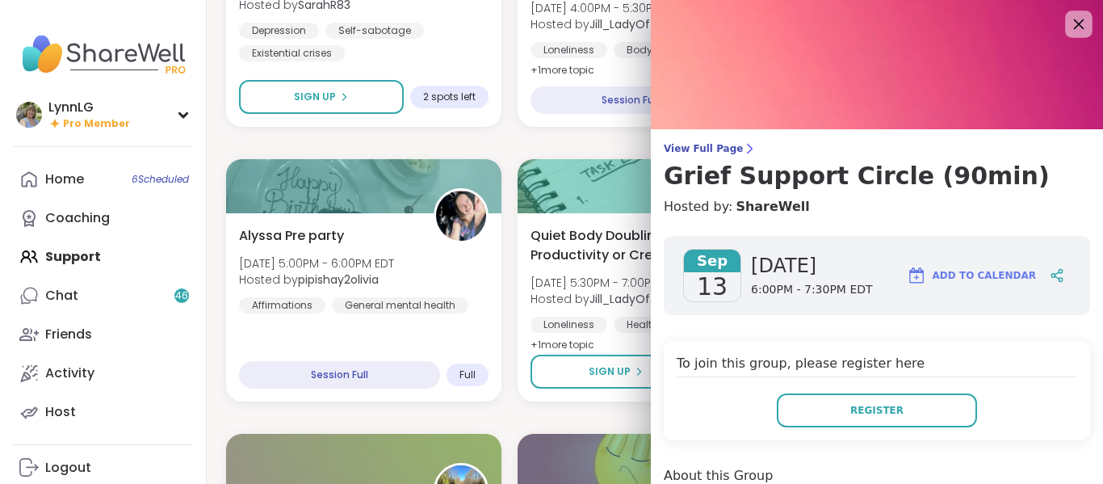
click at [1068, 22] on icon at bounding box center [1078, 24] width 20 height 20
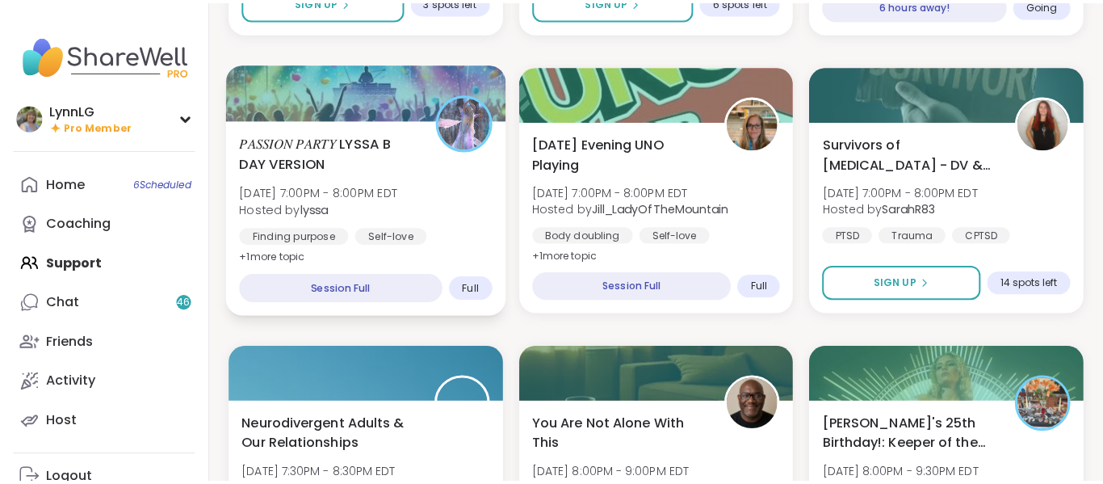
scroll to position [1843, 0]
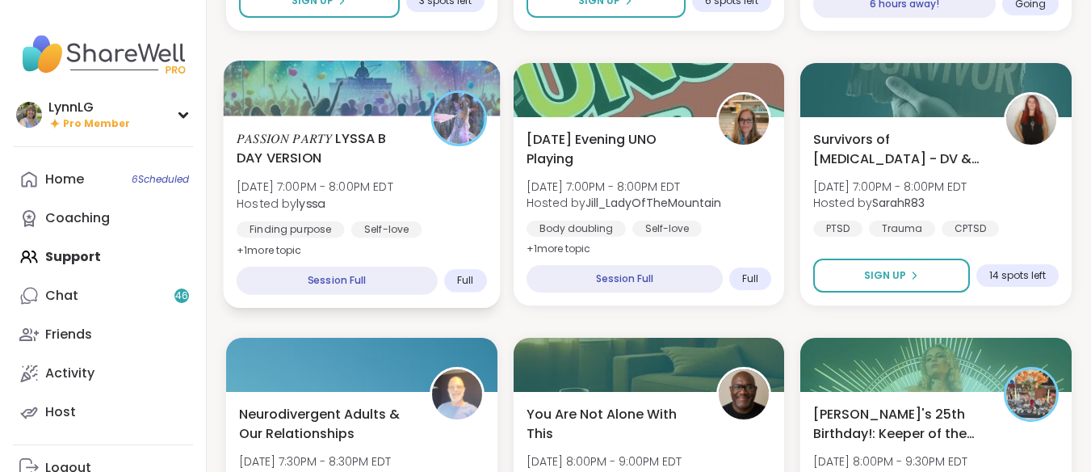
click at [449, 199] on div "𝑃𝐴𝑆𝑆𝐼𝑂𝑁 𝑃𝐴𝑅𝑇𝑌 LYSSA B DAY VERSION Sat, Sep 13 | 7:00PM - 8:00PM EDT Hosted by l…" at bounding box center [362, 194] width 250 height 132
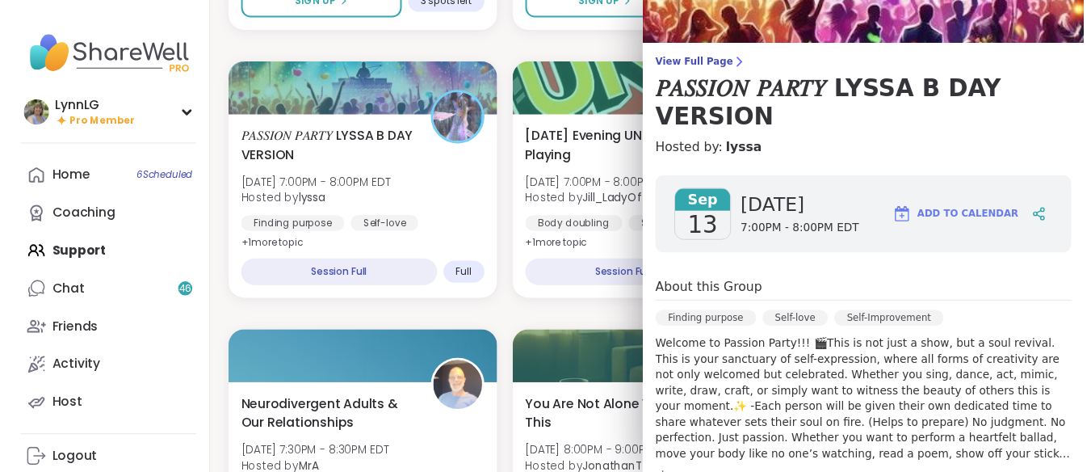
scroll to position [0, 0]
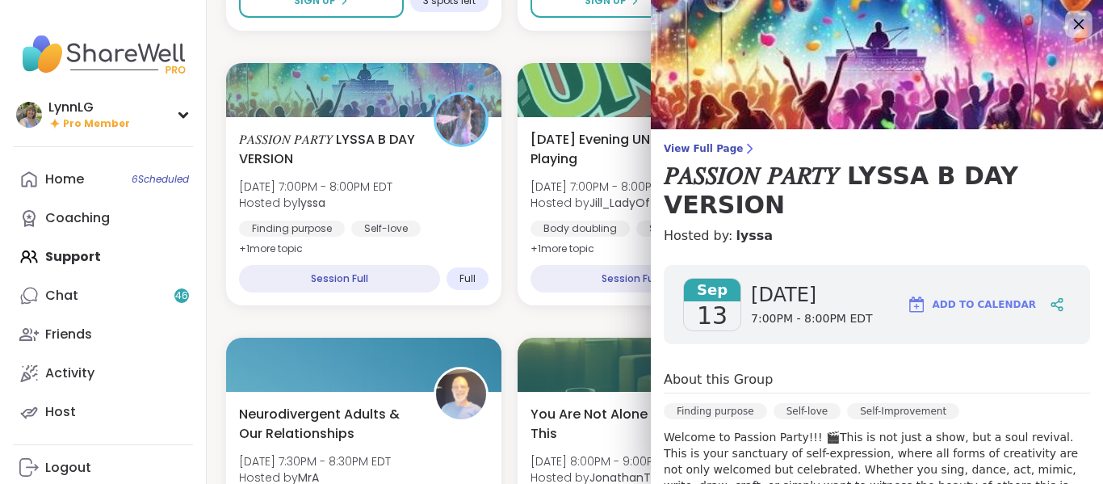
click at [1068, 19] on icon at bounding box center [1078, 24] width 20 height 20
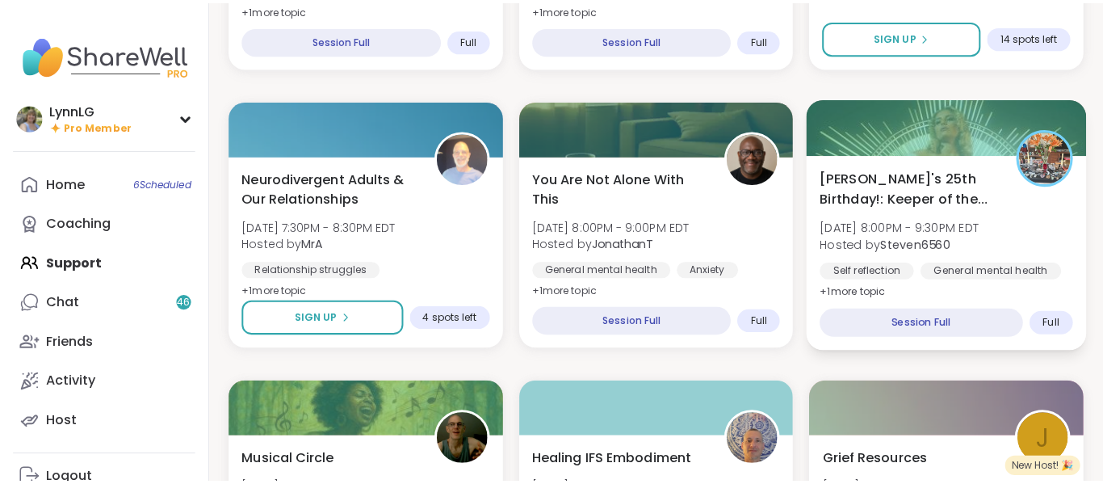
scroll to position [2083, 0]
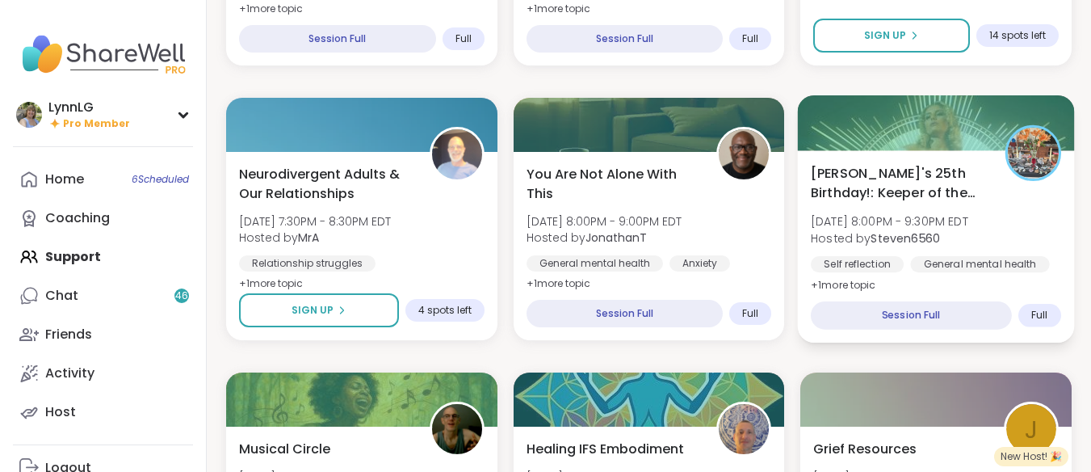
click at [1021, 224] on div "Alyssa's 25th Birthday!: Keeper of the Realms Sat, Sep 13 | 8:00PM - 9:30PM EDT…" at bounding box center [936, 229] width 250 height 132
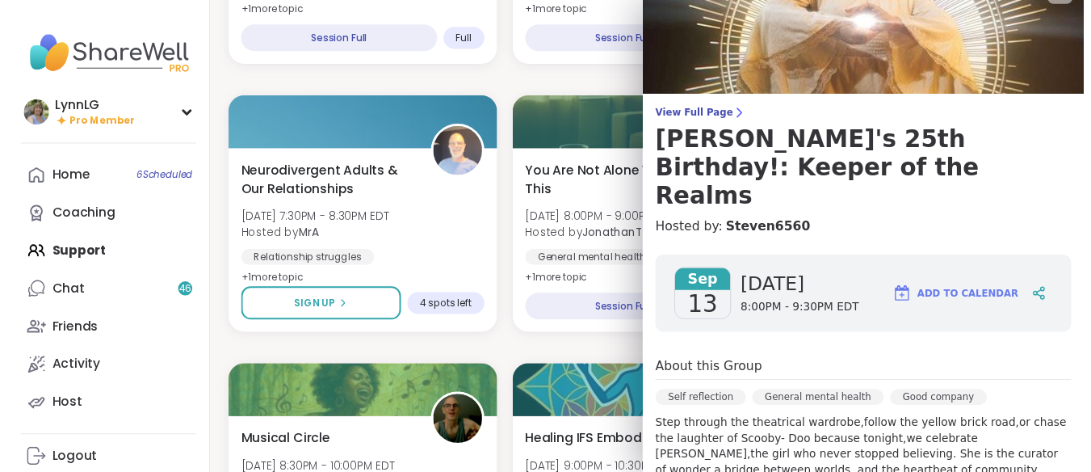
scroll to position [0, 0]
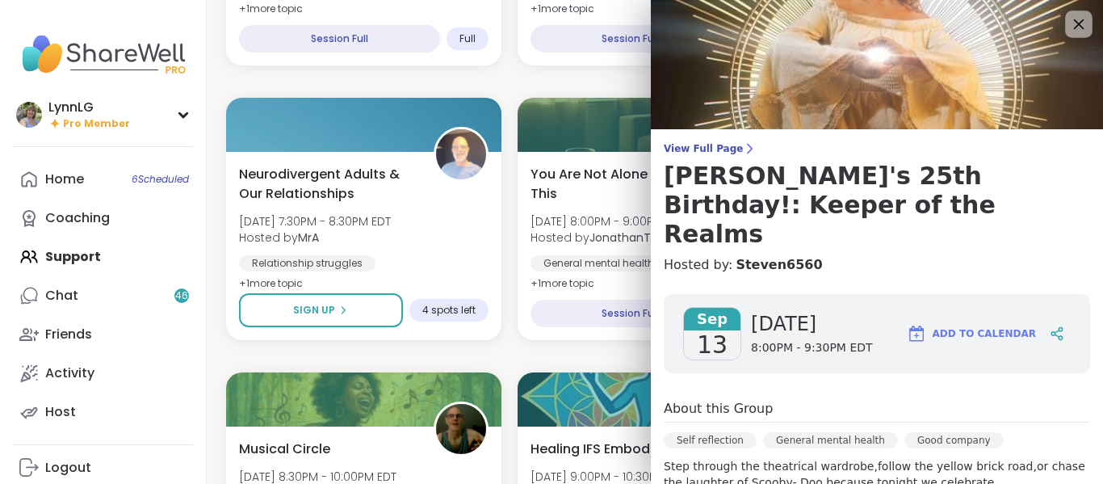
click at [1068, 26] on icon at bounding box center [1078, 24] width 20 height 20
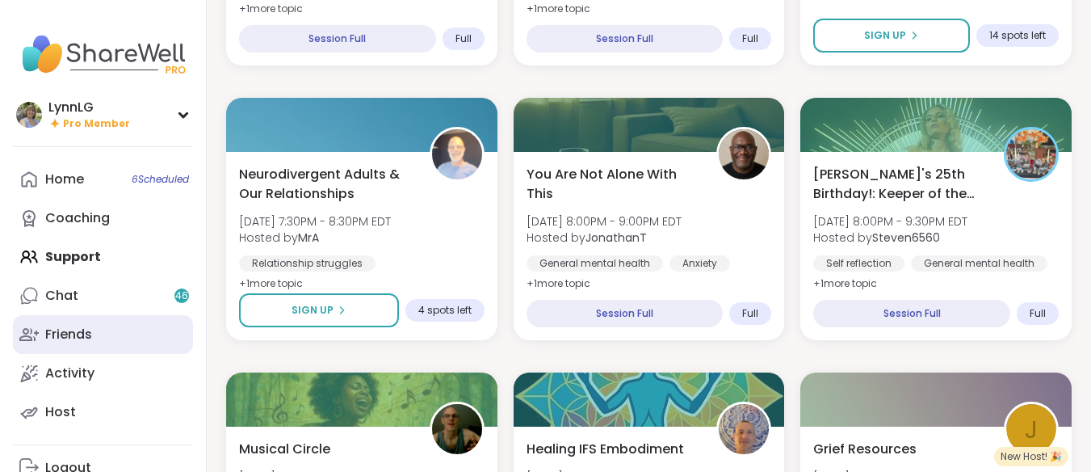
click at [81, 333] on div "Friends" at bounding box center [68, 334] width 47 height 18
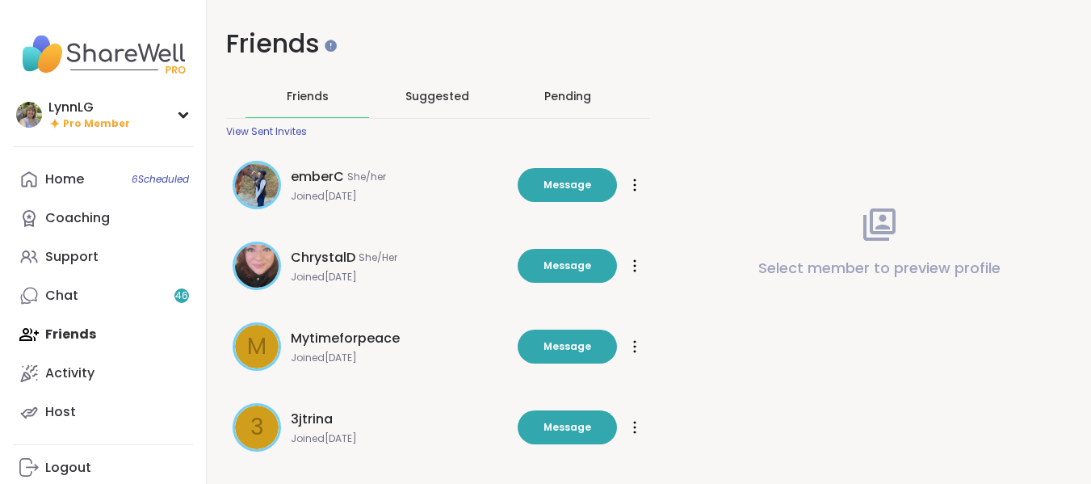
click at [283, 93] on div "Friends" at bounding box center [307, 96] width 124 height 43
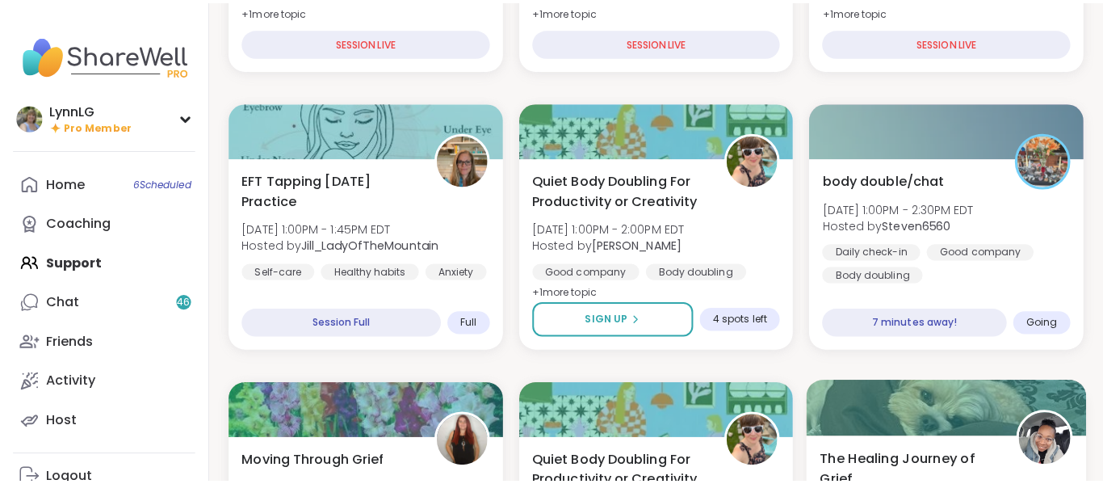
scroll to position [434, 0]
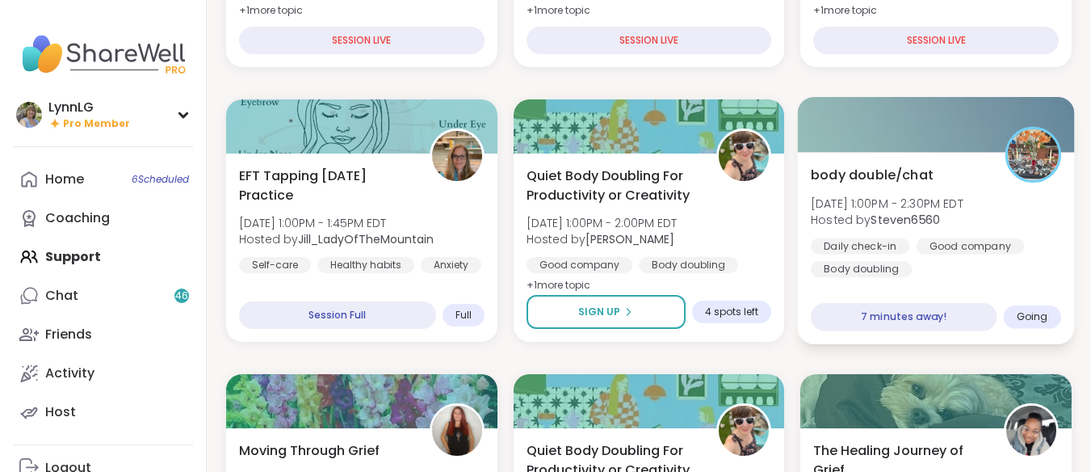
click at [910, 219] on b "Steven6560" at bounding box center [905, 220] width 69 height 16
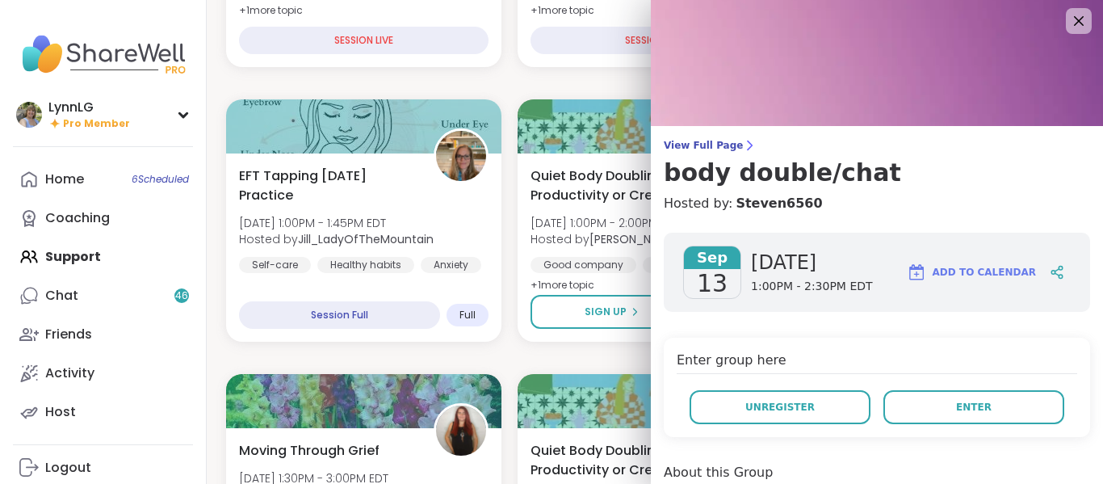
scroll to position [0, 0]
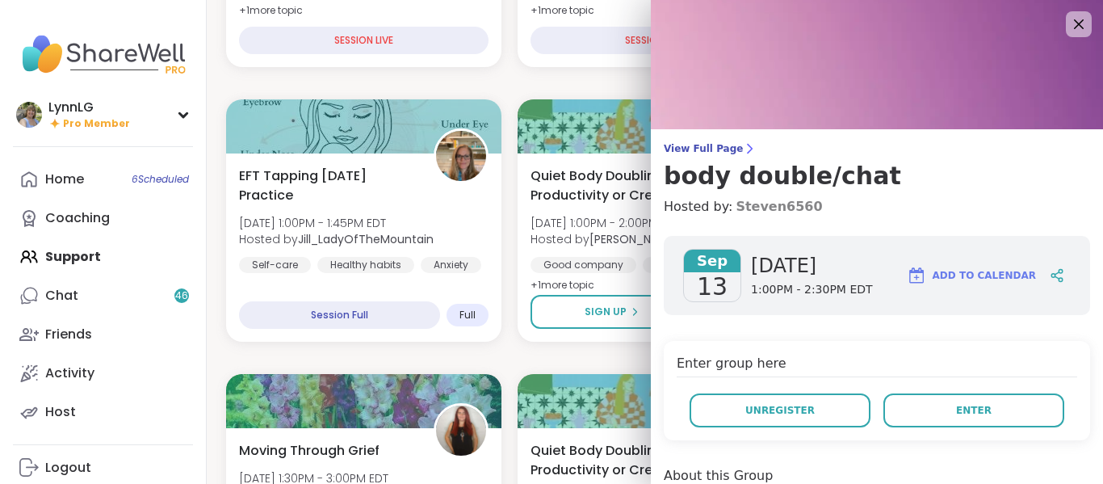
click at [736, 201] on link "Steven6560" at bounding box center [779, 206] width 86 height 19
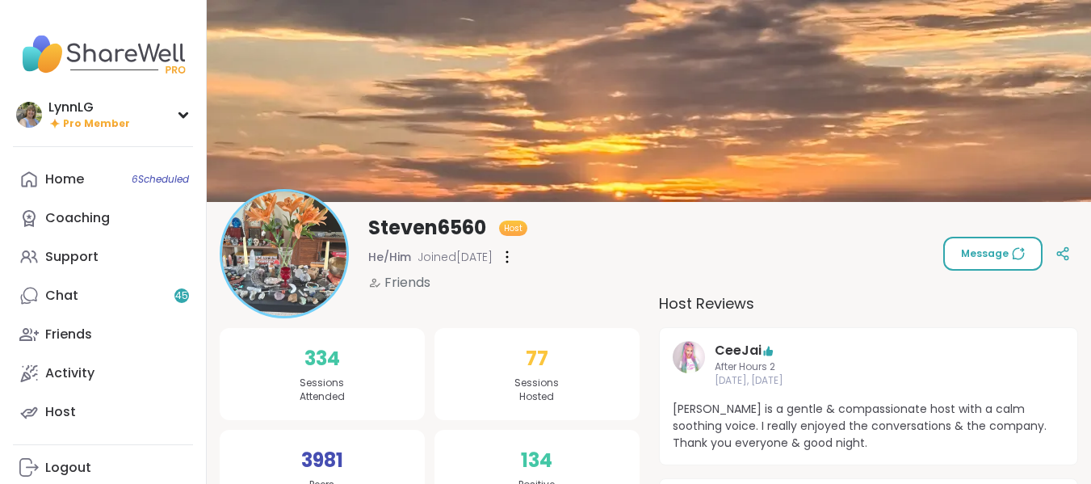
click at [965, 247] on span "Message" at bounding box center [993, 253] width 64 height 15
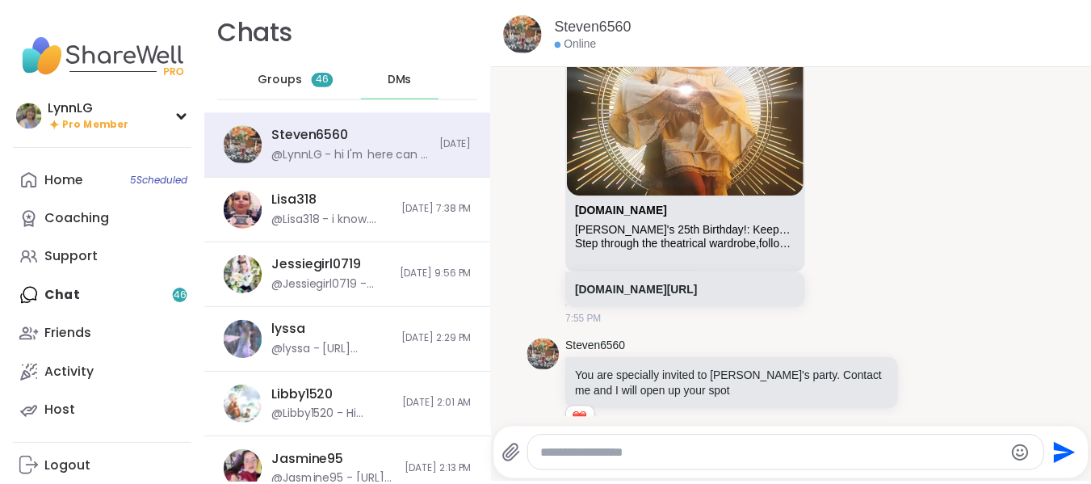
scroll to position [804, 0]
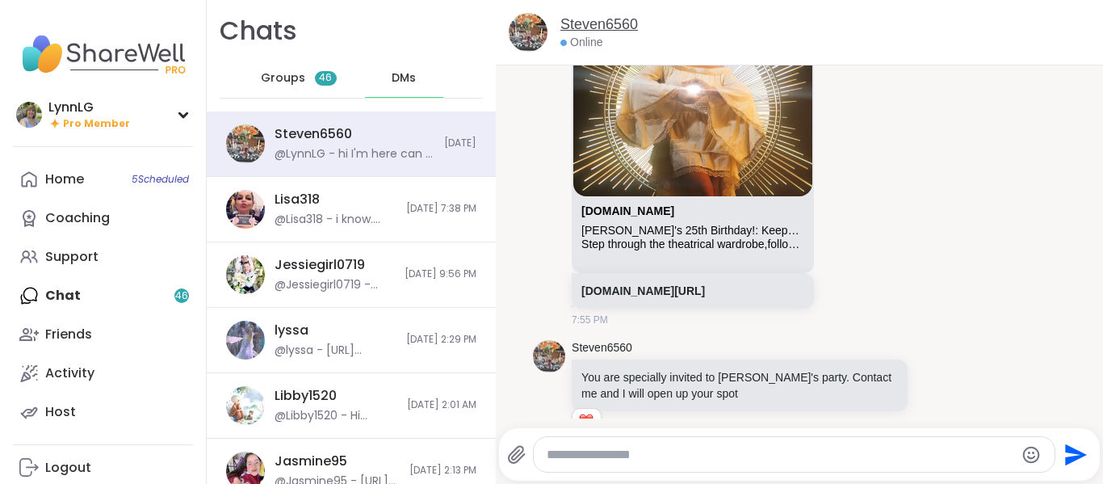
click at [583, 27] on link "Steven6560" at bounding box center [599, 25] width 78 height 20
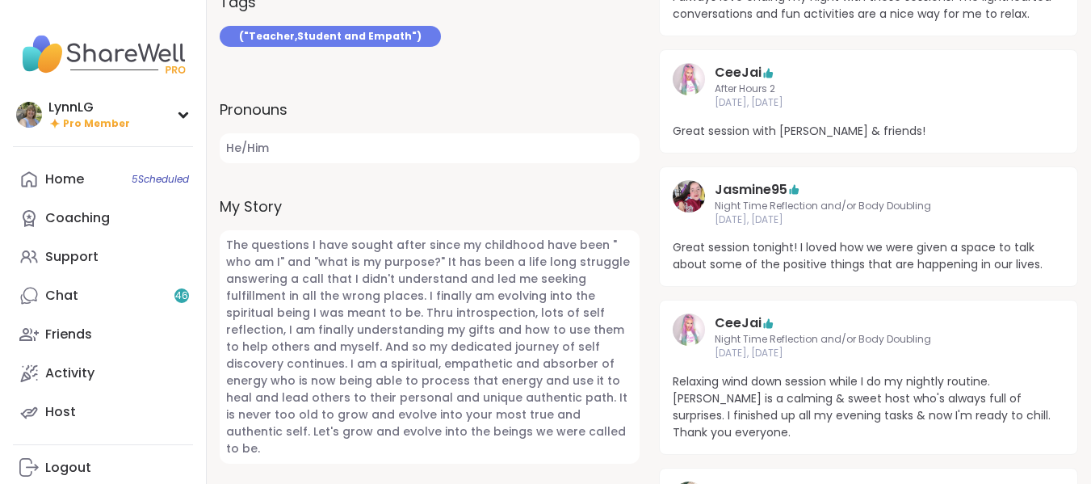
scroll to position [563, 0]
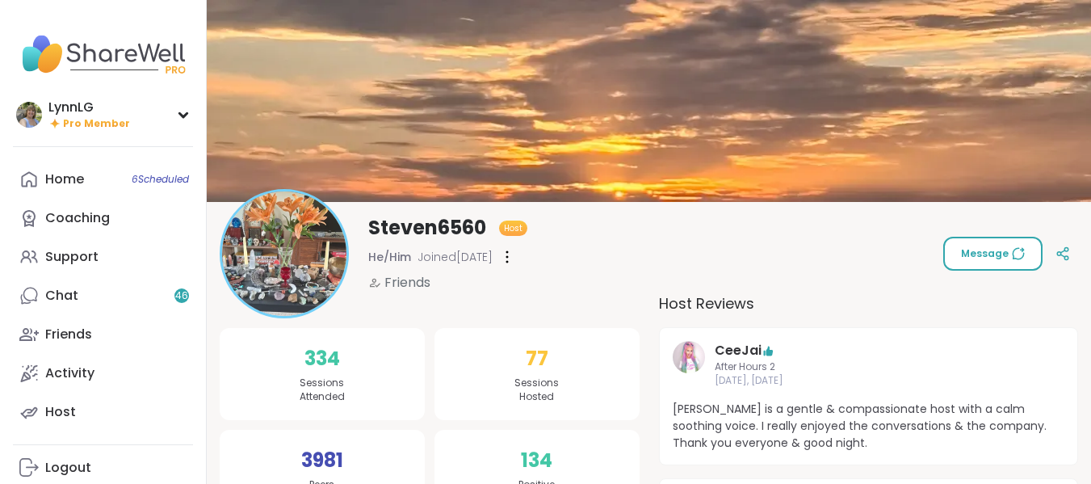
click at [976, 253] on span "Message" at bounding box center [993, 253] width 64 height 15
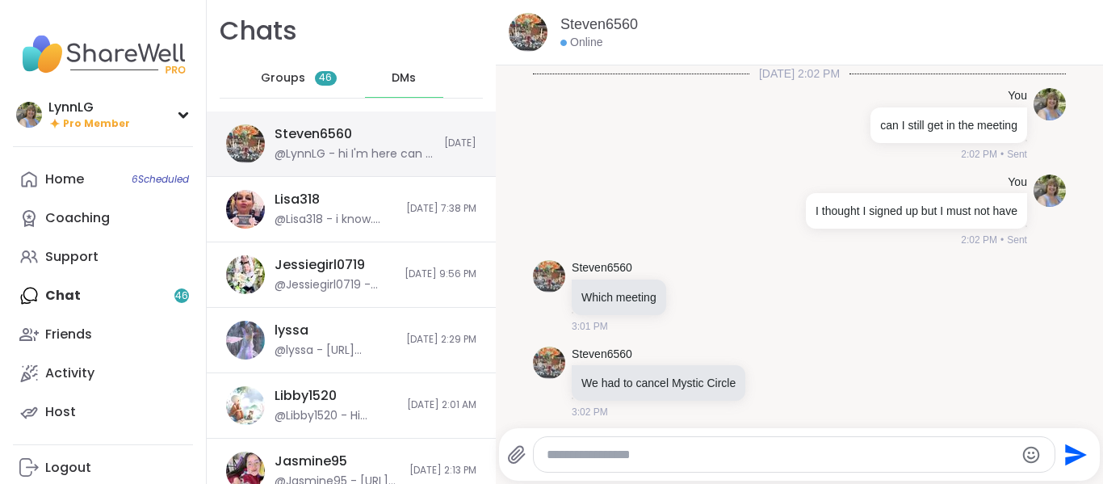
click at [377, 120] on div "Steven6560 @LynnLG - hi I'm here can I get in to the party Today" at bounding box center [351, 143] width 289 height 65
click at [392, 127] on div "Steven6560 @LynnLG - hi I'm here can I get in to the party" at bounding box center [355, 143] width 160 height 37
click at [344, 166] on div "Steven6560 @LynnLG - hi I'm here can I get in to the party Today" at bounding box center [351, 143] width 289 height 65
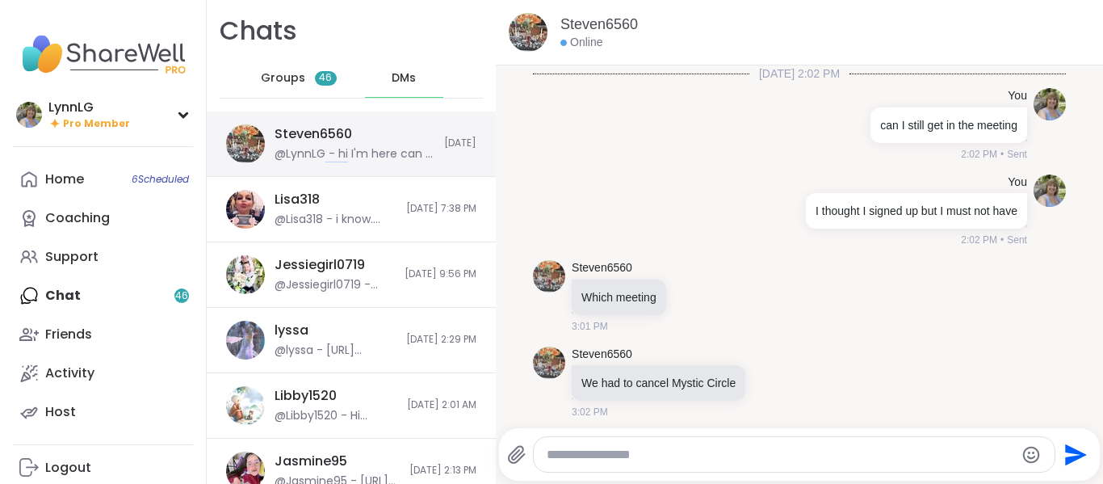
click at [344, 166] on div "Steven6560 @LynnLG - hi I'm here can I get in to the party Today" at bounding box center [351, 143] width 289 height 65
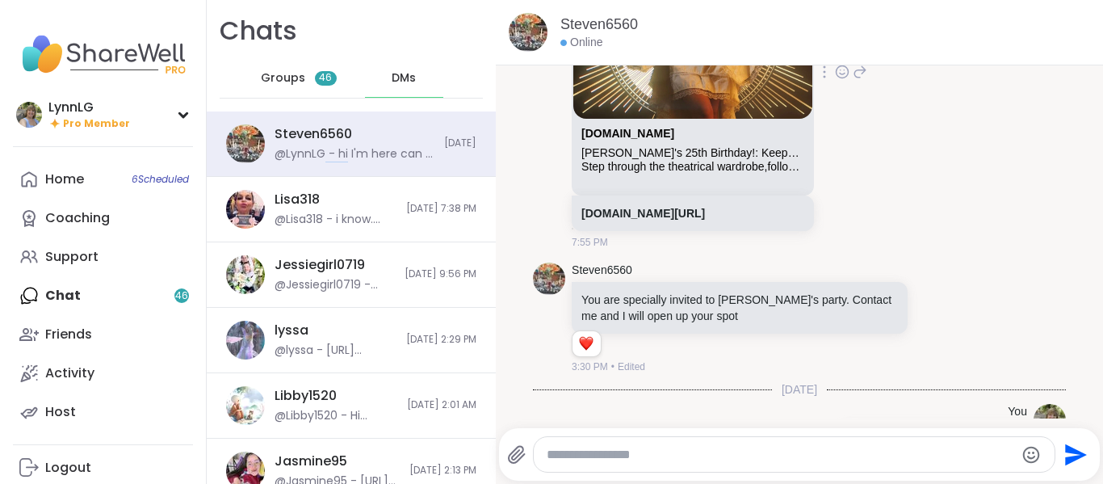
scroll to position [883, 0]
click at [640, 210] on link "[DOMAIN_NAME][URL]" at bounding box center [643, 212] width 124 height 13
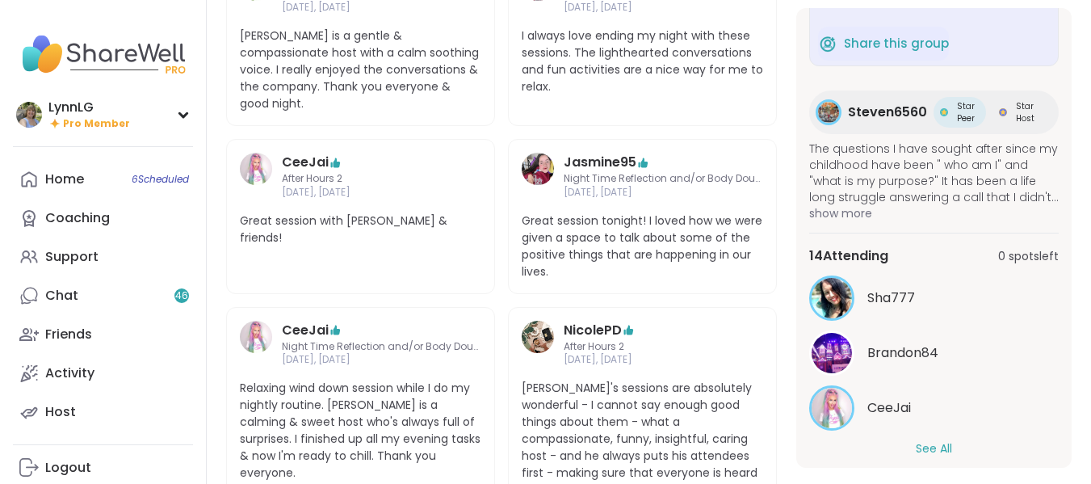
scroll to position [132, 0]
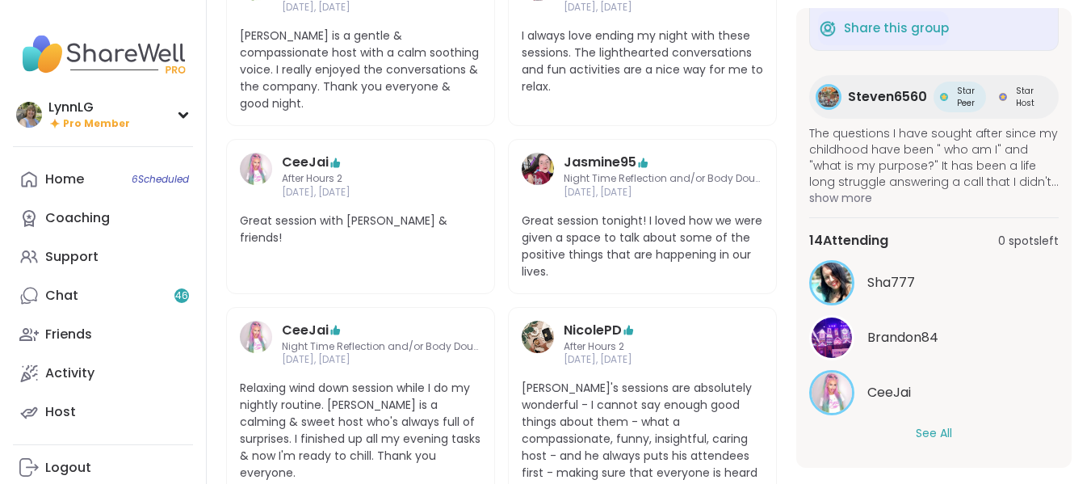
click at [921, 426] on button "See All" at bounding box center [934, 433] width 36 height 17
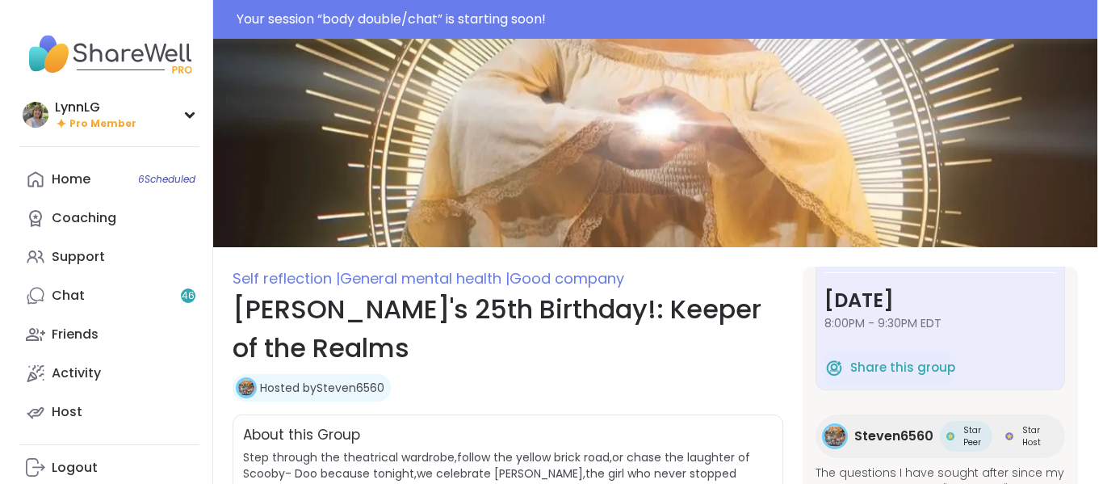
scroll to position [0, 0]
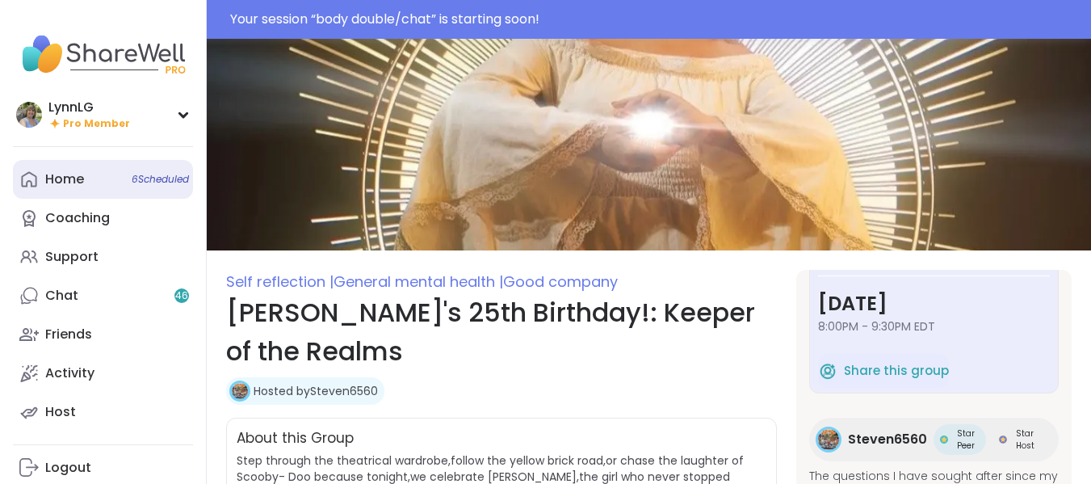
click at [149, 184] on span "6 Scheduled" at bounding box center [160, 179] width 57 height 13
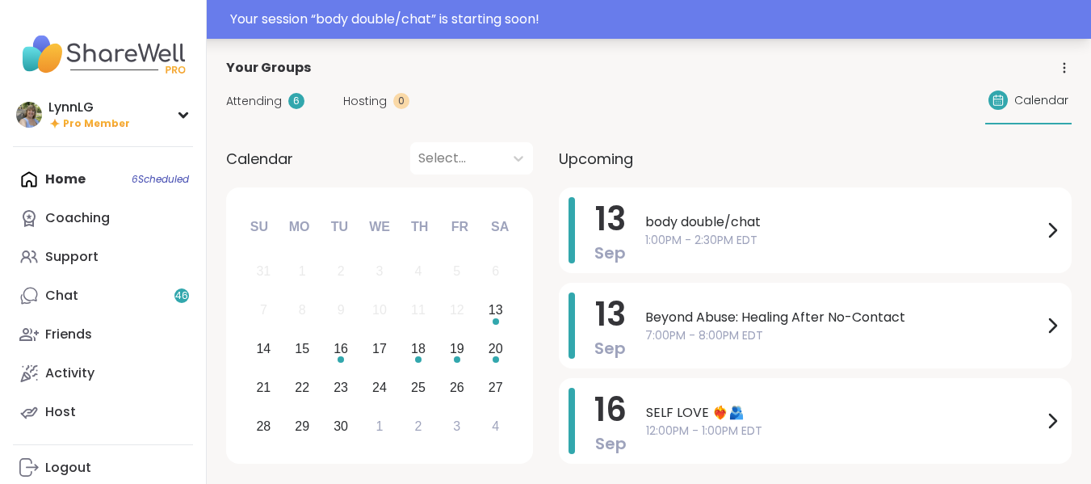
click at [644, 19] on div "Your session “ body double/chat ” is starting soon!" at bounding box center [655, 19] width 851 height 19
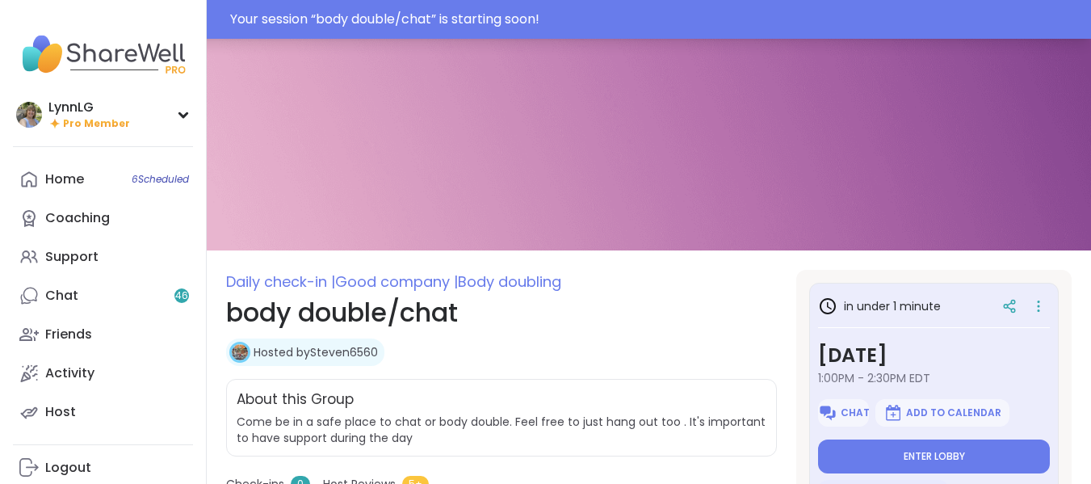
type textarea "*"
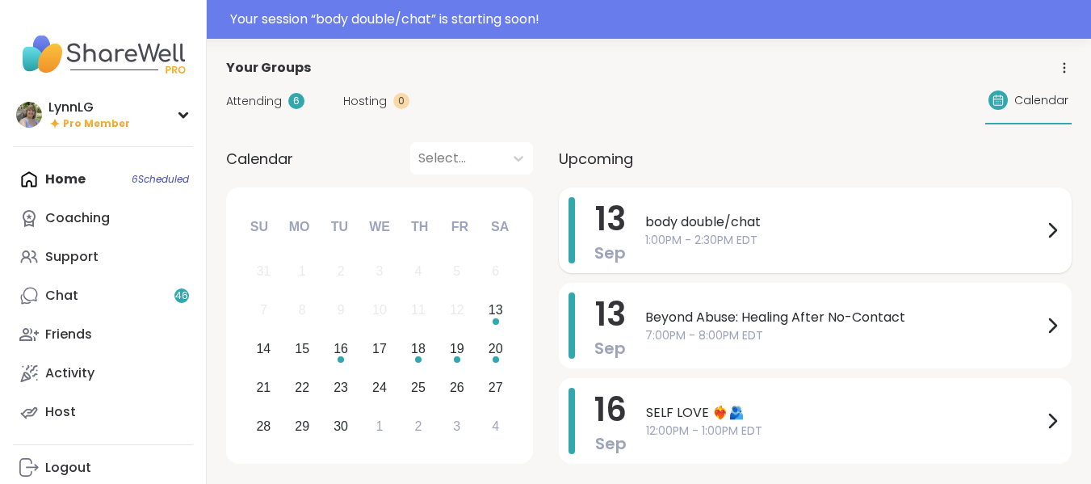
click at [872, 227] on span "body double/chat" at bounding box center [843, 221] width 397 height 19
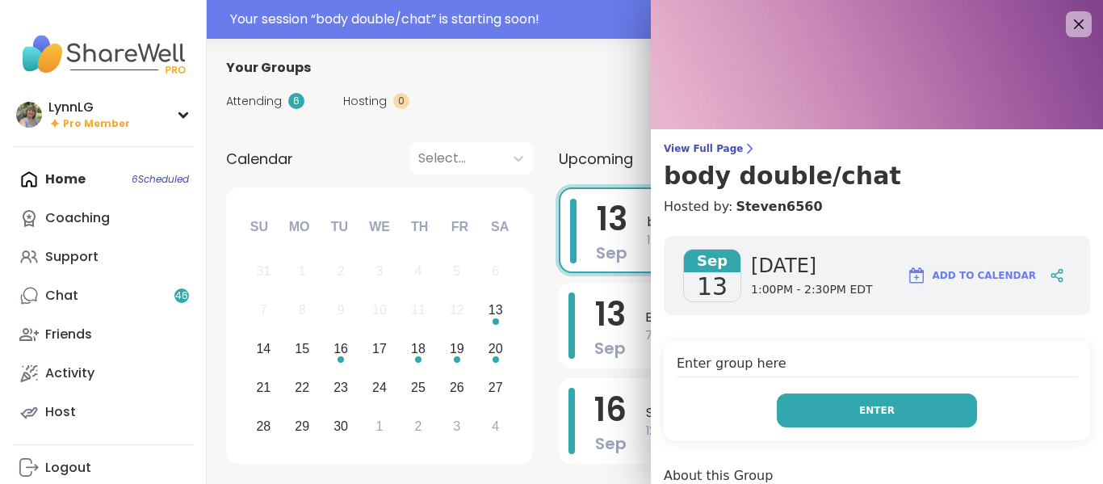
click at [873, 417] on button "Enter" at bounding box center [877, 410] width 200 height 34
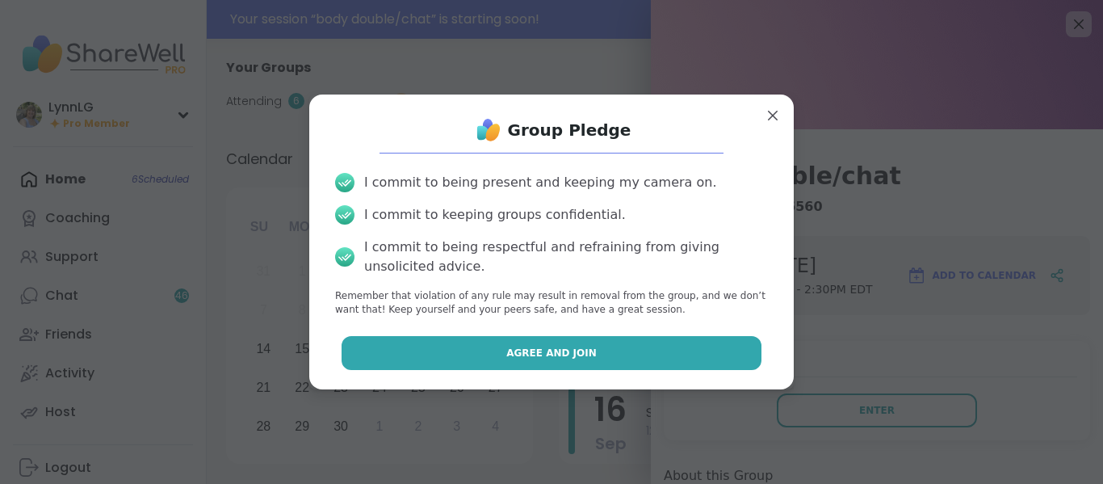
click at [524, 356] on span "Agree and Join" at bounding box center [551, 353] width 90 height 15
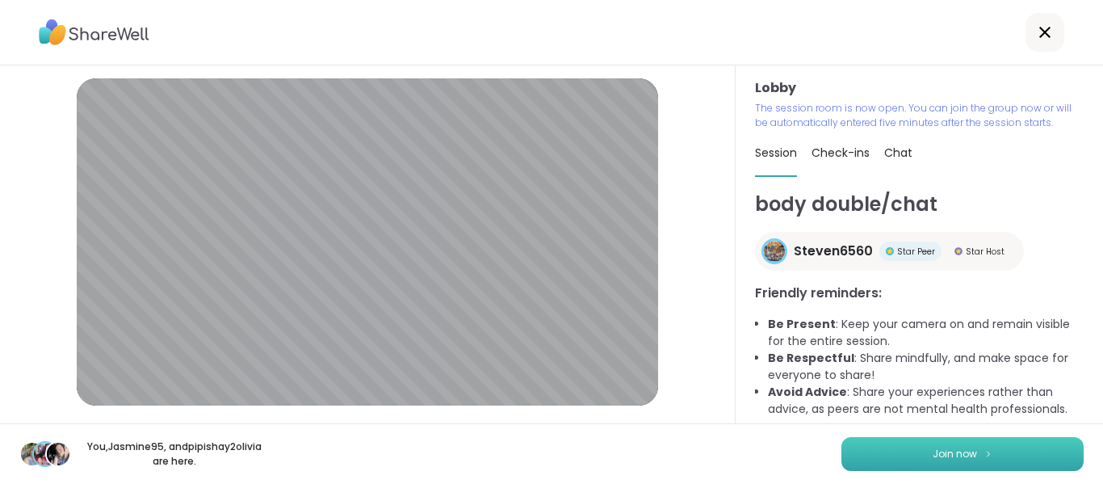
click at [910, 455] on button "Join now" at bounding box center [962, 454] width 242 height 34
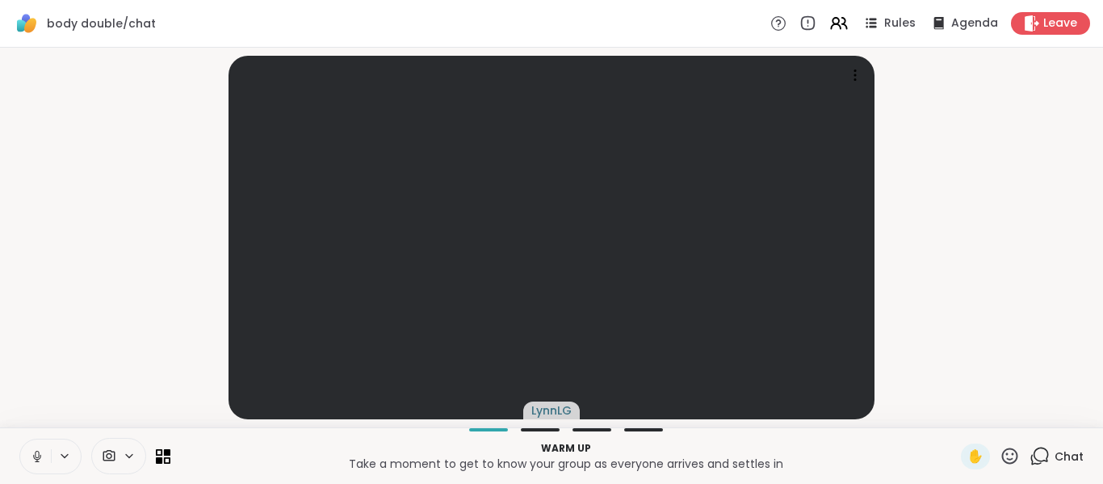
drag, startPoint x: 35, startPoint y: 459, endPoint x: 111, endPoint y: 393, distance: 100.8
click at [35, 459] on icon at bounding box center [37, 456] width 15 height 15
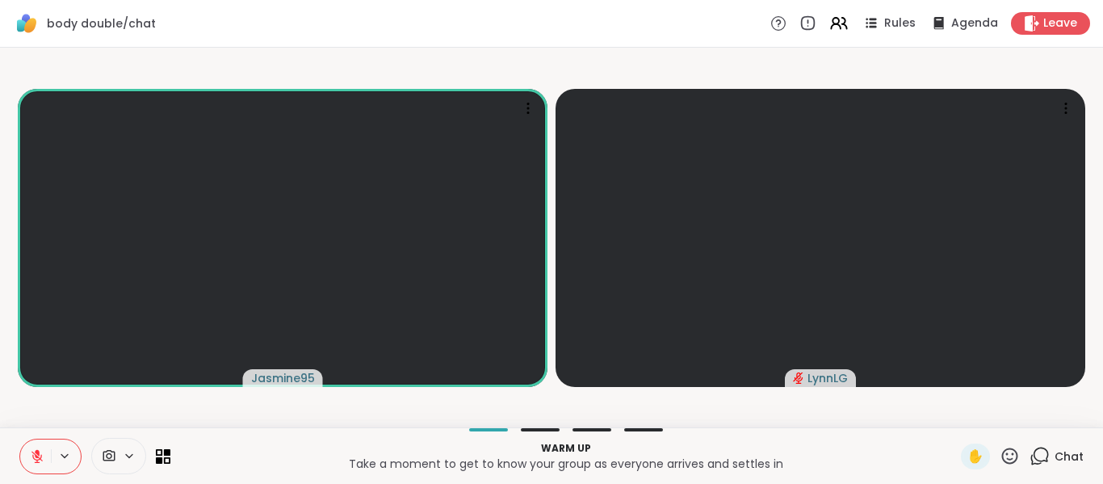
click at [30, 454] on icon at bounding box center [37, 456] width 15 height 15
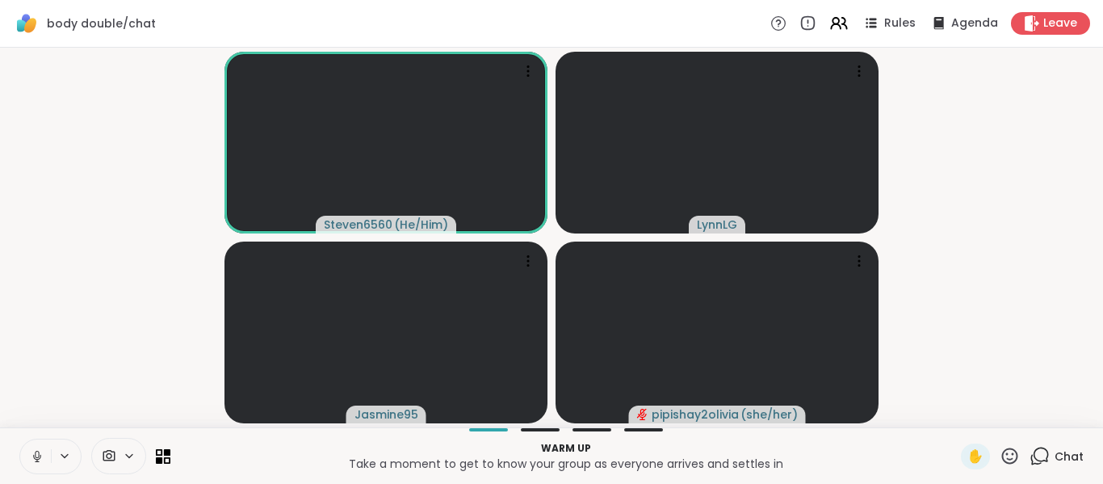
click at [36, 455] on icon at bounding box center [37, 454] width 4 height 7
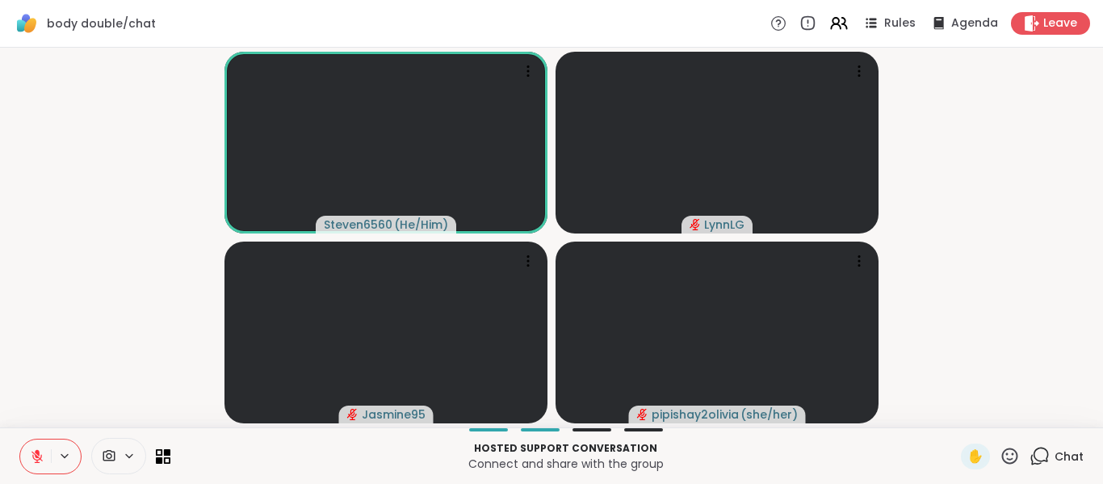
click at [39, 457] on icon at bounding box center [36, 456] width 11 height 11
drag, startPoint x: 36, startPoint y: 449, endPoint x: 86, endPoint y: 408, distance: 64.8
click at [41, 457] on icon at bounding box center [37, 456] width 15 height 15
click at [36, 462] on icon at bounding box center [36, 456] width 11 height 11
click at [43, 458] on button at bounding box center [34, 456] width 33 height 34
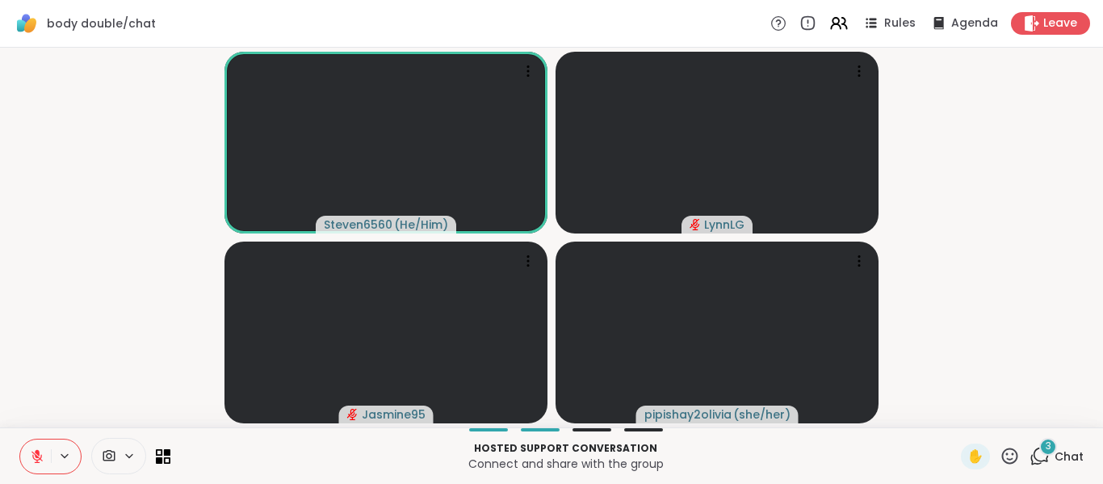
click at [1055, 456] on span "Chat" at bounding box center [1069, 456] width 29 height 16
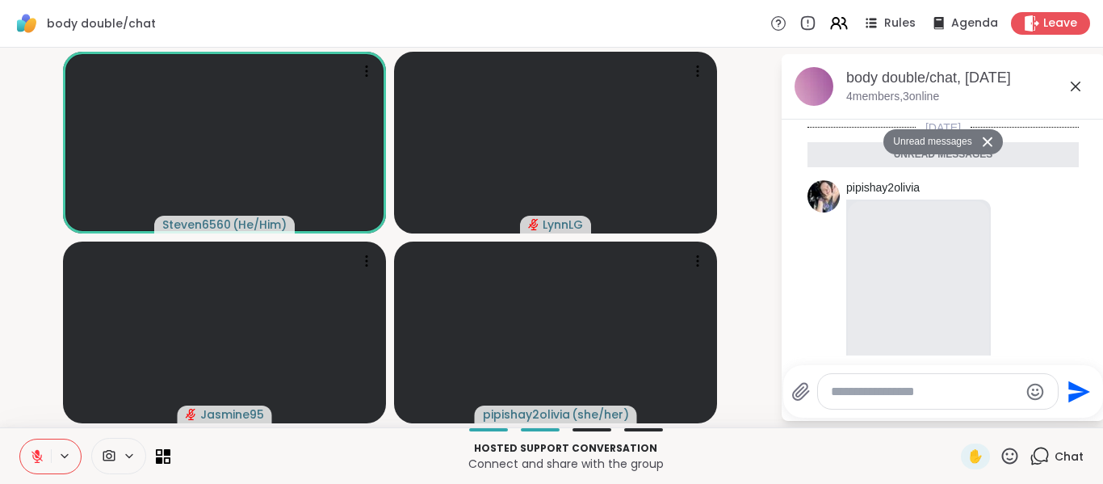
scroll to position [777, 0]
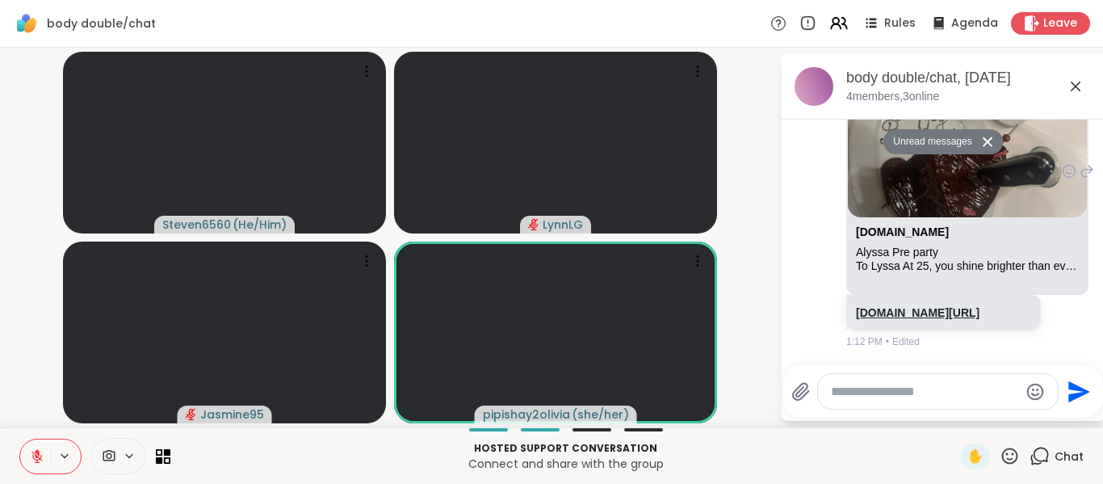
click at [908, 307] on link "sharewellnow.com/series/264d59c4-d257-4d7a-ae44-f6d8edc30b62" at bounding box center [918, 312] width 124 height 13
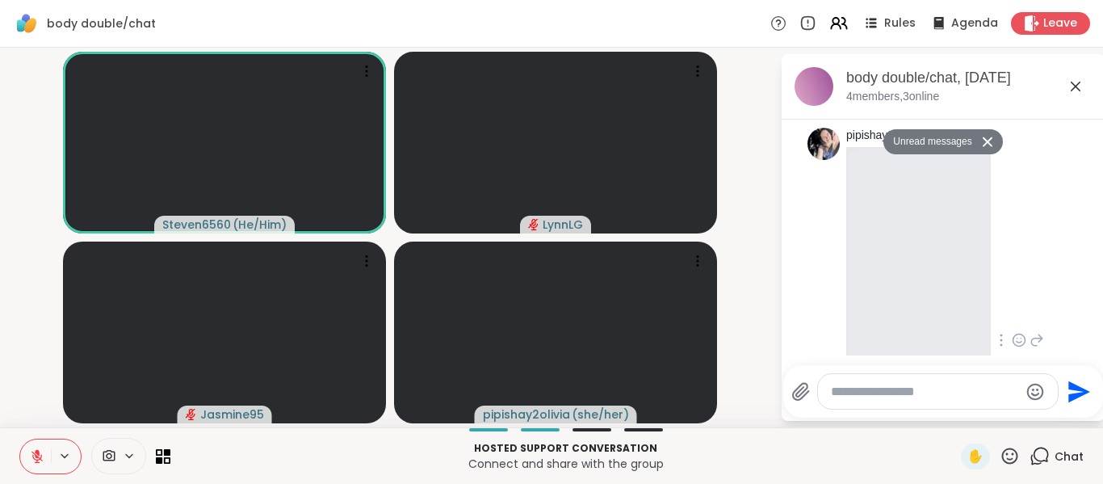
click at [907, 297] on video at bounding box center [918, 335] width 141 height 384
click at [912, 318] on video at bounding box center [918, 336] width 141 height 384
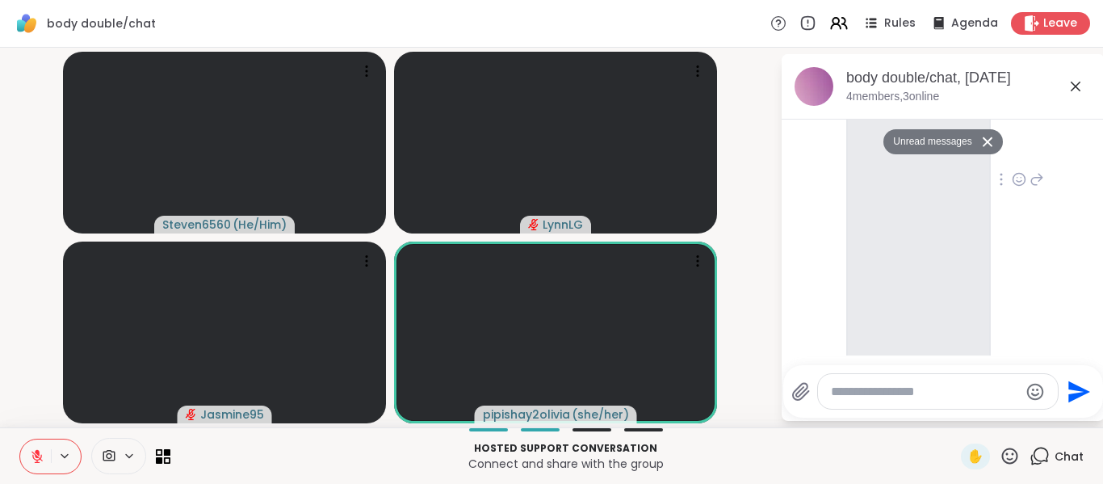
click at [907, 309] on video at bounding box center [918, 174] width 141 height 384
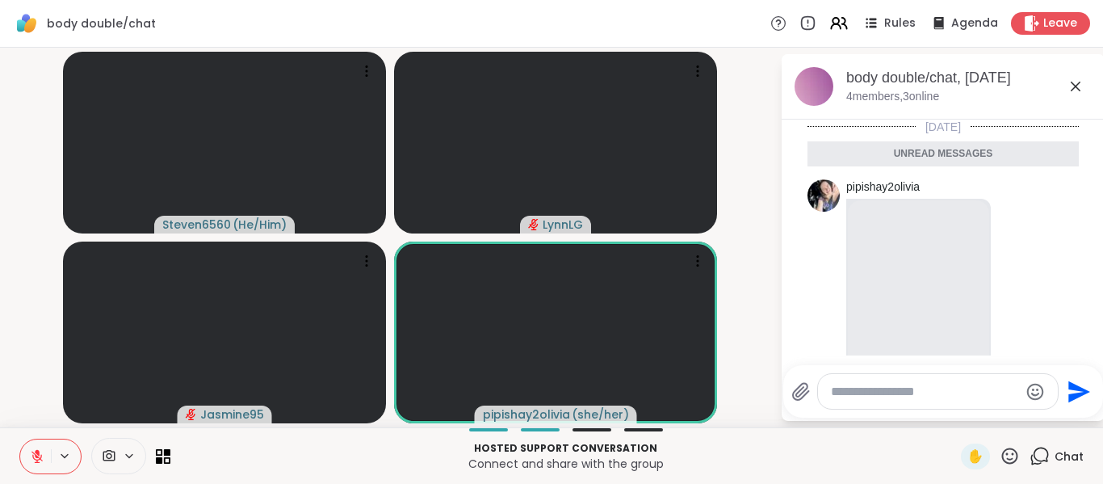
scroll to position [0, 0]
click at [942, 151] on div "Unread messages" at bounding box center [942, 155] width 271 height 26
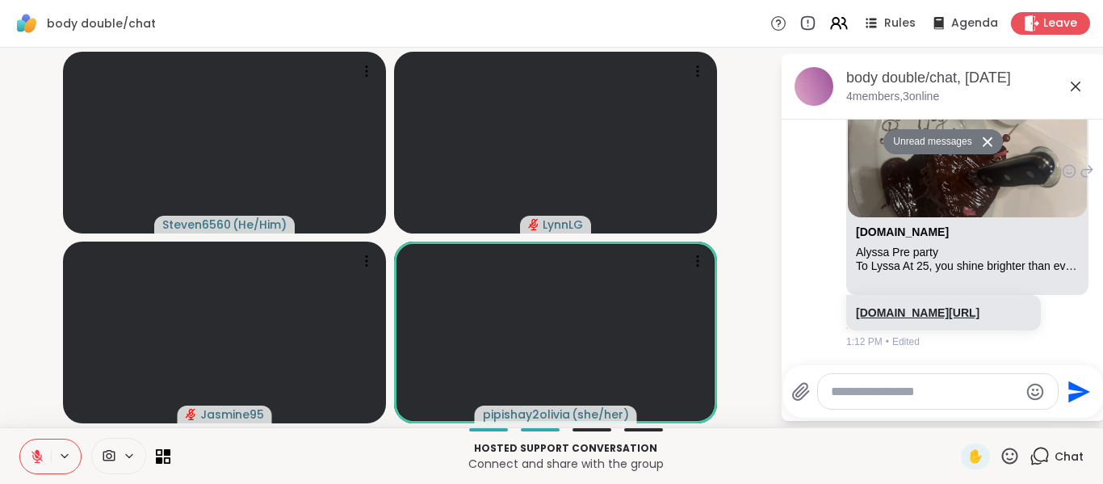
scroll to position [777, 0]
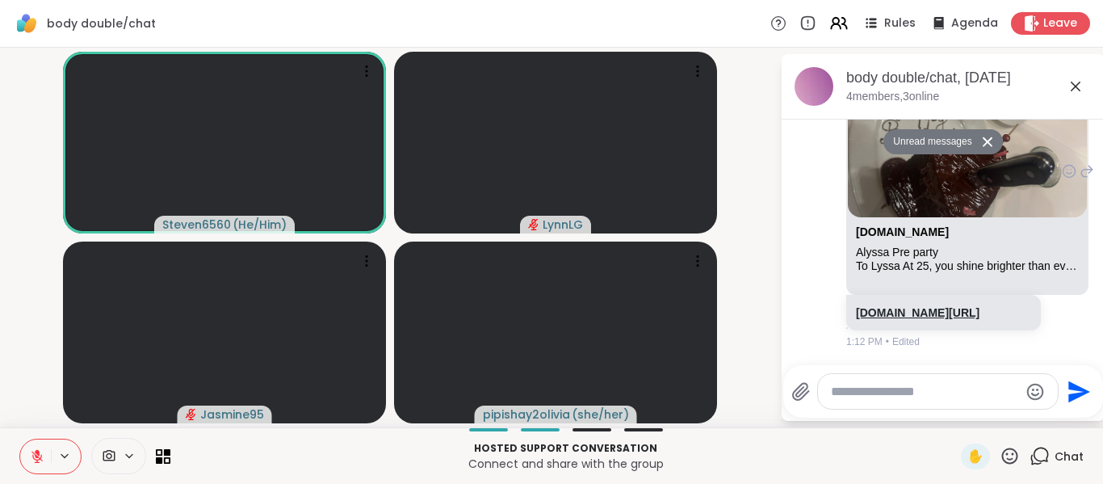
click at [883, 306] on link "sharewellnow.com/series/264d59c4-d257-4d7a-ae44-f6d8edc30b62" at bounding box center [918, 312] width 124 height 13
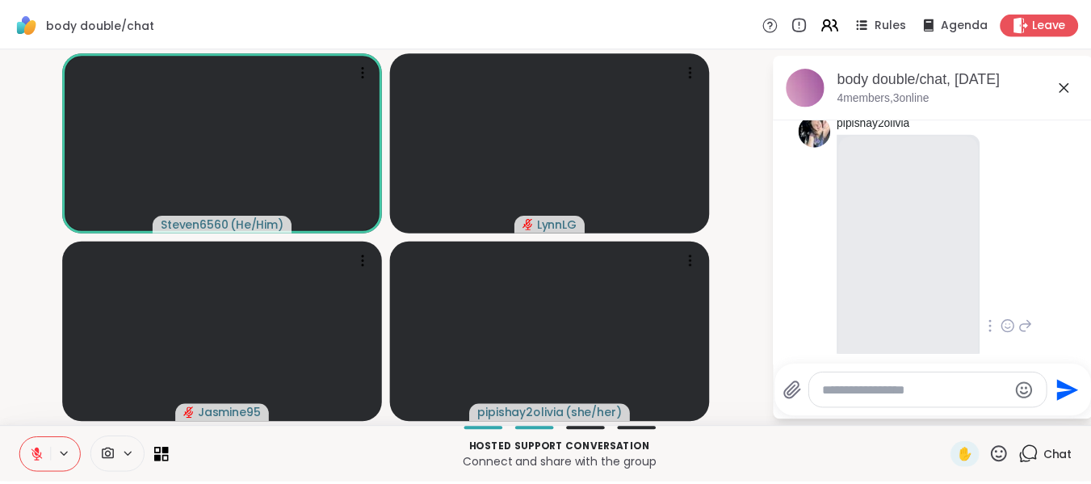
scroll to position [0, 0]
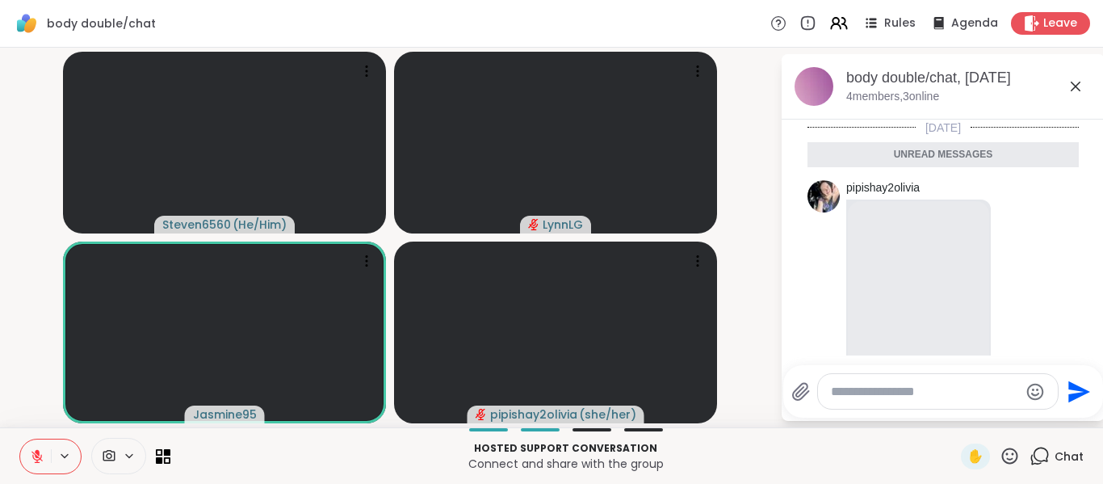
click at [40, 459] on icon at bounding box center [36, 456] width 11 height 11
click at [35, 466] on button at bounding box center [35, 456] width 31 height 34
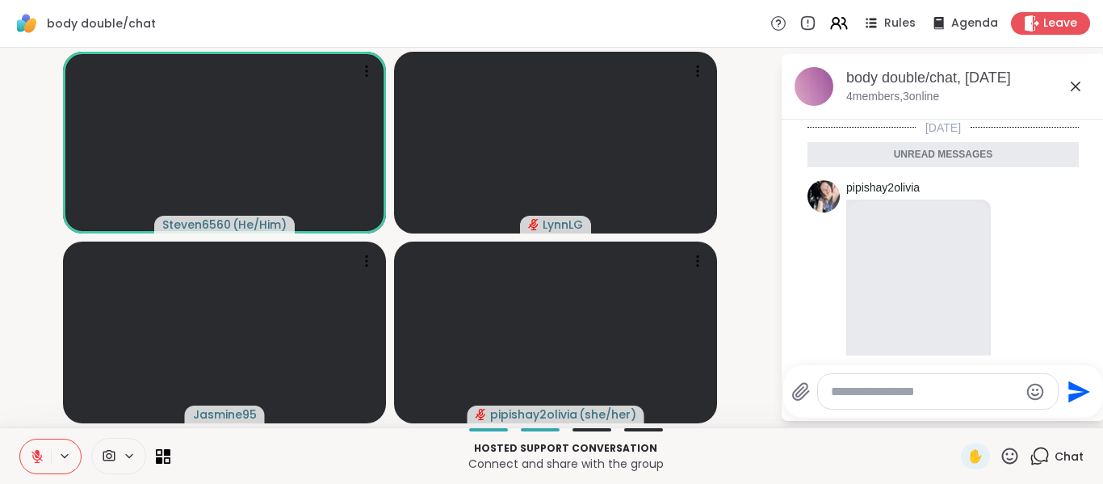
click at [35, 466] on button at bounding box center [35, 456] width 31 height 34
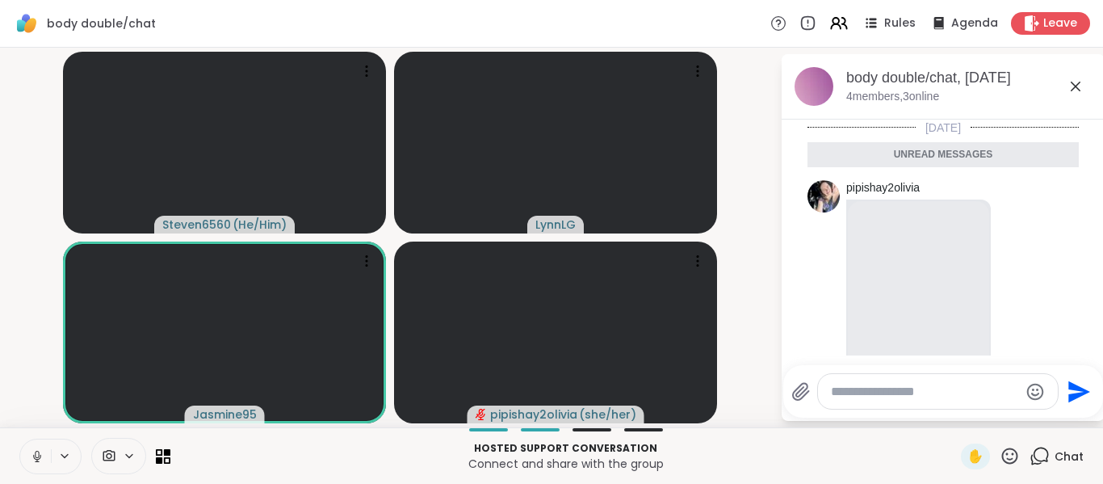
click at [35, 465] on button at bounding box center [35, 456] width 31 height 34
click at [31, 451] on icon at bounding box center [37, 456] width 15 height 15
click at [34, 463] on icon at bounding box center [37, 456] width 15 height 15
click at [34, 463] on icon at bounding box center [34, 456] width 15 height 15
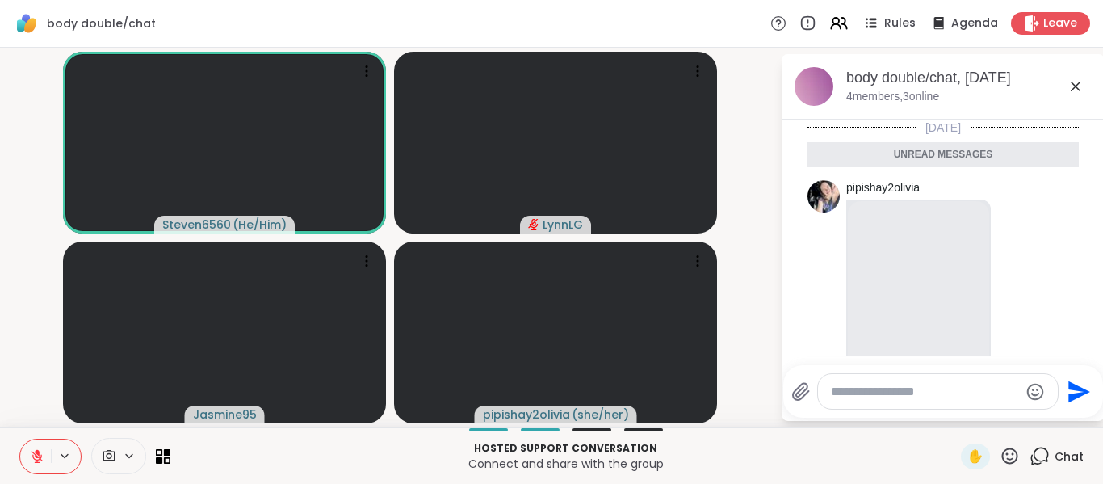
click at [28, 460] on button at bounding box center [35, 456] width 31 height 34
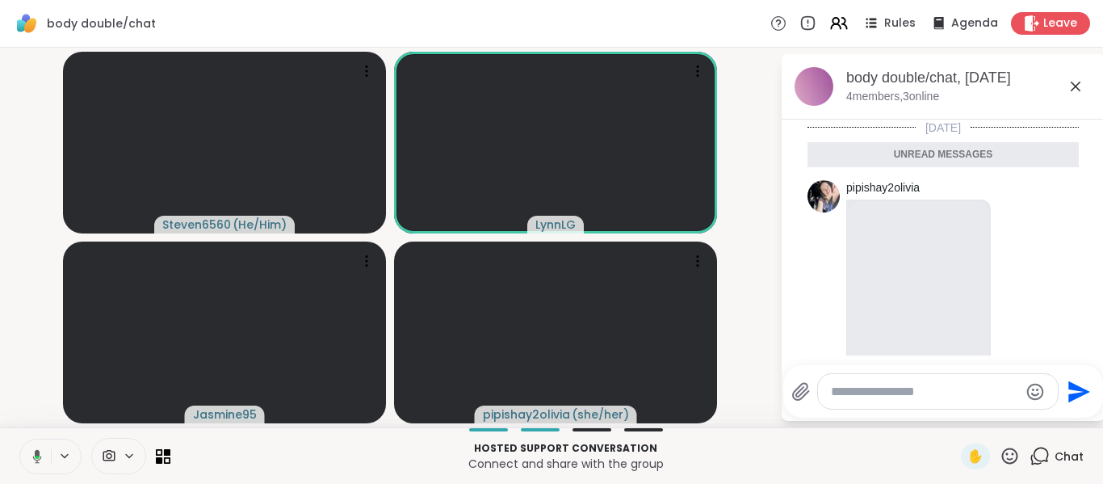
click at [43, 452] on button at bounding box center [34, 456] width 33 height 34
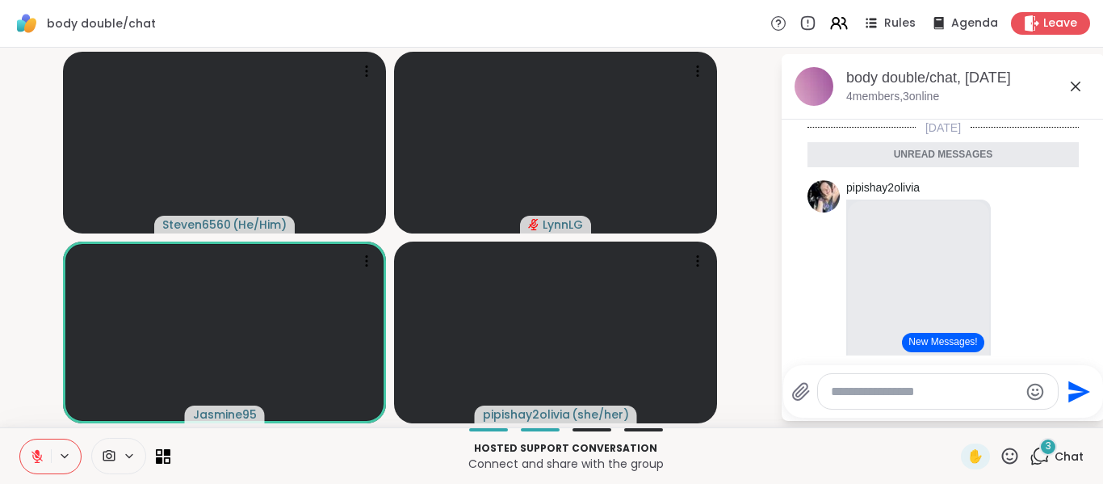
click at [28, 459] on button at bounding box center [35, 456] width 31 height 34
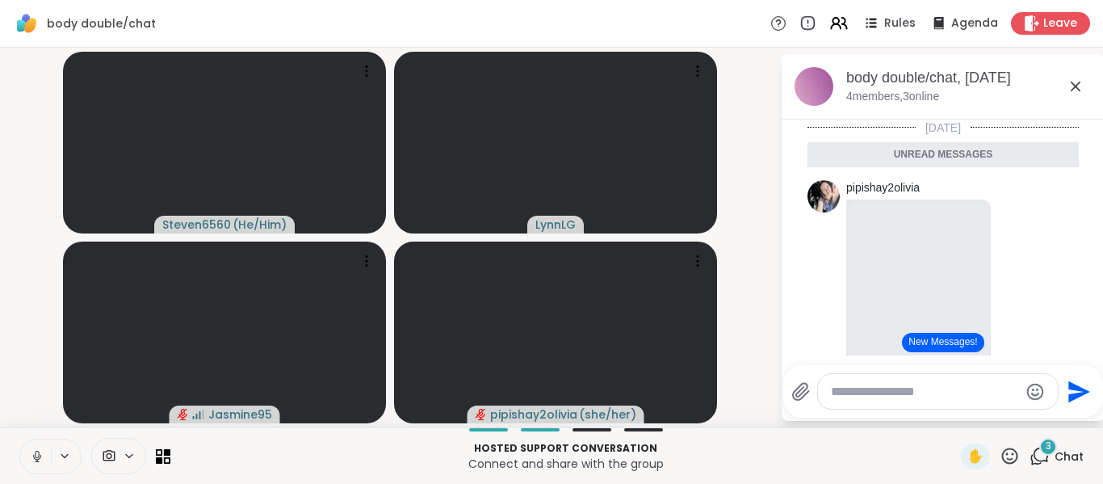
click at [44, 459] on button at bounding box center [35, 456] width 31 height 34
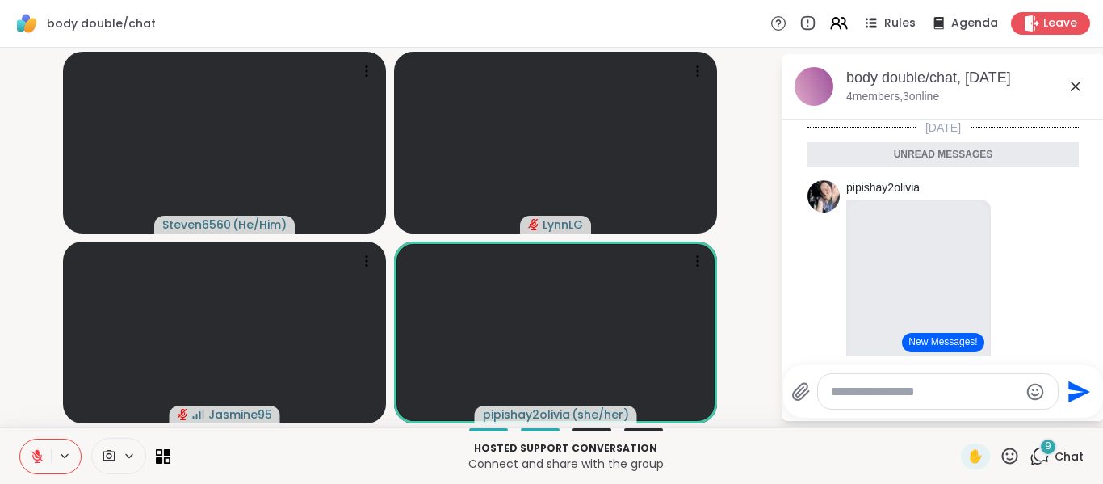
click at [31, 457] on icon at bounding box center [37, 456] width 15 height 15
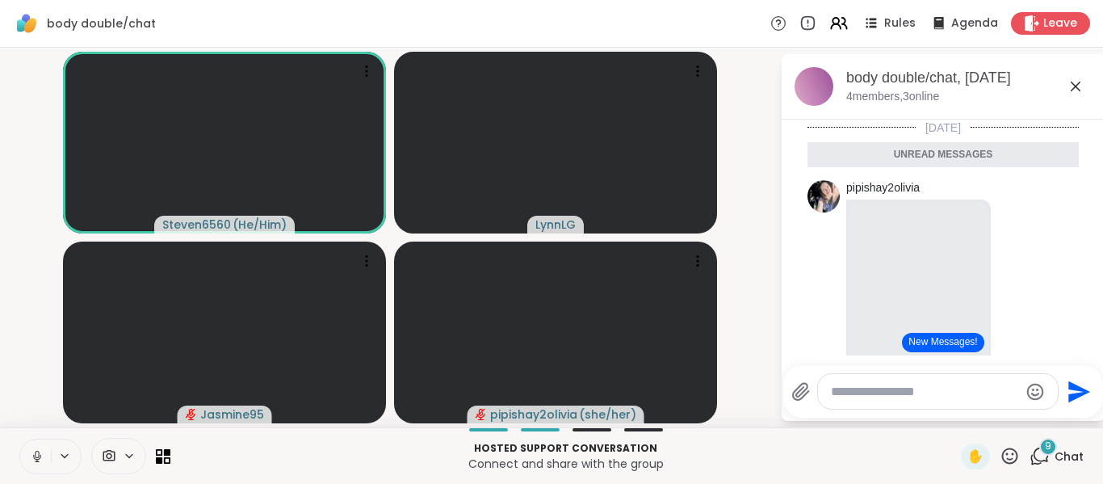
click at [42, 457] on icon at bounding box center [37, 456] width 15 height 15
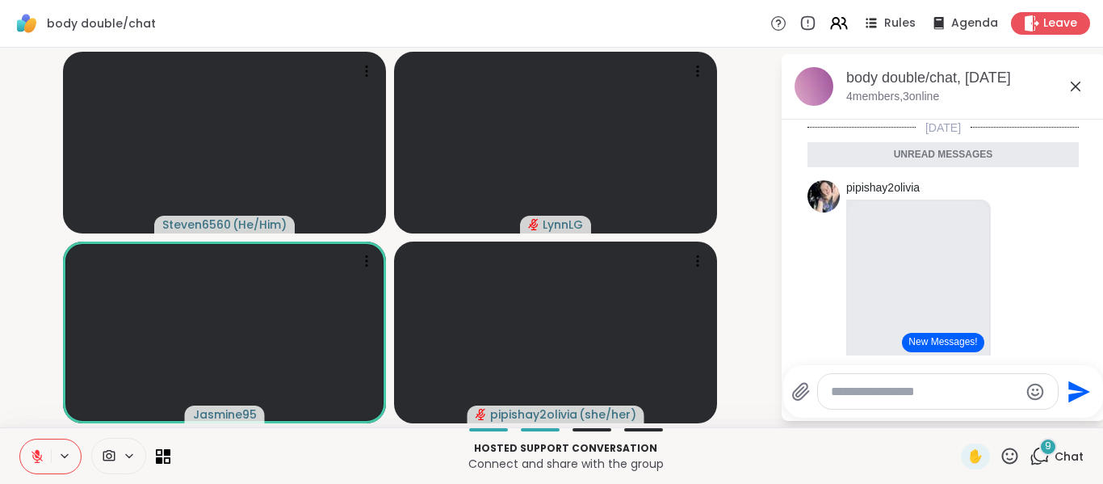
drag, startPoint x: 23, startPoint y: 458, endPoint x: 12, endPoint y: 313, distance: 145.0
click at [24, 457] on button at bounding box center [35, 456] width 31 height 34
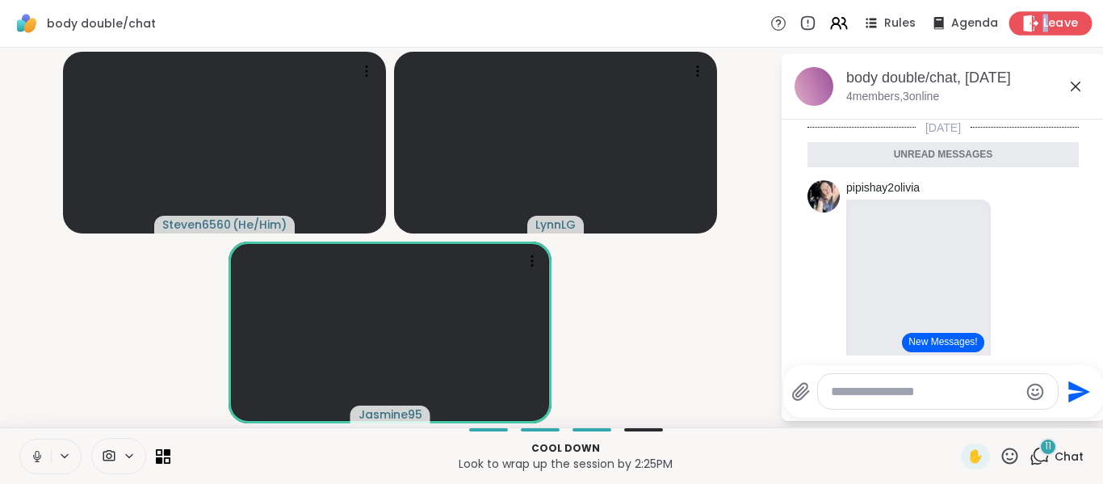
click at [1043, 30] on span "Leave" at bounding box center [1061, 23] width 36 height 17
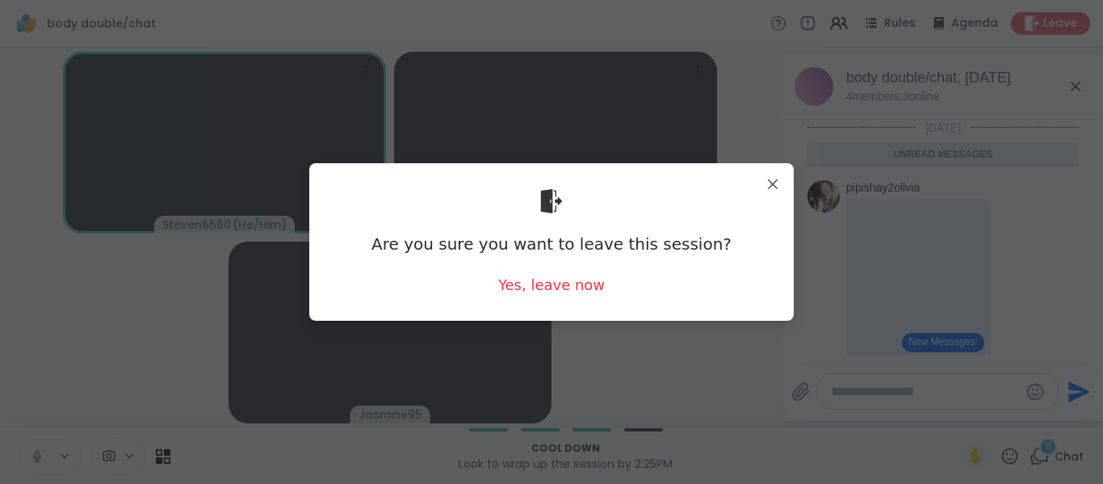
click at [565, 296] on div "Are you sure you want to leave this session? Yes, leave now" at bounding box center [551, 242] width 459 height 132
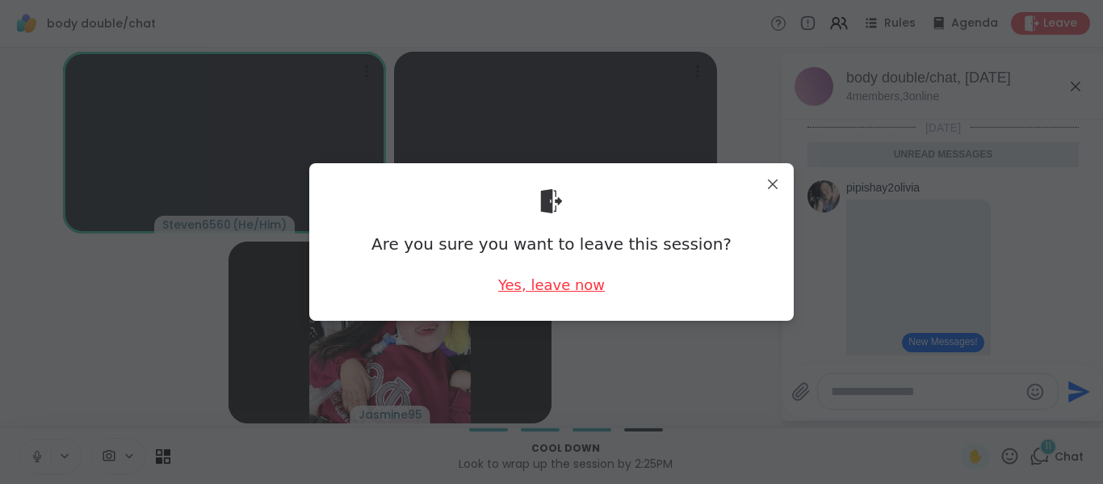
click at [556, 288] on div "Yes, leave now" at bounding box center [551, 285] width 107 height 20
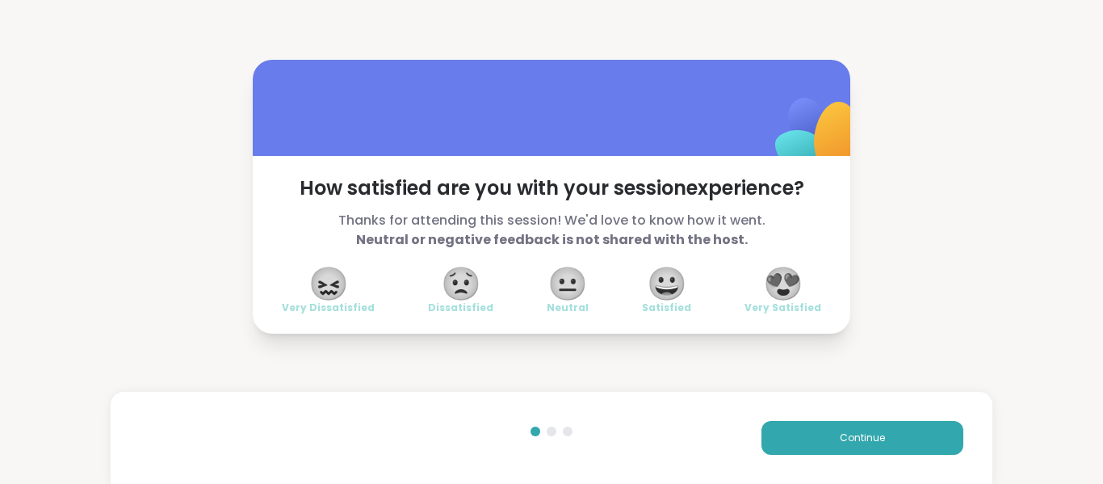
click at [787, 287] on span "😍" at bounding box center [783, 283] width 40 height 29
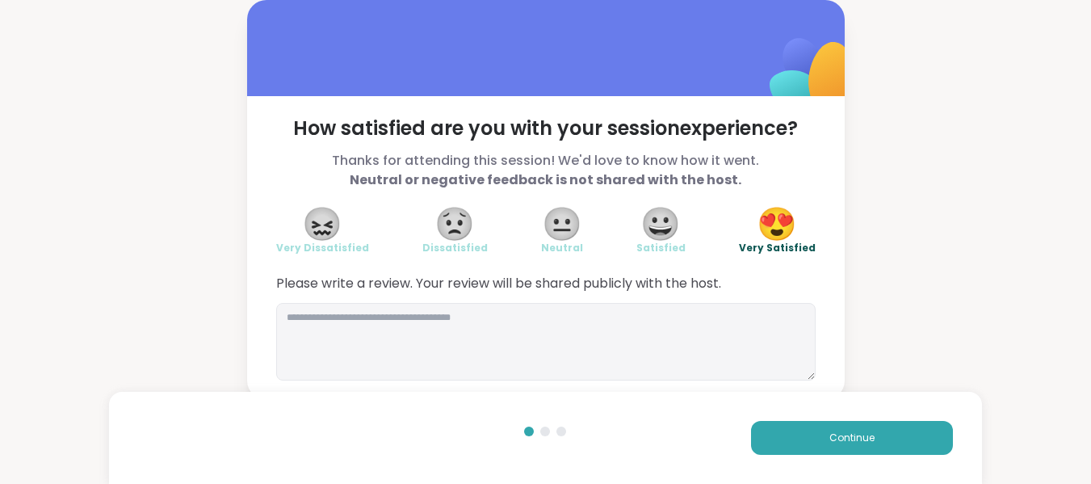
click at [858, 459] on div "Continue" at bounding box center [545, 438] width 873 height 92
click at [850, 451] on button "Continue" at bounding box center [852, 438] width 202 height 34
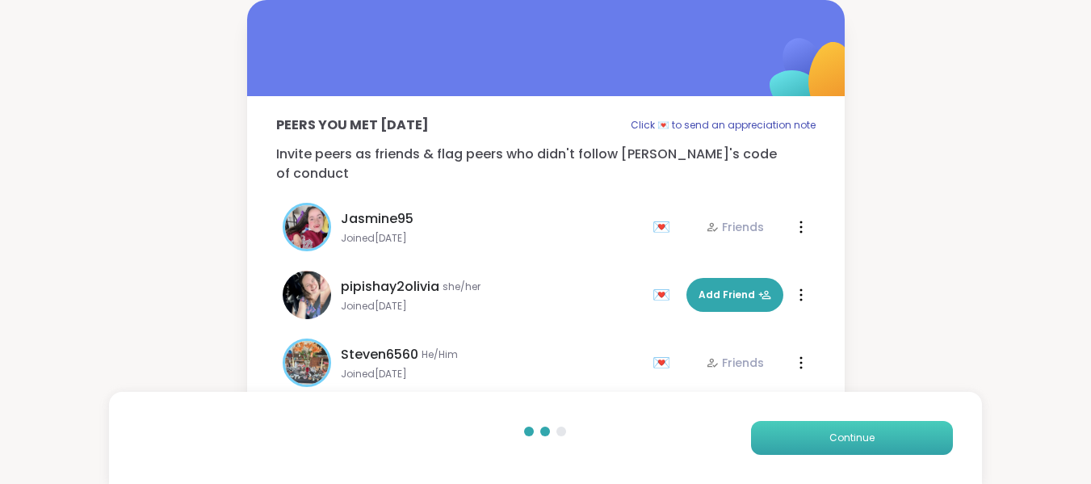
click at [850, 442] on span "Continue" at bounding box center [851, 437] width 45 height 15
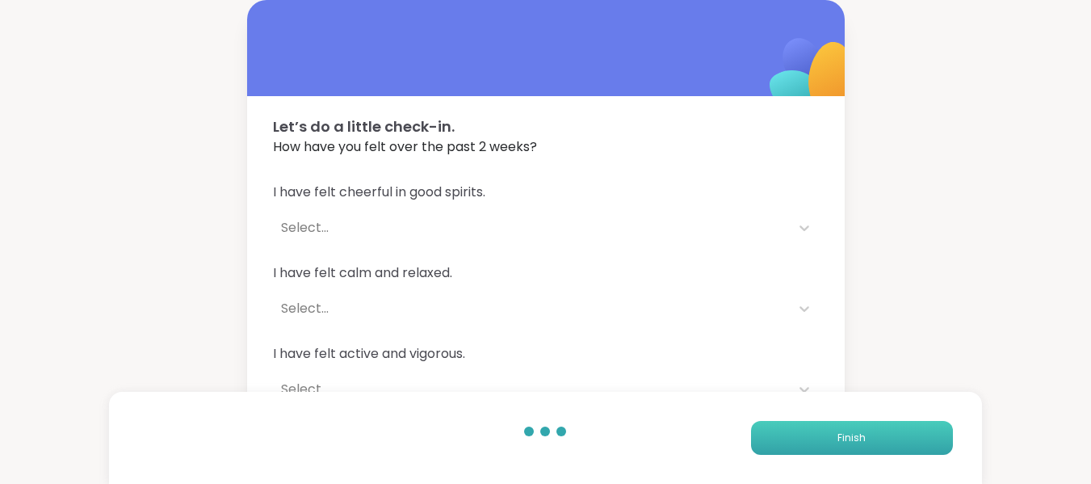
click at [850, 442] on span "Finish" at bounding box center [851, 437] width 28 height 15
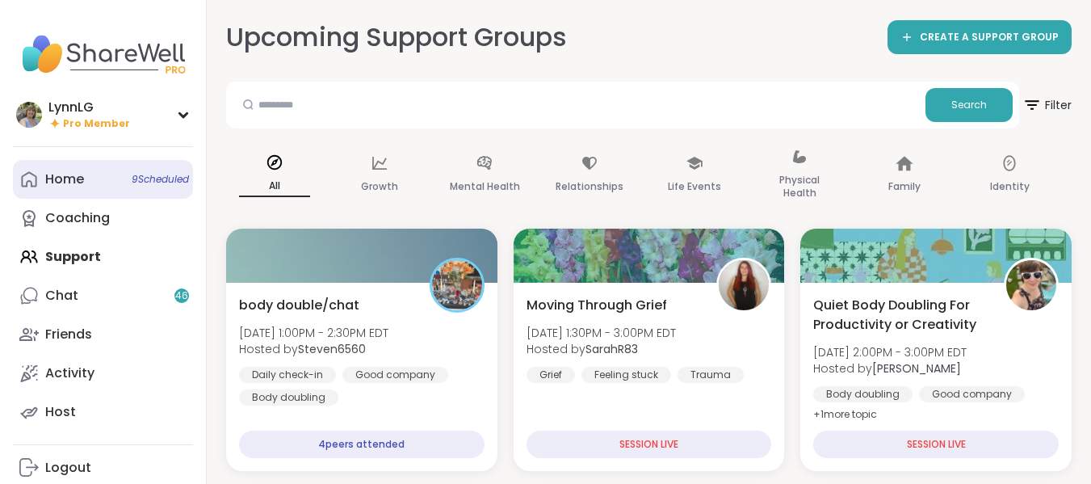
click at [139, 178] on span "9 Scheduled" at bounding box center [160, 179] width 57 height 13
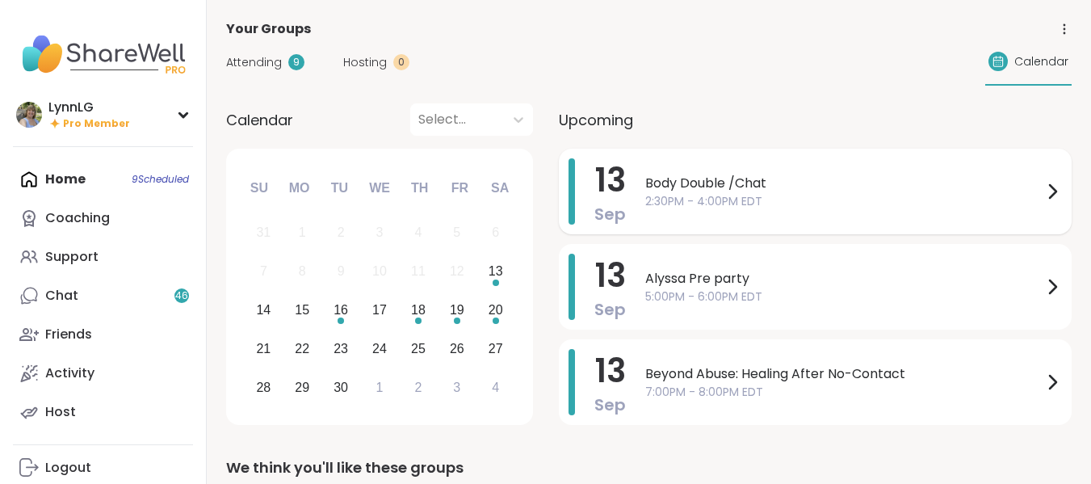
click at [856, 181] on span "Body Double /Chat" at bounding box center [843, 183] width 397 height 19
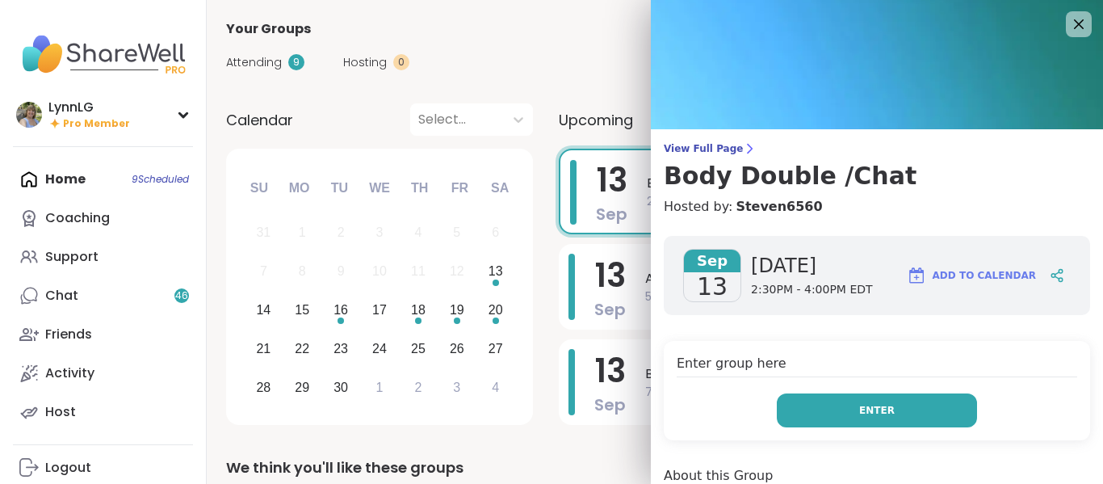
click at [859, 405] on span "Enter" at bounding box center [877, 410] width 36 height 15
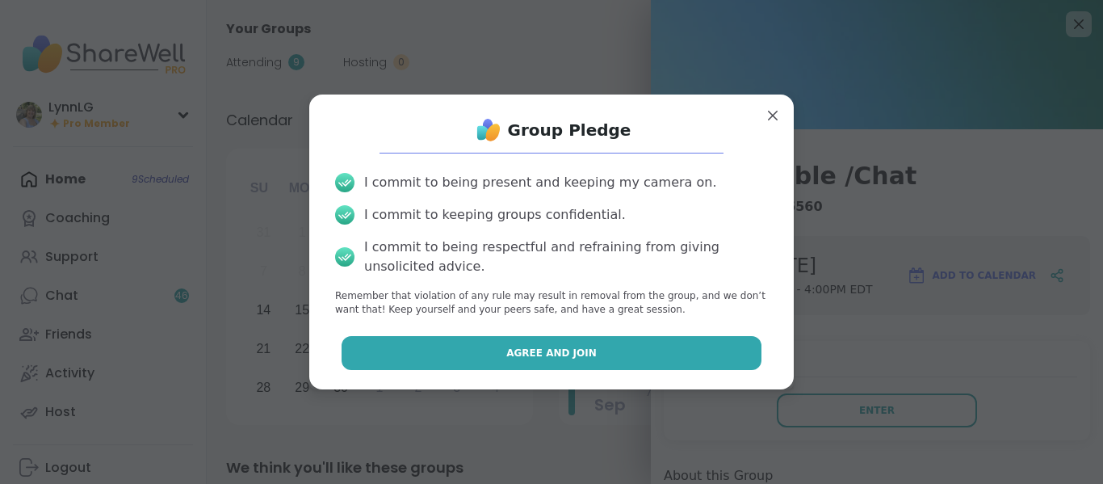
click at [486, 353] on button "Agree and Join" at bounding box center [552, 353] width 421 height 34
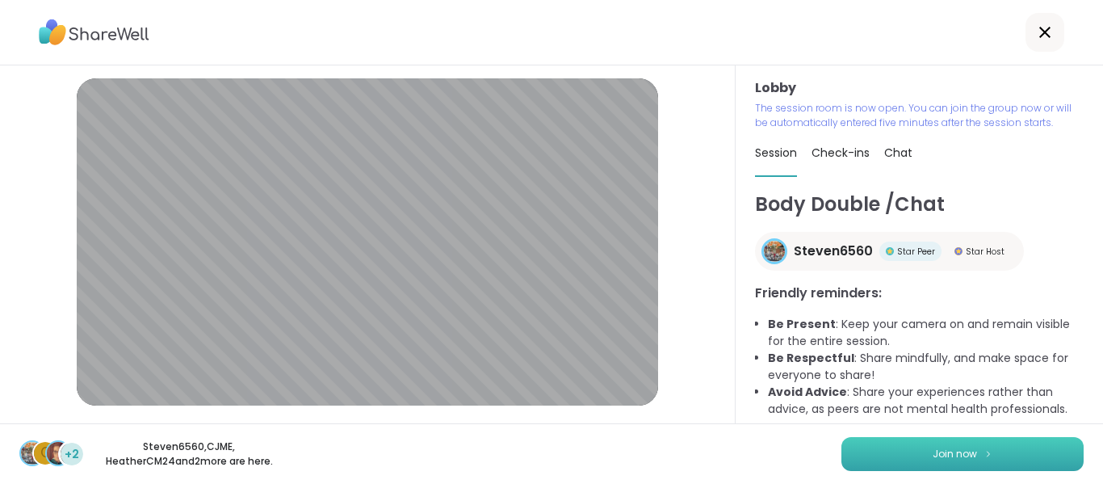
click at [937, 442] on button "Join now" at bounding box center [962, 454] width 242 height 34
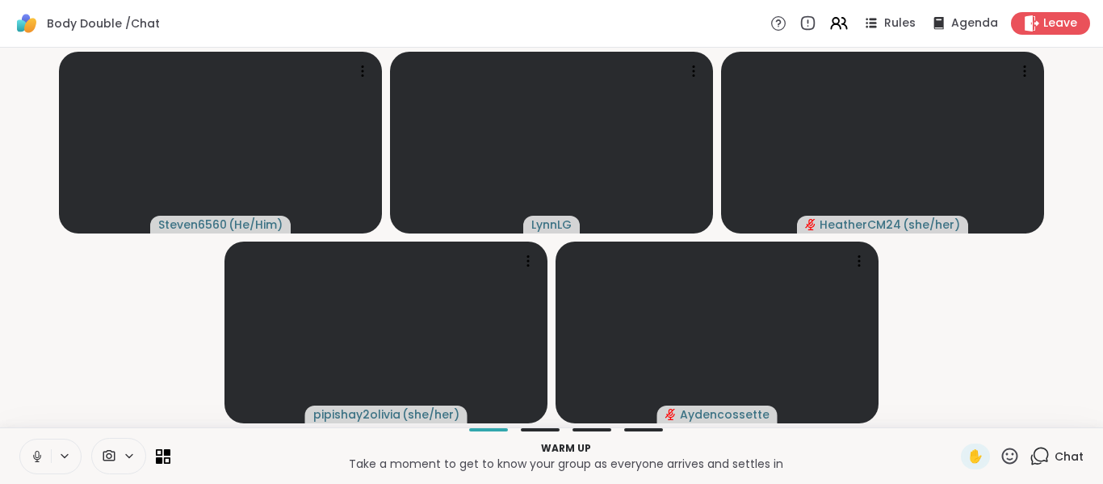
drag, startPoint x: 41, startPoint y: 453, endPoint x: 62, endPoint y: 453, distance: 21.0
click at [41, 455] on icon at bounding box center [37, 456] width 15 height 15
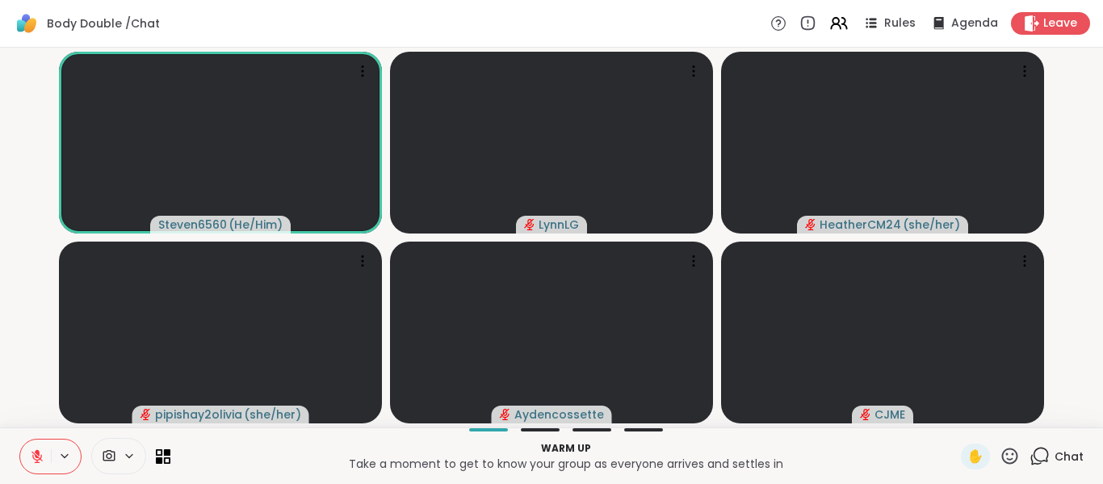
click at [1090, 388] on html "Body Double /Chat Rules Agenda Leave Steven6560 ( He/Him ) LynnLG HeatherCM24 (…" at bounding box center [551, 242] width 1103 height 484
click at [1055, 451] on span "Chat" at bounding box center [1069, 456] width 29 height 16
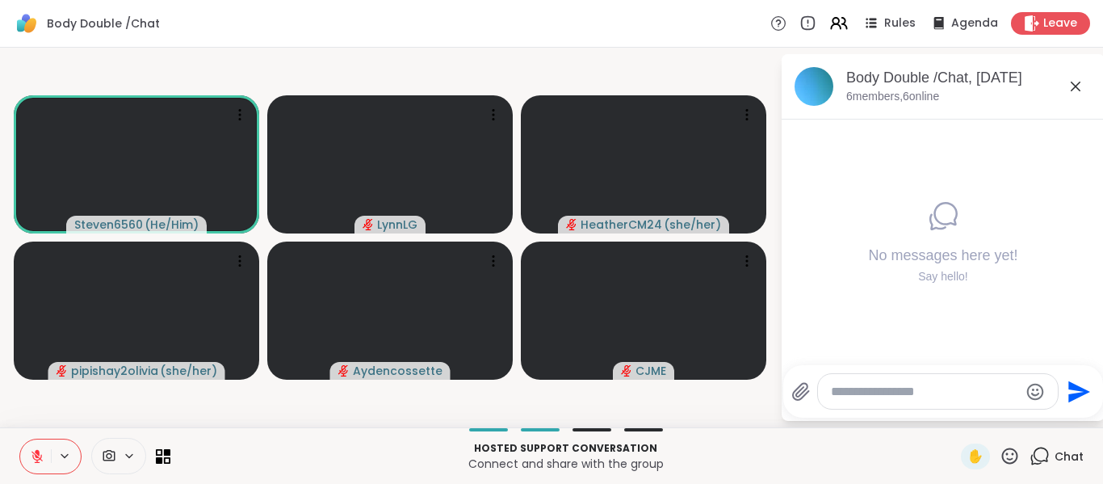
drag, startPoint x: 33, startPoint y: 455, endPoint x: 52, endPoint y: 436, distance: 26.3
click at [35, 455] on icon at bounding box center [37, 456] width 15 height 15
click at [35, 460] on icon at bounding box center [37, 456] width 15 height 15
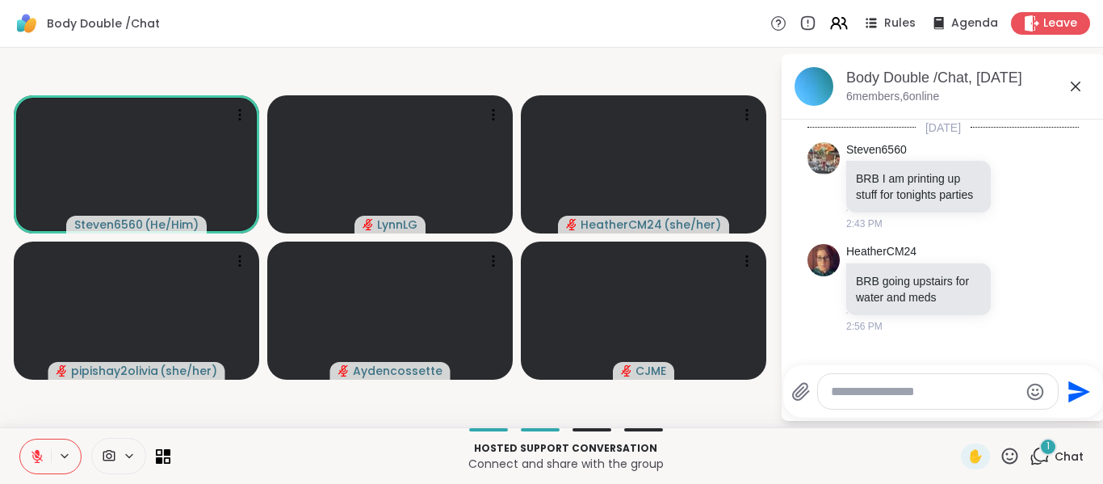
scroll to position [1, 0]
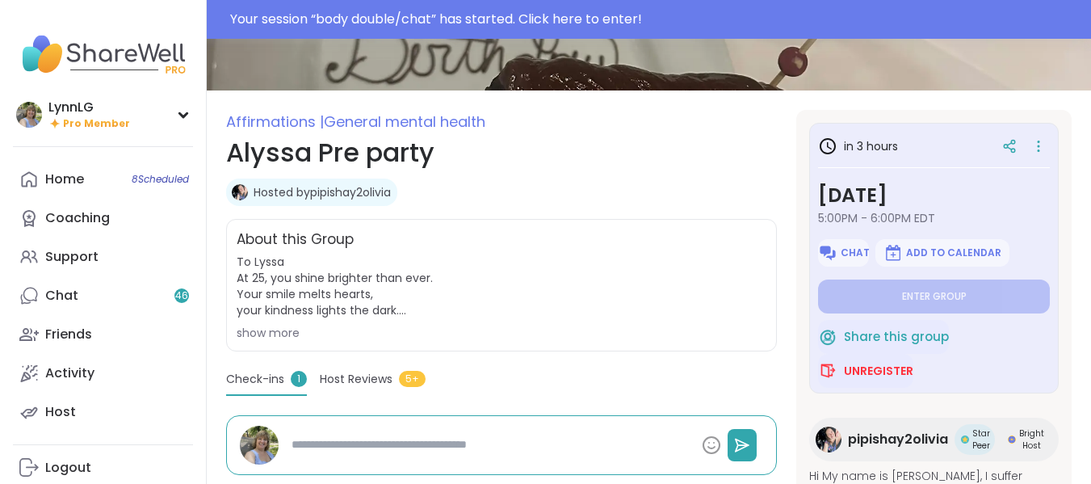
scroll to position [161, 0]
click at [254, 379] on span "Check-ins" at bounding box center [255, 378] width 58 height 17
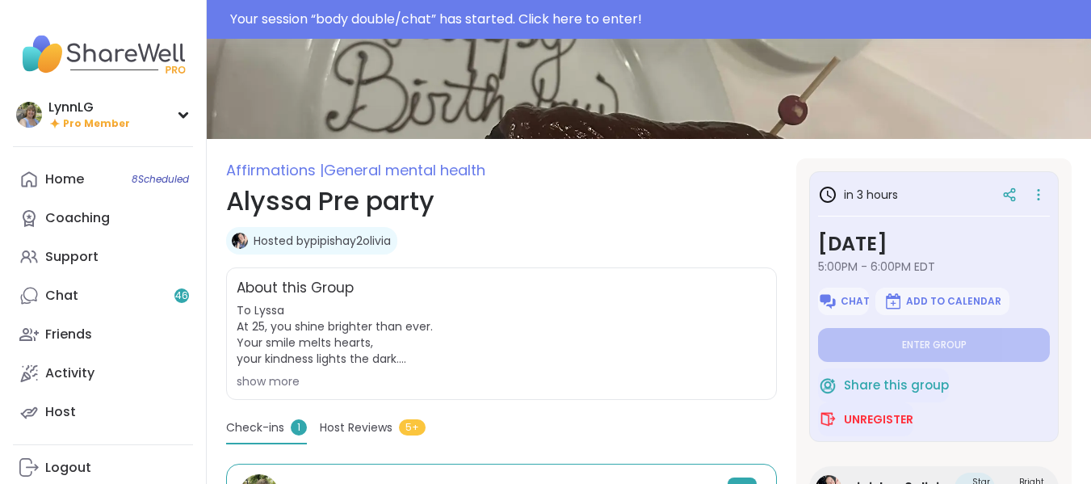
scroll to position [0, 0]
